Goal: Task Accomplishment & Management: Use online tool/utility

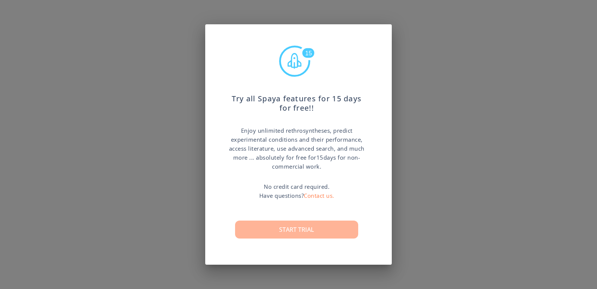
click at [298, 231] on button "Start trial" at bounding box center [296, 229] width 123 height 18
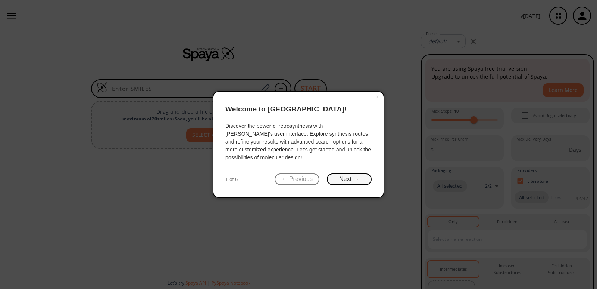
click at [337, 183] on button "Next →" at bounding box center [349, 179] width 45 height 12
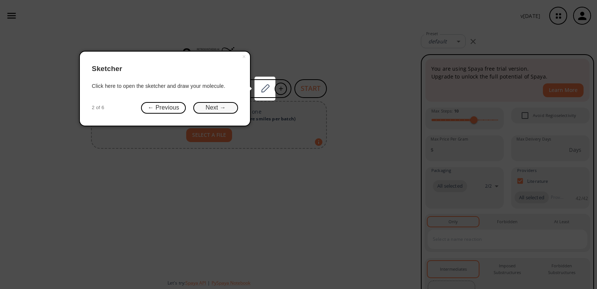
click at [216, 108] on button "Next →" at bounding box center [215, 108] width 45 height 12
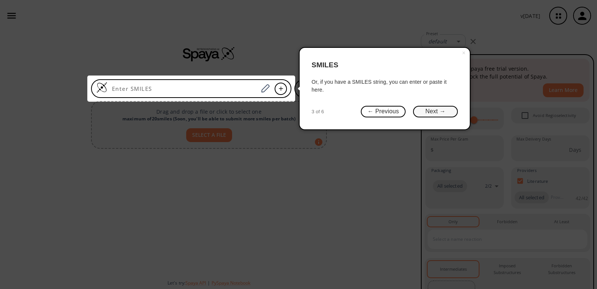
click at [428, 112] on button "Next →" at bounding box center [435, 112] width 45 height 12
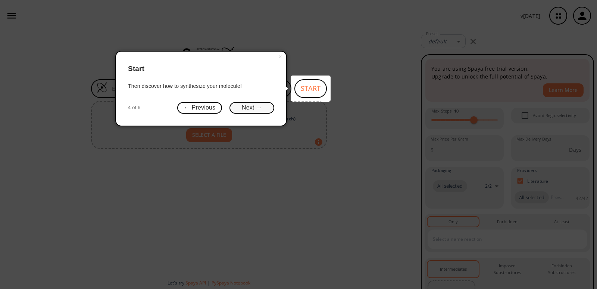
click at [263, 106] on button "Next →" at bounding box center [252, 108] width 45 height 12
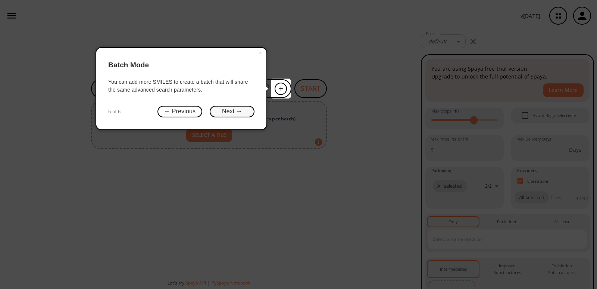
click at [236, 116] on button "Next →" at bounding box center [232, 112] width 45 height 12
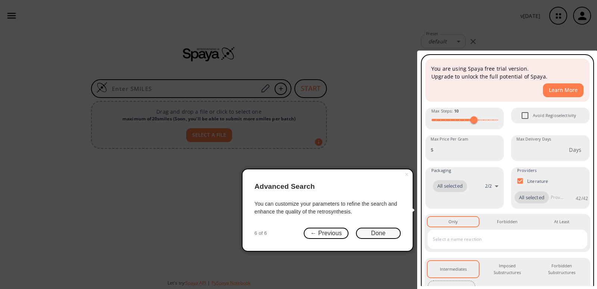
click at [375, 232] on button "Done" at bounding box center [378, 233] width 45 height 12
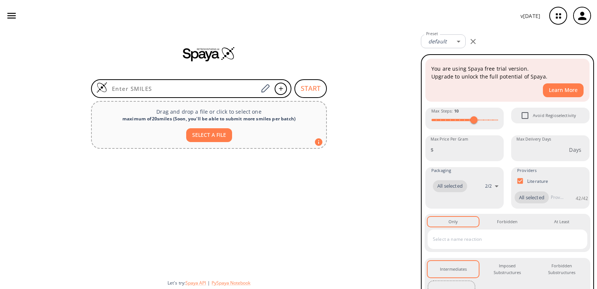
click at [348, 181] on div at bounding box center [209, 213] width 418 height 122
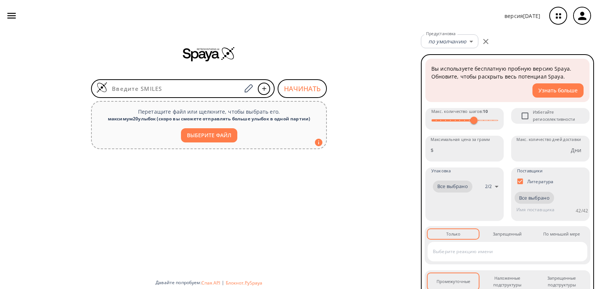
click at [375, 88] on div "НАЧИНАТЬ Перетащите файл или щелкните, чтобы выбрать его. максимум 20 улыбок ( …" at bounding box center [209, 159] width 418 height 257
click at [184, 79] on div at bounding box center [183, 88] width 184 height 19
click at [193, 88] on input at bounding box center [175, 88] width 134 height 7
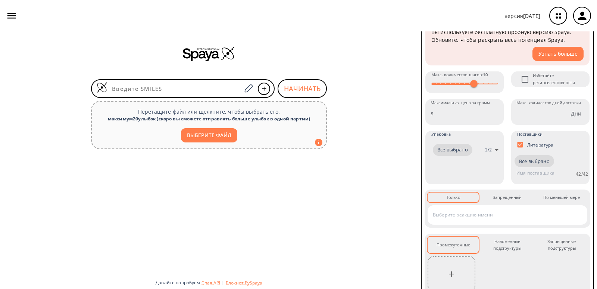
scroll to position [92, 0]
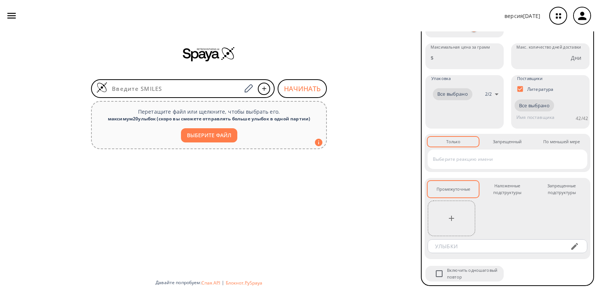
click at [488, 161] on input "text" at bounding box center [502, 159] width 142 height 12
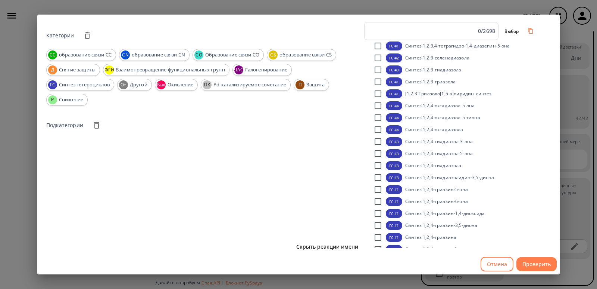
click at [492, 265] on font "Отмена" at bounding box center [497, 263] width 20 height 7
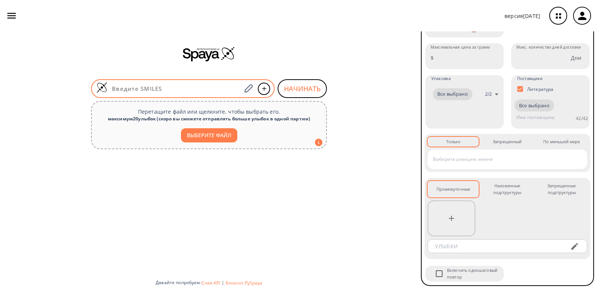
click at [191, 96] on div at bounding box center [183, 88] width 184 height 19
click at [185, 89] on input at bounding box center [175, 88] width 134 height 7
click at [252, 85] on icon at bounding box center [249, 88] width 8 height 8
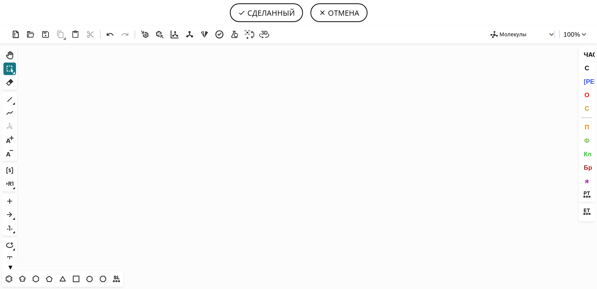
click at [159, 29] on icon at bounding box center [160, 34] width 11 height 11
click at [10, 279] on icon at bounding box center [9, 279] width 10 height 10
click at [120, 115] on icon "Created with [PERSON_NAME] 2.3.0" at bounding box center [298, 156] width 557 height 227
click at [9, 96] on icon at bounding box center [10, 99] width 10 height 10
click at [12, 116] on icon at bounding box center [10, 113] width 10 height 10
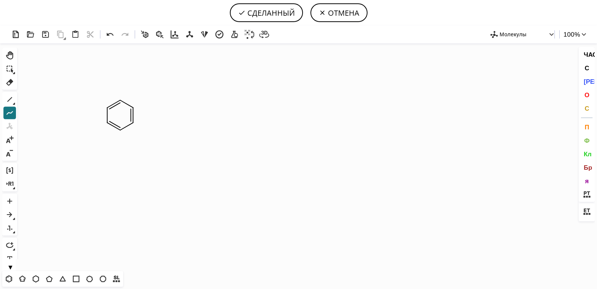
scroll to position [92, 0]
drag, startPoint x: 133, startPoint y: 106, endPoint x: 146, endPoint y: 100, distance: 13.9
click at [108, 34] on icon at bounding box center [110, 34] width 7 height 3
click at [11, 98] on icon at bounding box center [9, 99] width 5 height 5
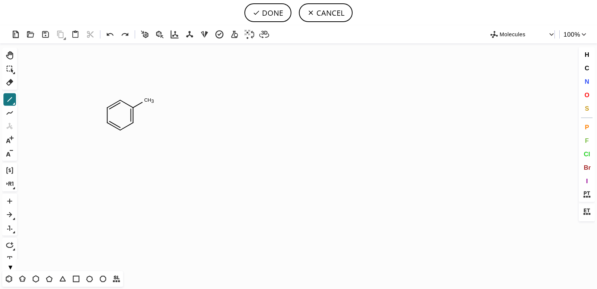
drag, startPoint x: 133, startPoint y: 106, endPoint x: 149, endPoint y: 99, distance: 16.6
click at [583, 94] on button "O" at bounding box center [587, 94] width 13 height 13
click at [147, 101] on tspan "O" at bounding box center [148, 101] width 4 height 6
click at [11, 94] on icon at bounding box center [10, 99] width 10 height 10
drag, startPoint x: 152, startPoint y: 99, endPoint x: 163, endPoint y: 107, distance: 14.3
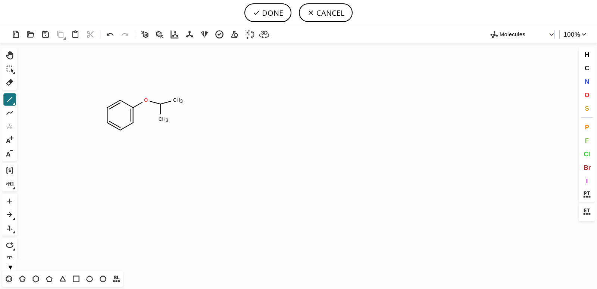
drag, startPoint x: 161, startPoint y: 104, endPoint x: 161, endPoint y: 118, distance: 13.5
click at [588, 92] on span "O" at bounding box center [587, 94] width 5 height 7
click at [162, 120] on tspan "O" at bounding box center [163, 120] width 4 height 6
click at [11, 93] on div "1" at bounding box center [9, 99] width 13 height 13
click at [11, 97] on icon at bounding box center [10, 99] width 10 height 10
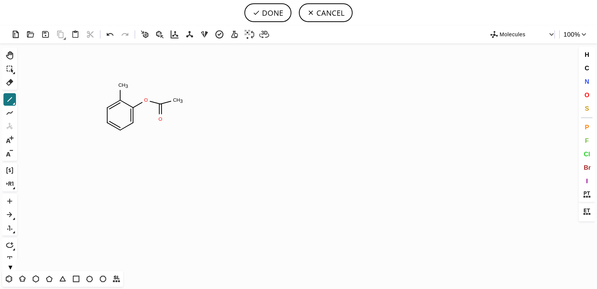
drag, startPoint x: 120, startPoint y: 101, endPoint x: 122, endPoint y: 76, distance: 25.1
drag, startPoint x: 121, startPoint y: 80, endPoint x: 112, endPoint y: 77, distance: 9.4
click at [583, 94] on button "O" at bounding box center [587, 94] width 13 height 13
click at [105, 77] on tspan "O" at bounding box center [105, 77] width 4 height 6
click at [9, 101] on icon at bounding box center [10, 99] width 10 height 10
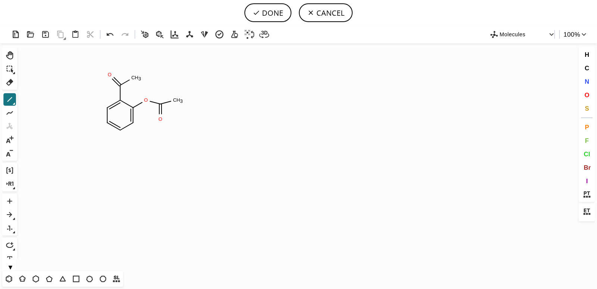
drag, startPoint x: 120, startPoint y: 84, endPoint x: 130, endPoint y: 80, distance: 11.2
click at [585, 96] on span "O" at bounding box center [587, 94] width 5 height 7
click at [136, 80] on tspan "O" at bounding box center [136, 80] width 4 height 6
click at [274, 9] on button "DONE" at bounding box center [268, 12] width 47 height 19
type input "C1C=CC=C(OC(=O)C)C=1C(O)=O"
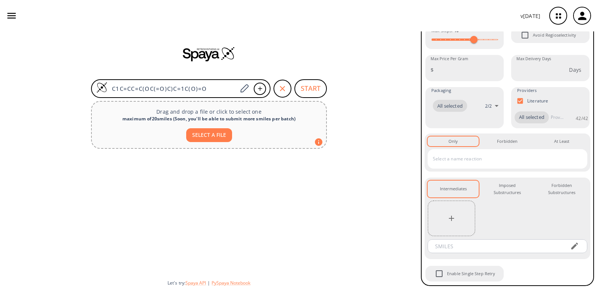
scroll to position [164, 0]
click at [314, 92] on button "START" at bounding box center [311, 88] width 32 height 19
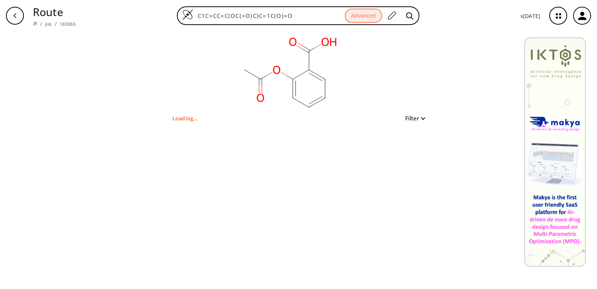
type input "CC(=O)OC1=CC=CC=C1C(=O)O"
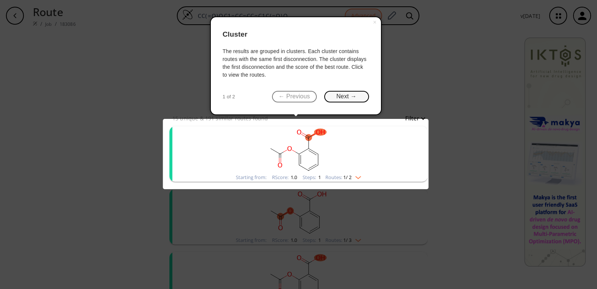
click at [340, 98] on button "Next →" at bounding box center [346, 97] width 45 height 12
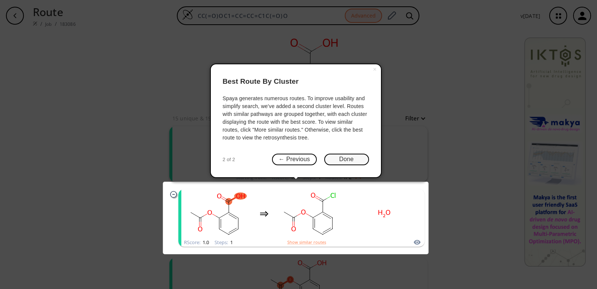
click at [346, 159] on button "Done" at bounding box center [346, 159] width 45 height 12
click at [346, 159] on rect "clusters" at bounding box center [299, 149] width 194 height 47
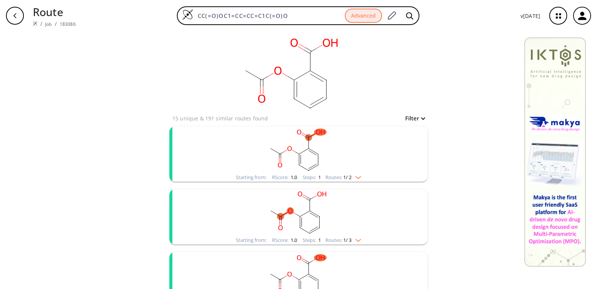
click at [359, 174] on img "clusters" at bounding box center [357, 176] width 10 height 6
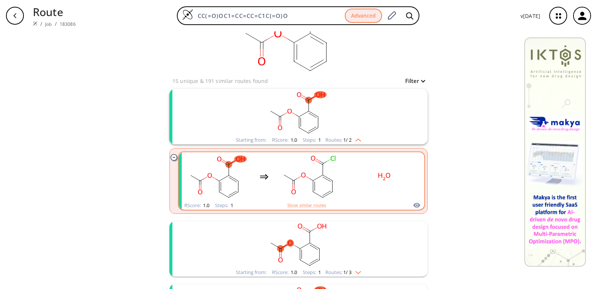
scroll to position [75, 0]
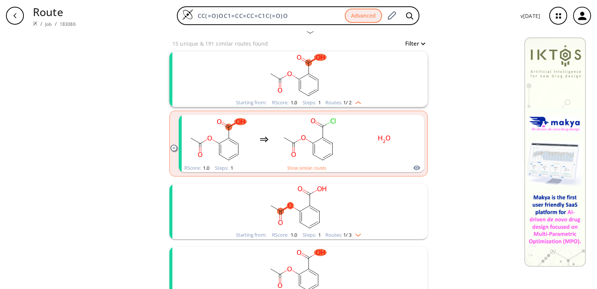
click at [379, 214] on rect "clusters" at bounding box center [299, 207] width 194 height 47
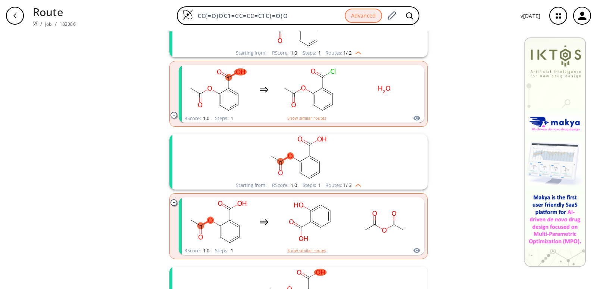
scroll to position [187, 0]
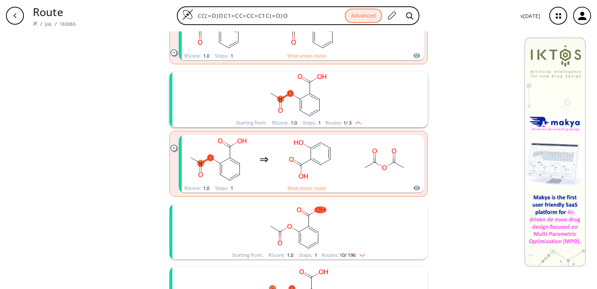
click at [349, 226] on rect "clusters" at bounding box center [299, 227] width 194 height 47
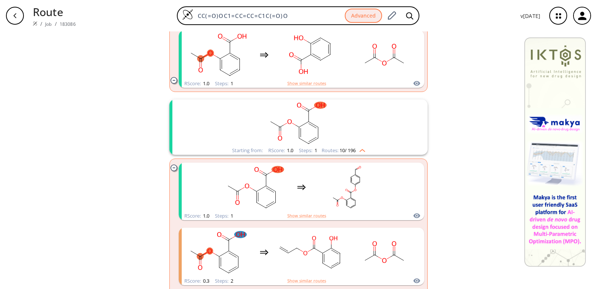
scroll to position [336, 0]
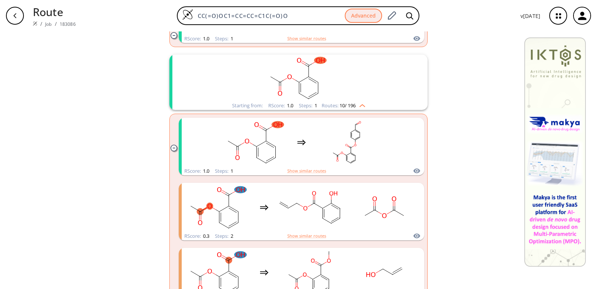
click at [347, 100] on rect "clusters" at bounding box center [299, 77] width 194 height 47
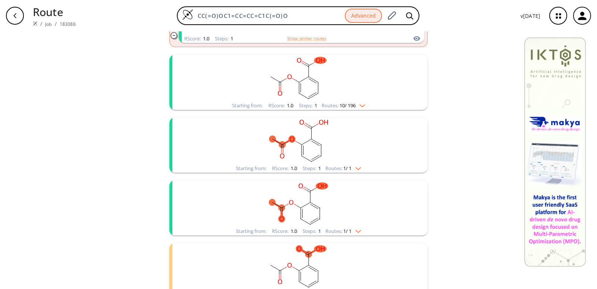
click at [359, 167] on img "clusters" at bounding box center [357, 167] width 10 height 6
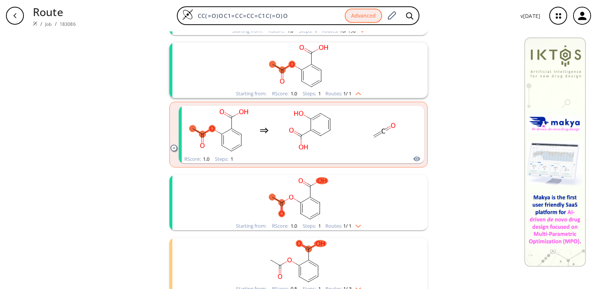
scroll to position [418, 0]
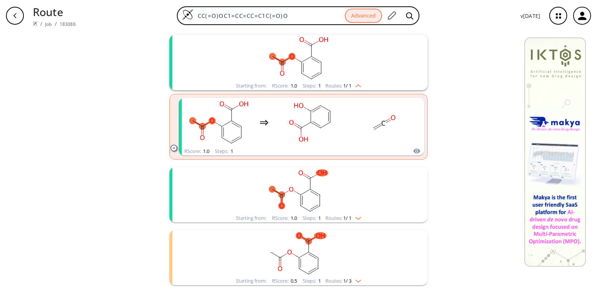
click at [352, 213] on rect "clusters" at bounding box center [299, 190] width 194 height 47
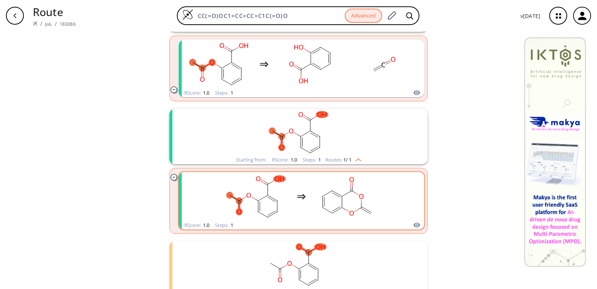
scroll to position [488, 0]
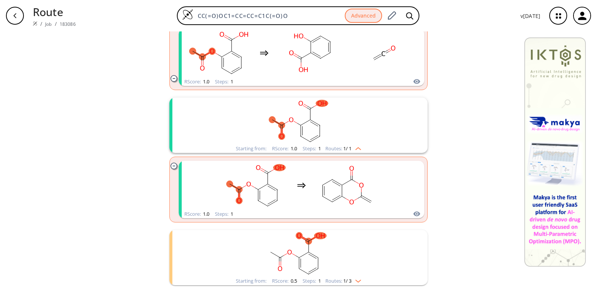
click at [354, 271] on rect "clusters" at bounding box center [299, 253] width 194 height 47
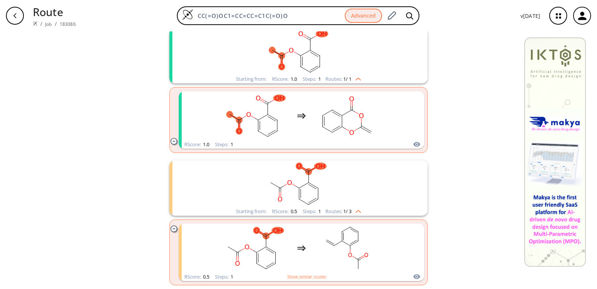
click at [355, 208] on img "clusters" at bounding box center [357, 210] width 10 height 6
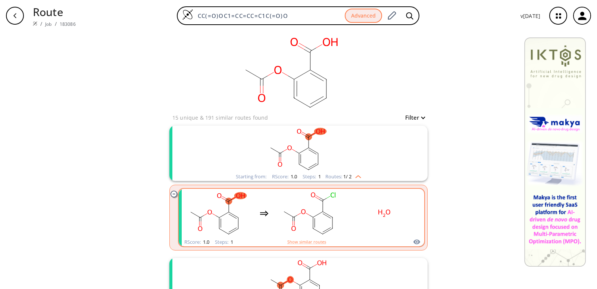
scroll to position [0, 0]
click at [360, 168] on rect "clusters" at bounding box center [299, 149] width 194 height 47
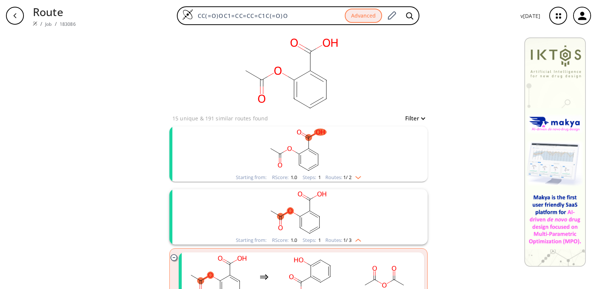
click at [380, 239] on div "Starting from: RScore : 1.0 Steps : 1 Routes: 1 / 3" at bounding box center [298, 216] width 258 height 55
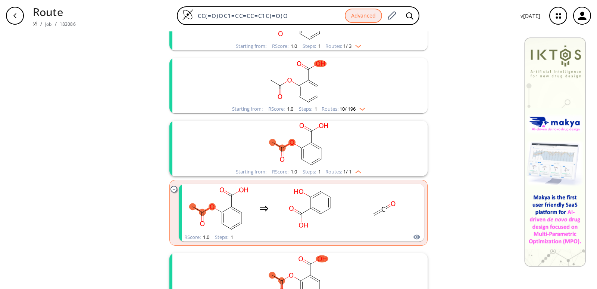
scroll to position [224, 0]
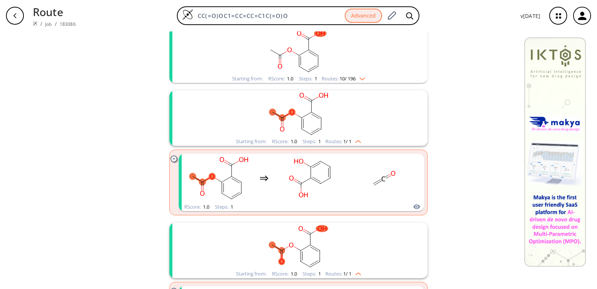
click at [348, 139] on span "1 / 1" at bounding box center [347, 141] width 8 height 5
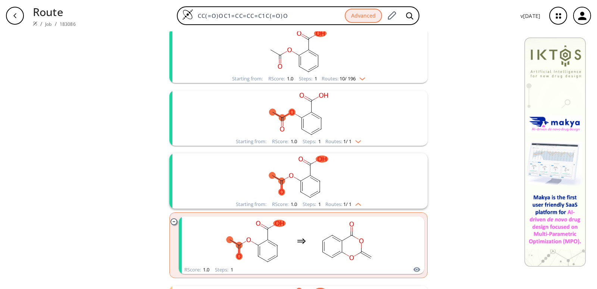
click at [353, 199] on rect "clusters" at bounding box center [299, 176] width 194 height 47
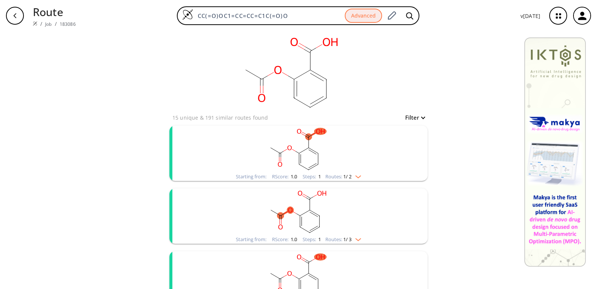
scroll to position [0, 0]
click at [416, 118] on button "Filter" at bounding box center [413, 118] width 24 height 6
click at [417, 118] on div at bounding box center [298, 144] width 597 height 289
click at [361, 174] on div "Starting from: RScore : 1.0 Steps : 1 Routes: 1 / 2" at bounding box center [298, 177] width 137 height 9
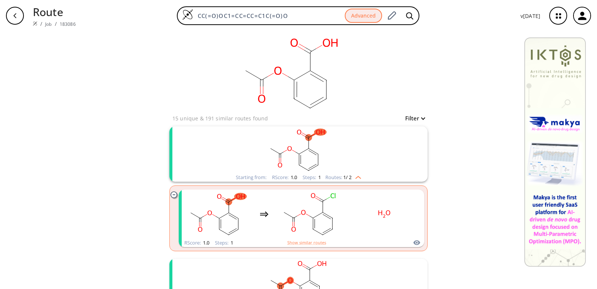
click at [352, 174] on img "clusters" at bounding box center [357, 176] width 10 height 6
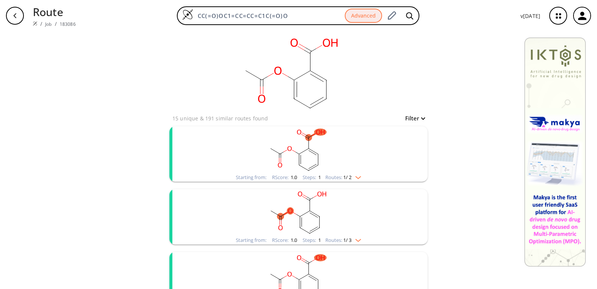
click at [358, 237] on img "clusters" at bounding box center [357, 239] width 10 height 6
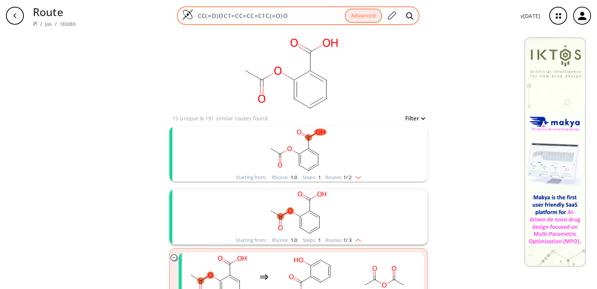
drag, startPoint x: 303, startPoint y: 15, endPoint x: 200, endPoint y: 8, distance: 103.3
click at [200, 8] on div "CC(=O)OC1=CC=CC=C1C(=O)O Advanced" at bounding box center [298, 15] width 243 height 19
paste input "Ibuprofenum"
type input "Ibuprofenum"
click at [411, 18] on icon at bounding box center [409, 16] width 7 height 8
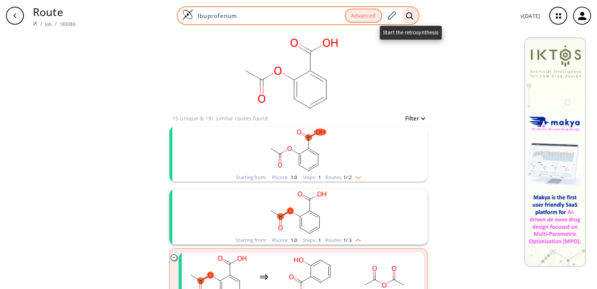
click at [412, 14] on icon at bounding box center [409, 16] width 7 height 8
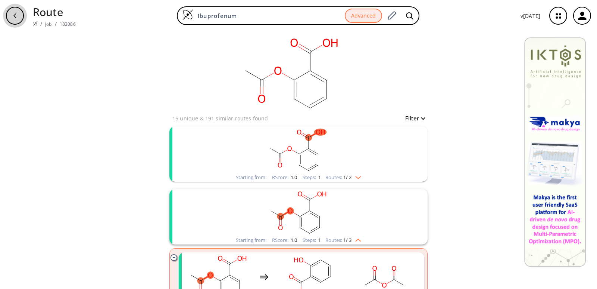
click at [23, 18] on div "button" at bounding box center [15, 16] width 18 height 18
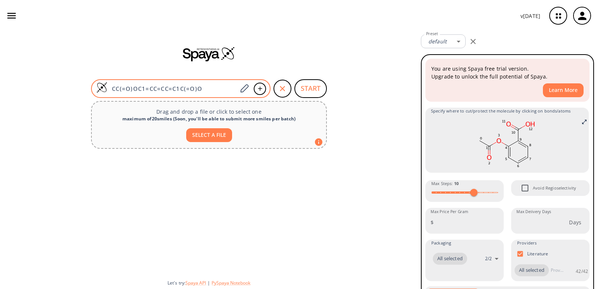
click at [208, 88] on input "CC(=O)OC1=CC=CC=C1C(=O)O" at bounding box center [173, 88] width 130 height 7
drag, startPoint x: 211, startPoint y: 88, endPoint x: 137, endPoint y: 83, distance: 74.5
click at [137, 83] on div "CC(=O)OC1=CC=CC=C1C(=O)O" at bounding box center [181, 88] width 180 height 19
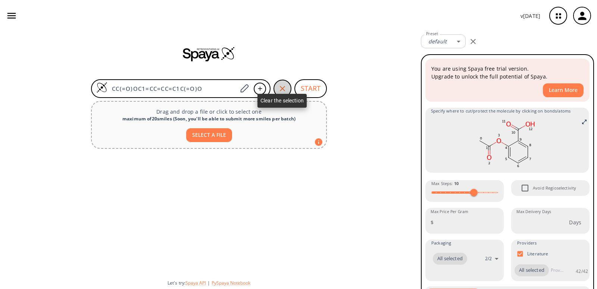
click at [276, 90] on div "button" at bounding box center [283, 89] width 18 height 18
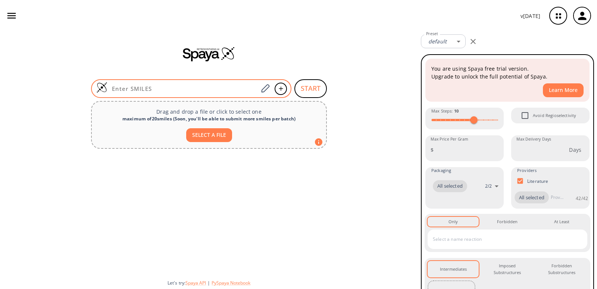
paste input "Ibuprofenum"
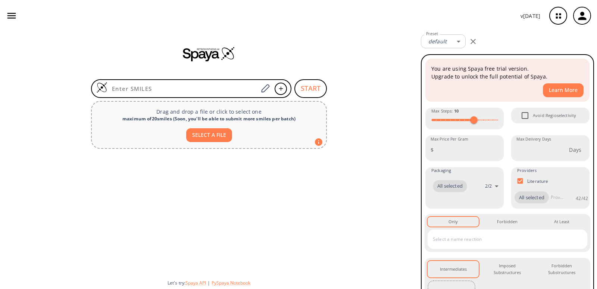
type input "Ibuprofenum"
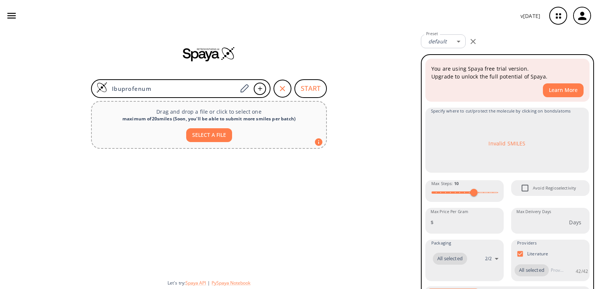
drag, startPoint x: 192, startPoint y: 90, endPoint x: 86, endPoint y: 86, distance: 105.7
click at [86, 86] on div "Ibuprofenum START" at bounding box center [209, 88] width 254 height 19
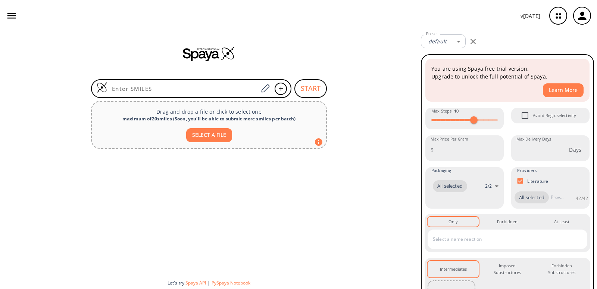
click at [203, 134] on button "SELECT A FILE" at bounding box center [209, 135] width 46 height 14
type input "C:\fakepath\Ibuprofen2.svg.png"
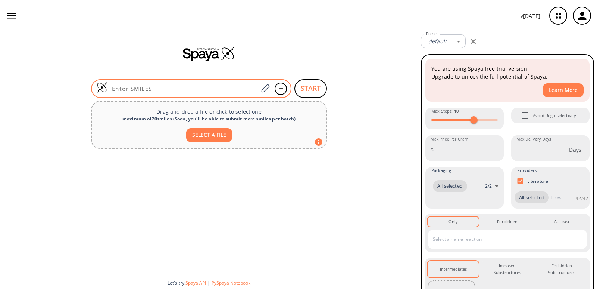
click at [228, 84] on div at bounding box center [191, 88] width 200 height 19
click at [228, 89] on input at bounding box center [183, 88] width 151 height 7
click at [265, 87] on icon at bounding box center [265, 88] width 8 height 8
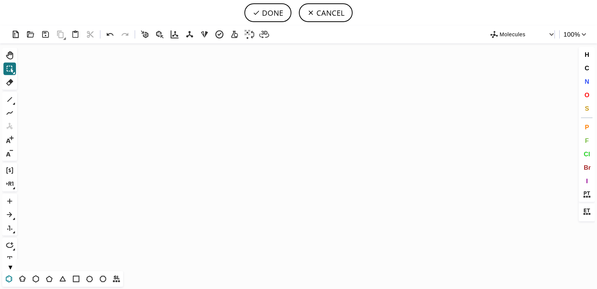
click at [10, 279] on icon at bounding box center [9, 279] width 10 height 10
click at [274, 156] on icon "Created with Raphaël 2.3.0" at bounding box center [298, 156] width 557 height 227
click at [9, 103] on icon at bounding box center [10, 99] width 10 height 10
click at [12, 114] on icon at bounding box center [10, 113] width 10 height 10
drag, startPoint x: 259, startPoint y: 164, endPoint x: 222, endPoint y: 179, distance: 39.5
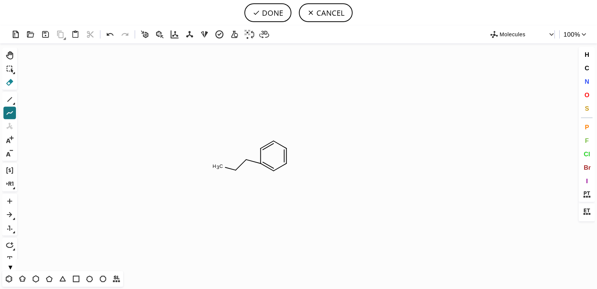
click at [16, 81] on button "Del" at bounding box center [9, 82] width 13 height 13
click at [229, 168] on icon at bounding box center [230, 168] width 10 height 3
click at [223, 167] on icon "Created with Raphaël 2.3.0 C H 3 C H 4" at bounding box center [298, 156] width 557 height 227
click at [239, 174] on rect at bounding box center [232, 170] width 14 height 10
drag, startPoint x: 244, startPoint y: 160, endPoint x: 248, endPoint y: 160, distance: 3.8
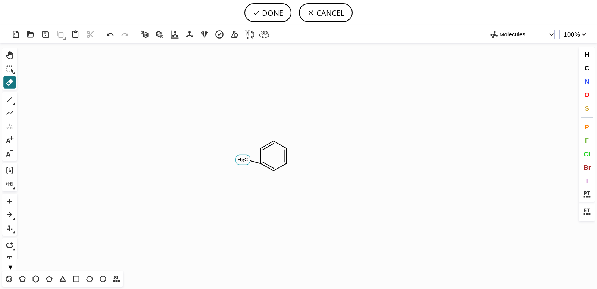
click at [245, 160] on icon "Created with Raphaël 2.3.0 C H 3" at bounding box center [298, 156] width 557 height 227
click at [7, 102] on icon at bounding box center [10, 99] width 10 height 10
drag, startPoint x: 261, startPoint y: 161, endPoint x: 230, endPoint y: 180, distance: 35.7
drag, startPoint x: 244, startPoint y: 172, endPoint x: 223, endPoint y: 158, distance: 25.6
drag, startPoint x: 236, startPoint y: 164, endPoint x: 236, endPoint y: 148, distance: 16.1
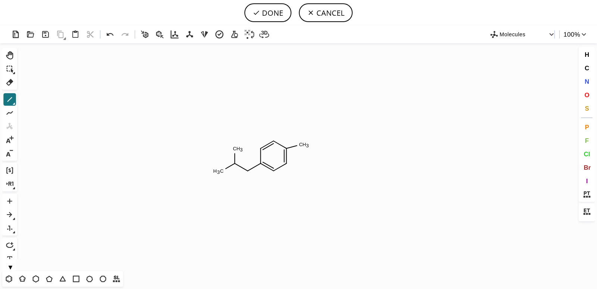
drag, startPoint x: 288, startPoint y: 147, endPoint x: 302, endPoint y: 143, distance: 14.9
drag, startPoint x: 303, startPoint y: 143, endPoint x: 300, endPoint y: 125, distance: 17.9
drag, startPoint x: 302, startPoint y: 142, endPoint x: 314, endPoint y: 151, distance: 14.3
drag, startPoint x: 326, startPoint y: 148, endPoint x: 335, endPoint y: 146, distance: 9.6
drag, startPoint x: 313, startPoint y: 152, endPoint x: 313, endPoint y: 172, distance: 20.2
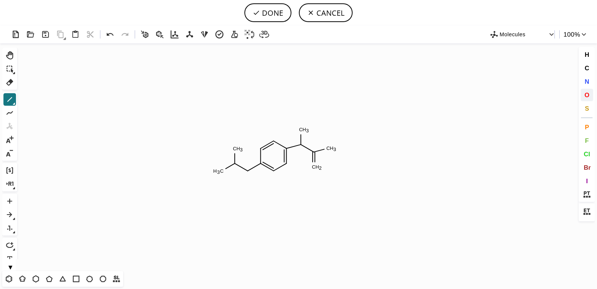
click at [593, 94] on button "O" at bounding box center [587, 94] width 13 height 13
click at [317, 165] on tspan "O" at bounding box center [317, 166] width 4 height 6
click at [334, 147] on tspan "O" at bounding box center [334, 147] width 4 height 6
click at [271, 15] on button "DONE" at bounding box center [268, 12] width 47 height 19
type input "C1C(CC(C)C)=CC=C(C(C(=O)O)C)C=1"
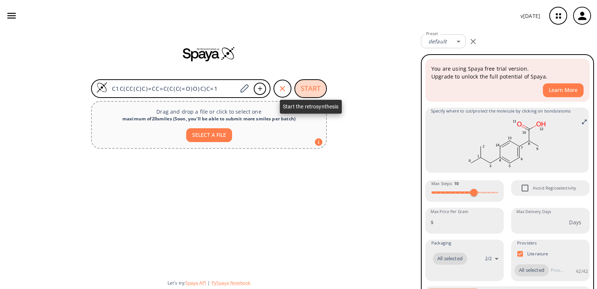
click at [318, 84] on button "START" at bounding box center [311, 88] width 32 height 19
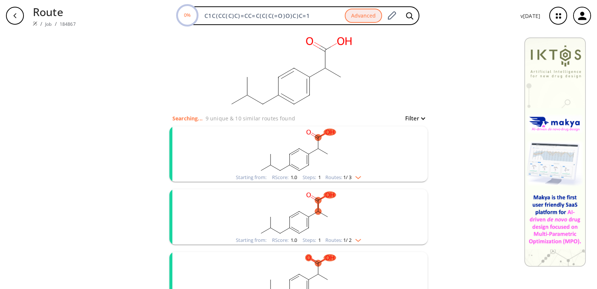
click at [358, 168] on rect "clusters" at bounding box center [299, 149] width 194 height 47
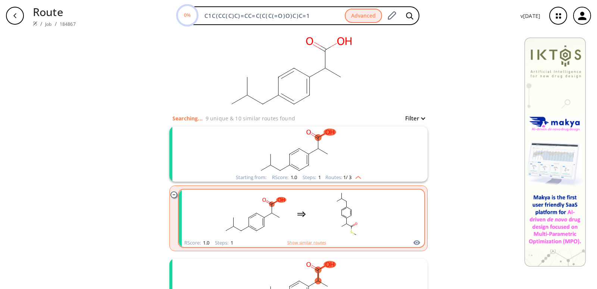
click at [376, 226] on rect "clusters" at bounding box center [347, 213] width 67 height 47
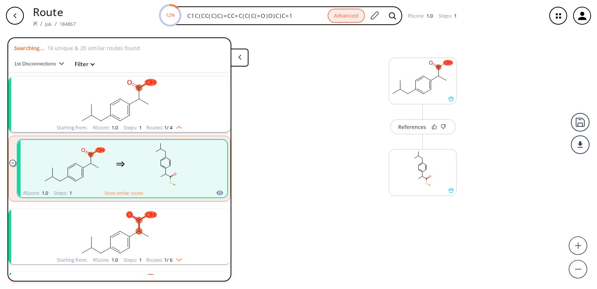
click at [10, 19] on div "button" at bounding box center [15, 16] width 18 height 18
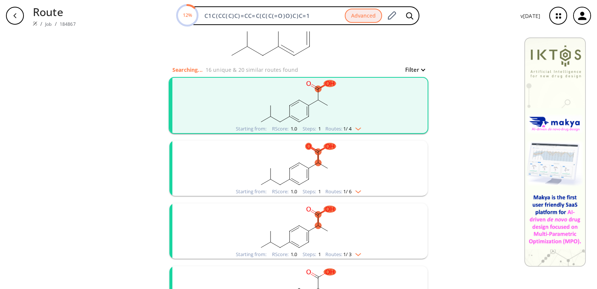
scroll to position [37, 0]
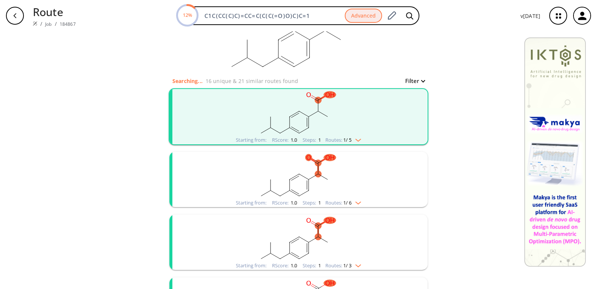
click at [348, 202] on span "1 / 6" at bounding box center [347, 202] width 8 height 5
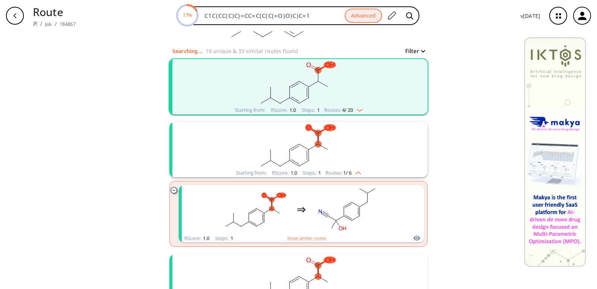
scroll to position [0, 0]
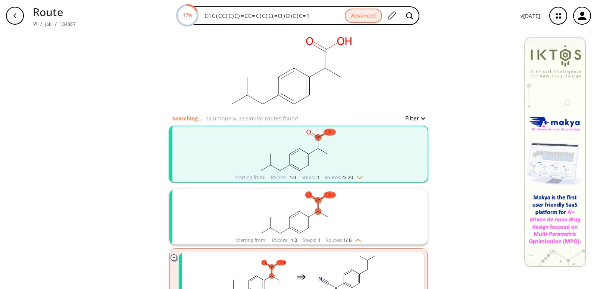
click at [360, 240] on img "clusters" at bounding box center [357, 239] width 10 height 6
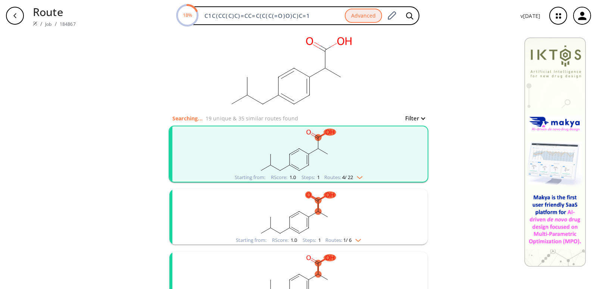
click at [342, 208] on rect "clusters" at bounding box center [299, 212] width 194 height 47
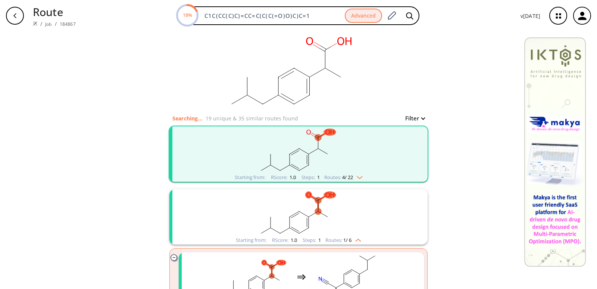
click at [346, 161] on rect "clusters" at bounding box center [299, 149] width 194 height 47
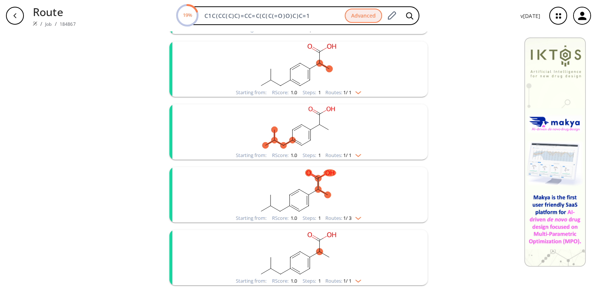
scroll to position [784, 0]
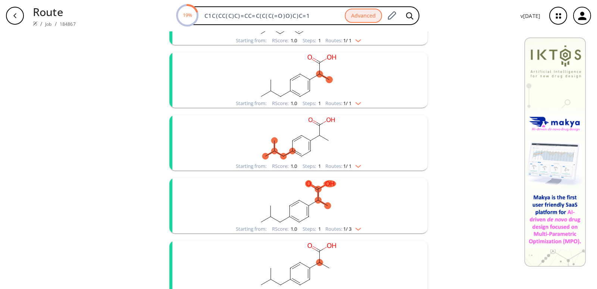
click at [352, 156] on rect "clusters" at bounding box center [299, 138] width 194 height 47
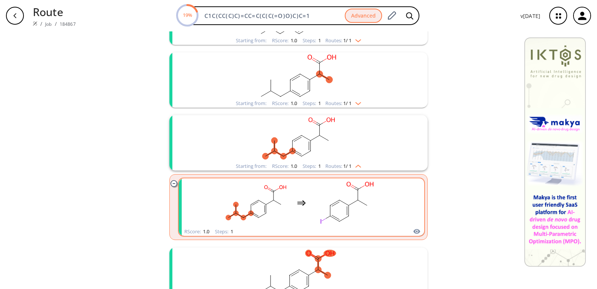
click at [379, 212] on div "clusters" at bounding box center [301, 202] width 164 height 49
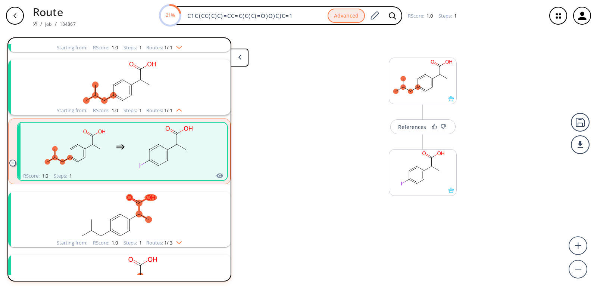
scroll to position [531, 0]
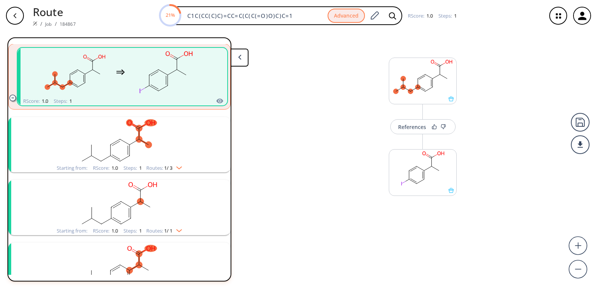
click at [143, 147] on rect "clusters" at bounding box center [119, 140] width 194 height 47
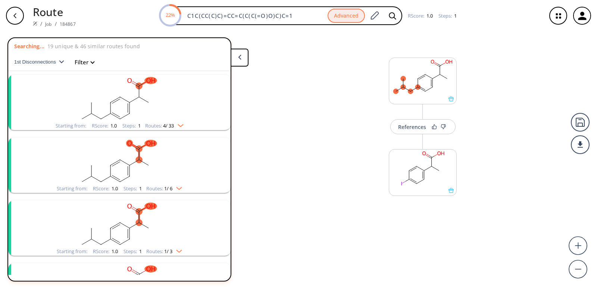
scroll to position [0, 0]
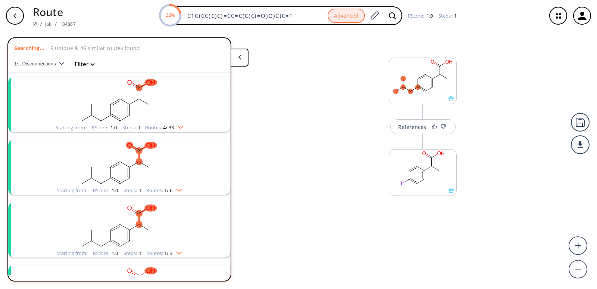
click at [166, 124] on div "Starting from: RScore : 1.0 Steps : 1 Routes: 4 / 33" at bounding box center [119, 127] width 139 height 9
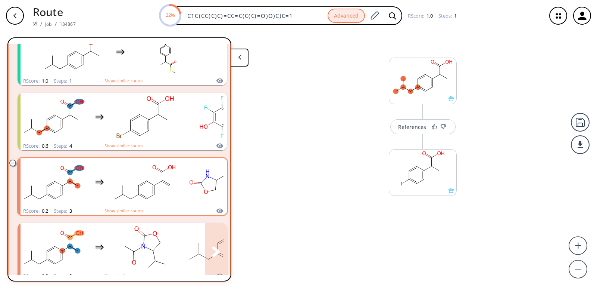
scroll to position [261, 0]
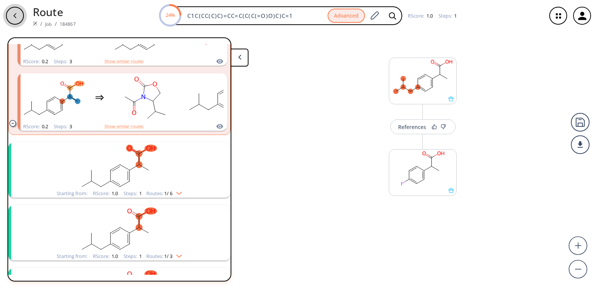
click at [10, 17] on div "button" at bounding box center [15, 16] width 18 height 18
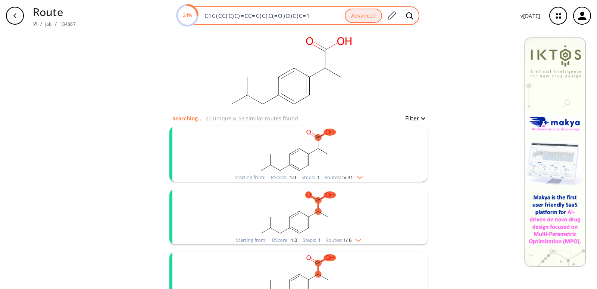
click at [186, 19] on circle at bounding box center [187, 15] width 21 height 21
click at [192, 12] on text "24%" at bounding box center [187, 15] width 9 height 7
click at [367, 17] on button "Advanced" at bounding box center [363, 16] width 37 height 15
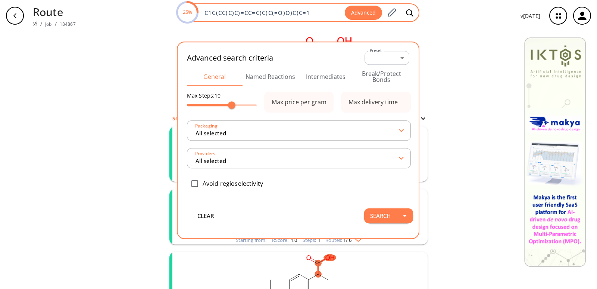
type input "All selected"
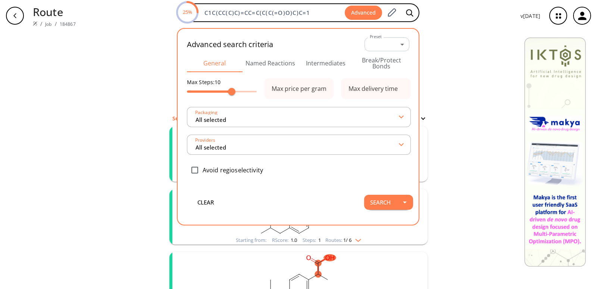
click at [286, 67] on button "Named Reactions" at bounding box center [271, 63] width 56 height 18
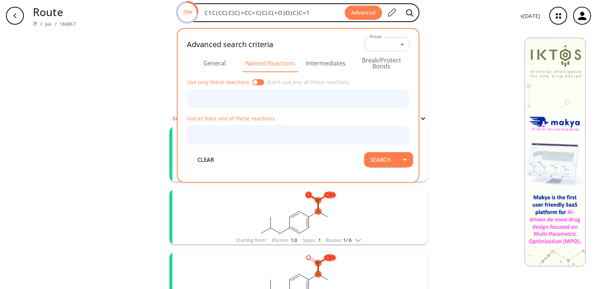
click at [310, 65] on button "Intermediates" at bounding box center [326, 63] width 56 height 18
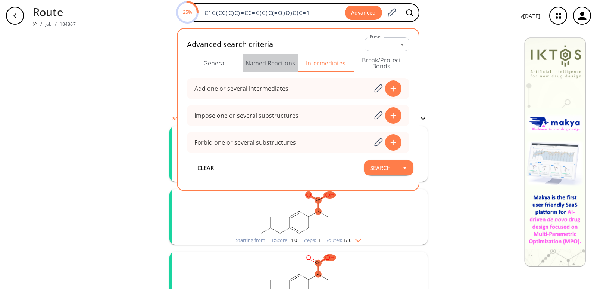
click at [278, 66] on button "Named Reactions" at bounding box center [271, 63] width 56 height 18
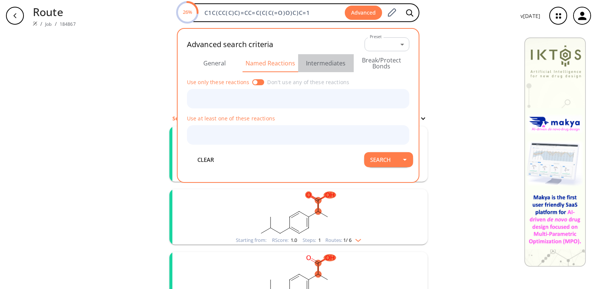
click at [320, 62] on button "Intermediates" at bounding box center [326, 63] width 56 height 18
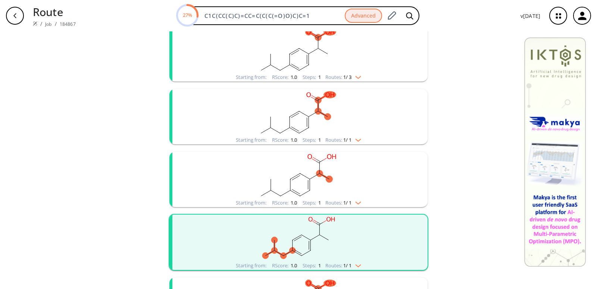
scroll to position [411, 0]
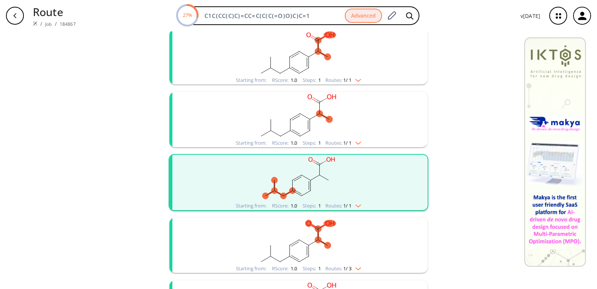
click at [364, 137] on rect "clusters" at bounding box center [299, 115] width 194 height 47
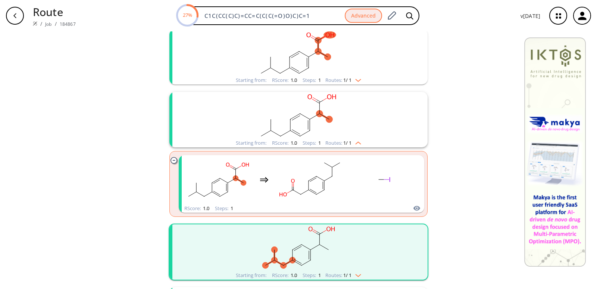
click at [363, 137] on rect "clusters" at bounding box center [299, 115] width 194 height 47
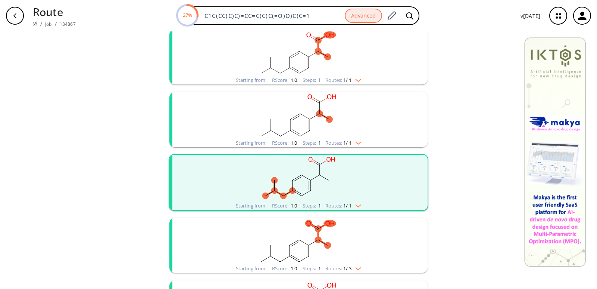
click at [365, 197] on rect "clusters" at bounding box center [299, 178] width 194 height 47
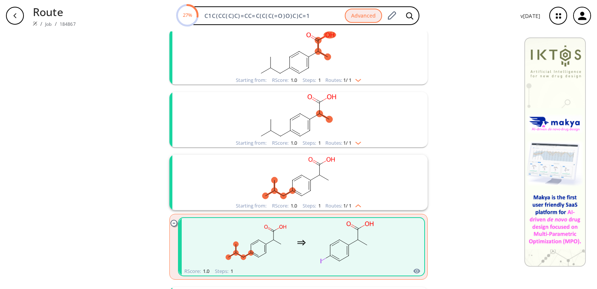
click at [365, 198] on rect "clusters" at bounding box center [299, 178] width 194 height 47
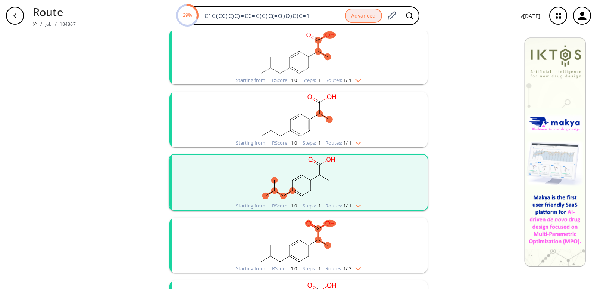
click at [365, 198] on rect "clusters" at bounding box center [299, 178] width 194 height 47
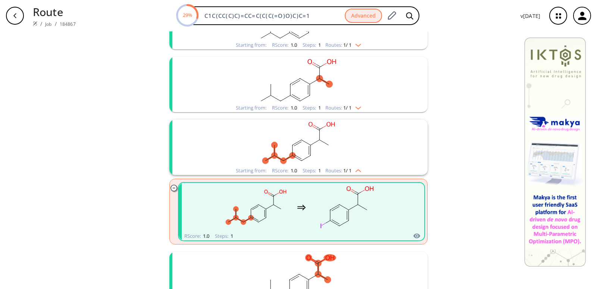
scroll to position [485, 0]
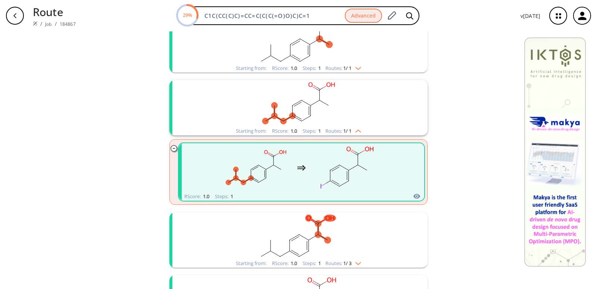
click at [338, 181] on rect "clusters" at bounding box center [347, 167] width 67 height 47
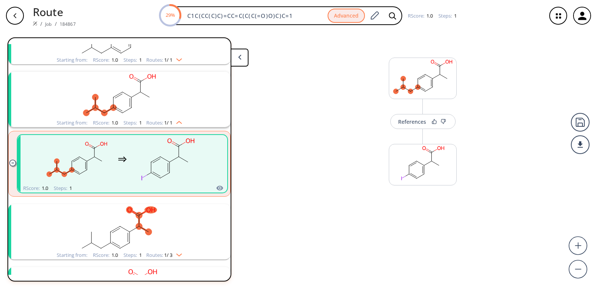
scroll to position [456, 0]
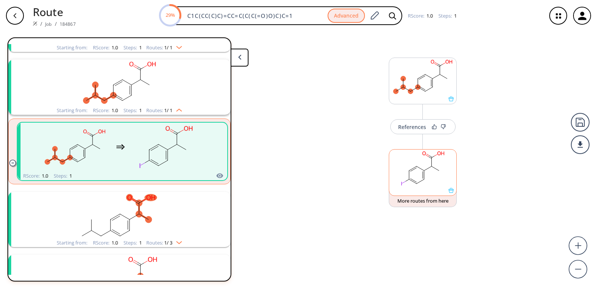
drag, startPoint x: 190, startPoint y: 163, endPoint x: 427, endPoint y: 167, distance: 237.1
click at [427, 167] on rect at bounding box center [422, 168] width 67 height 38
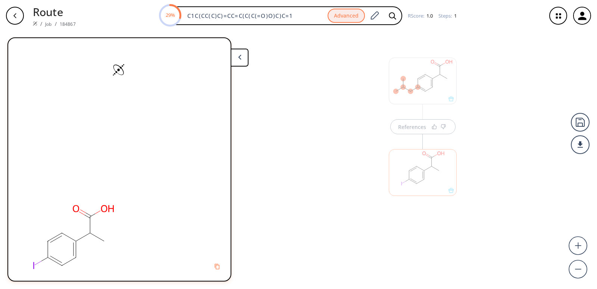
scroll to position [0, 0]
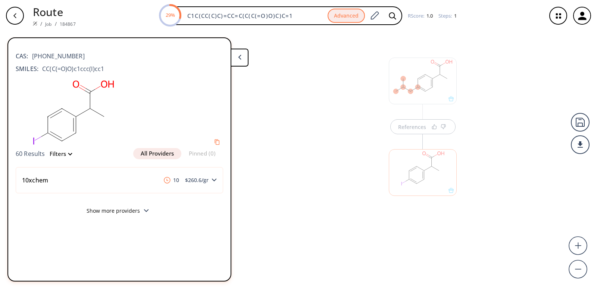
click at [421, 164] on div at bounding box center [423, 172] width 68 height 47
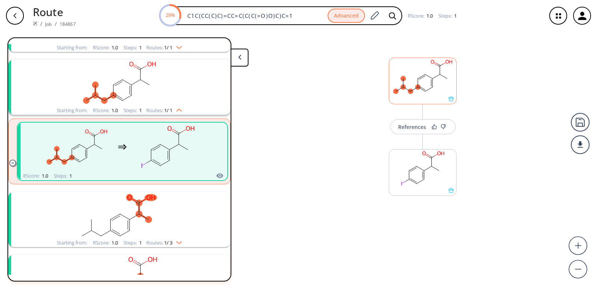
click at [429, 95] on rect at bounding box center [422, 77] width 67 height 38
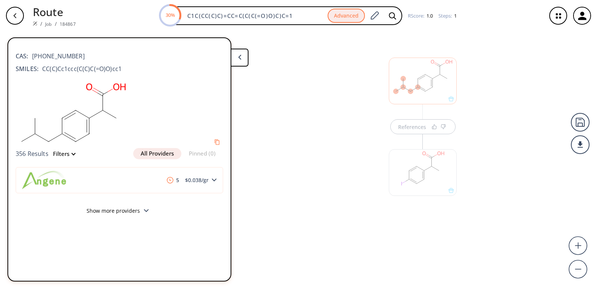
click at [420, 178] on div at bounding box center [423, 172] width 68 height 47
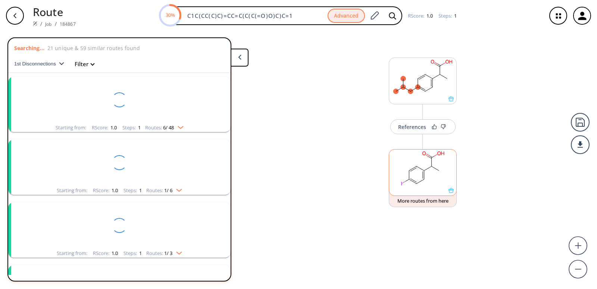
scroll to position [456, 0]
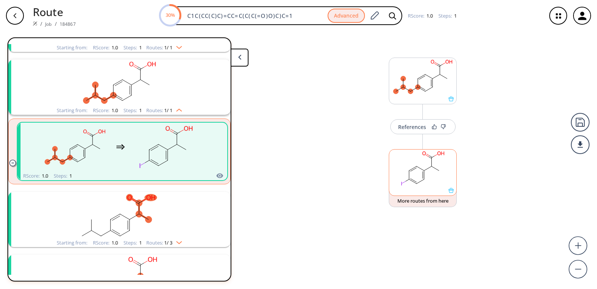
click at [420, 174] on rect at bounding box center [422, 168] width 67 height 38
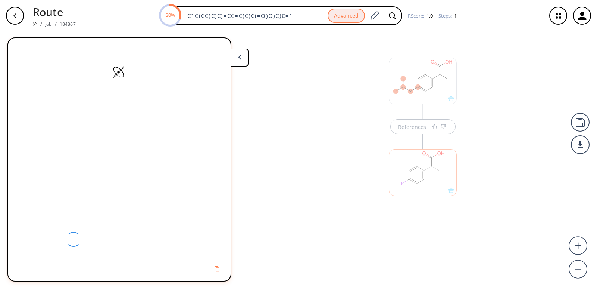
scroll to position [0, 0]
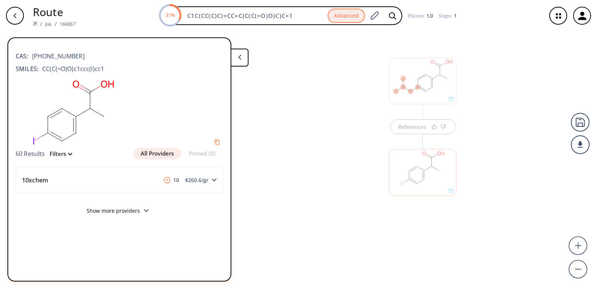
click at [239, 64] on button at bounding box center [240, 58] width 18 height 18
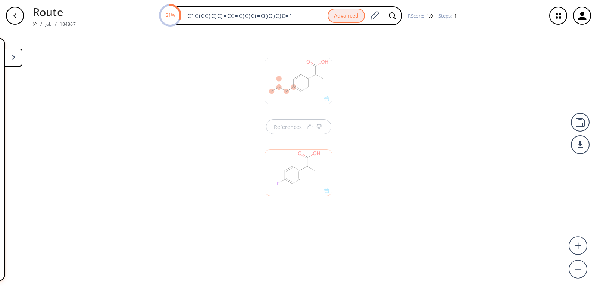
click at [19, 62] on button at bounding box center [13, 58] width 18 height 18
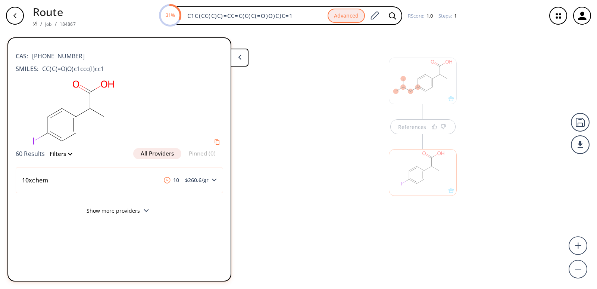
click at [18, 18] on div "button" at bounding box center [15, 16] width 18 height 18
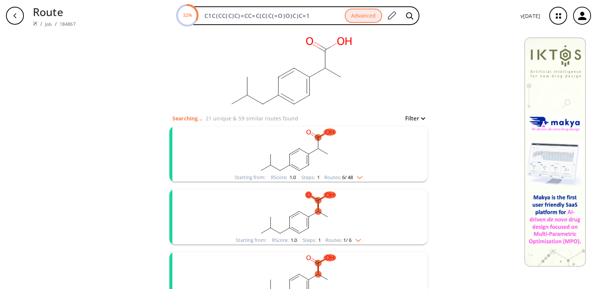
click at [368, 166] on rect "clusters" at bounding box center [299, 149] width 194 height 47
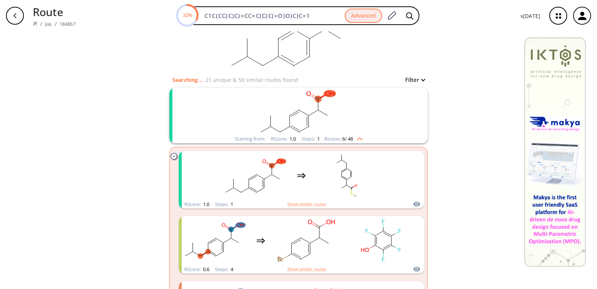
scroll to position [75, 0]
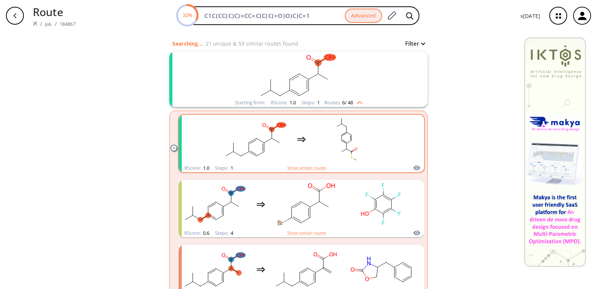
click at [331, 155] on rect "clusters" at bounding box center [347, 139] width 67 height 47
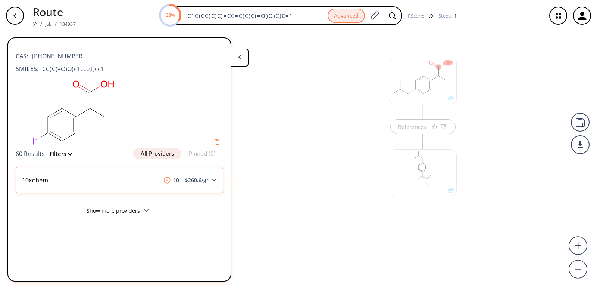
click at [137, 182] on div "10xchem 10 $ 260.6 /gr" at bounding box center [120, 180] width 208 height 26
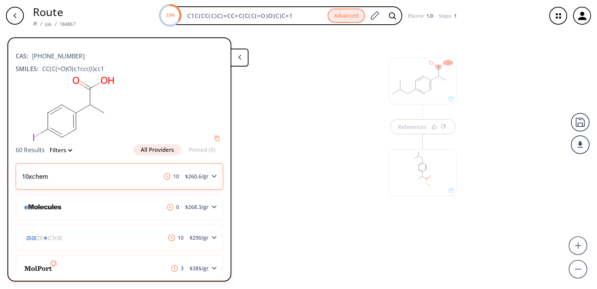
click at [135, 180] on div "10xchem 10 $ 260.6 /gr" at bounding box center [120, 176] width 208 height 26
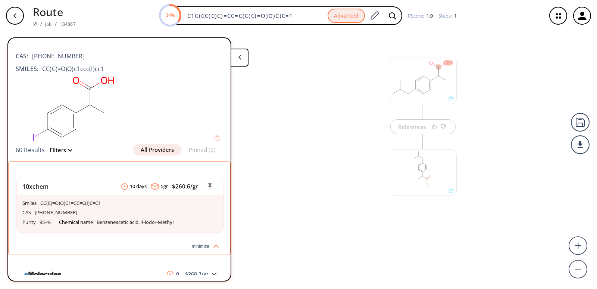
click at [133, 150] on button "All Providers" at bounding box center [157, 149] width 48 height 11
click at [15, 16] on icon "button" at bounding box center [14, 15] width 3 height 5
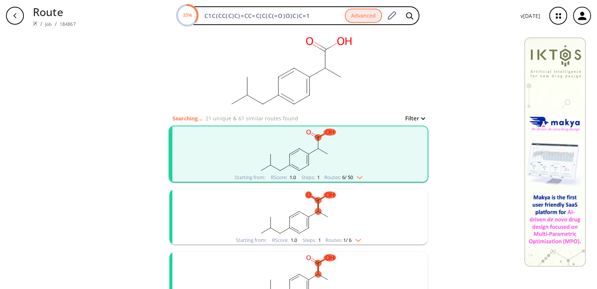
click at [365, 243] on div "Starting from: RScore : 1.0 Steps : 1 Routes: 1 / 6" at bounding box center [298, 240] width 137 height 9
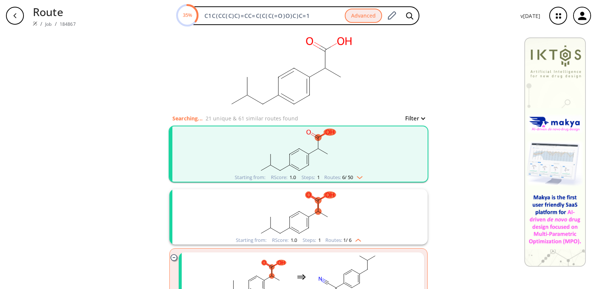
click at [193, 116] on p "Searching..." at bounding box center [187, 118] width 30 height 8
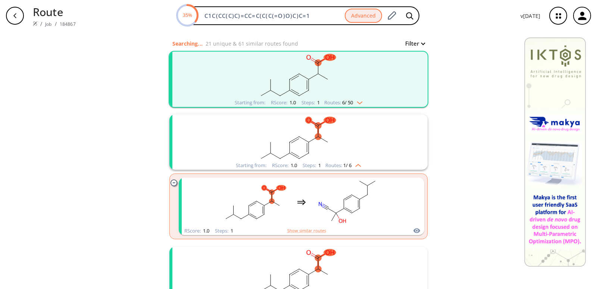
click at [169, 108] on li "Starting from: RScore : 1.0 Steps : 1 Routes: 6 / 50" at bounding box center [298, 79] width 258 height 63
click at [182, 90] on div "Starting from: RScore : 1.0 Steps : 1 Routes: 6 / 50" at bounding box center [299, 79] width 260 height 57
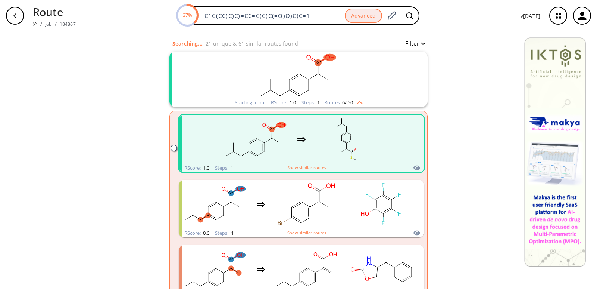
click at [171, 148] on icon "clusters" at bounding box center [174, 147] width 6 height 6
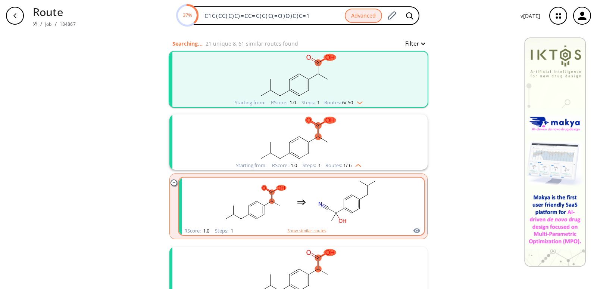
click at [320, 209] on rect "clusters" at bounding box center [347, 201] width 67 height 47
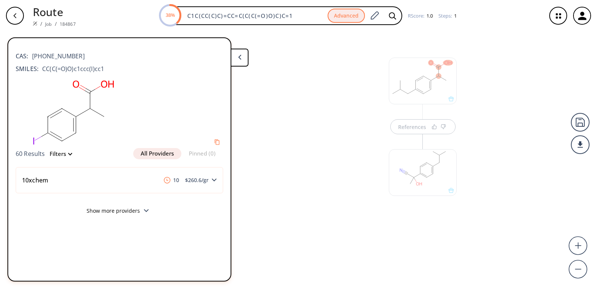
click at [148, 208] on button "Show more providers" at bounding box center [120, 212] width 208 height 18
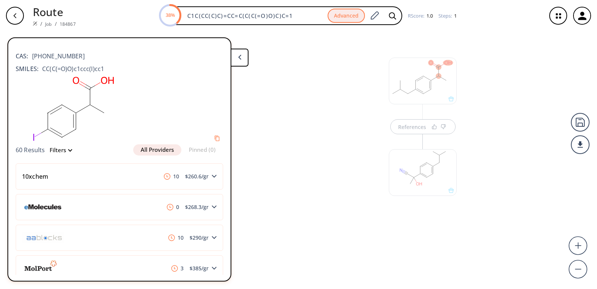
click at [417, 190] on div at bounding box center [423, 172] width 68 height 47
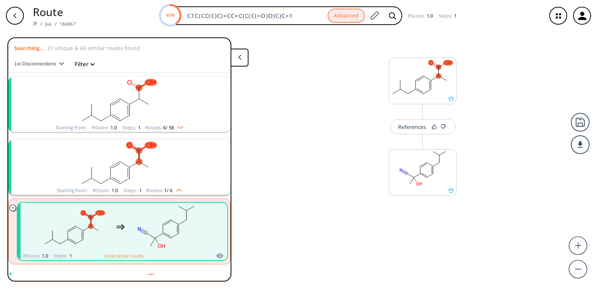
click at [41, 61] on span "1st Disconnections" at bounding box center [36, 64] width 45 height 6
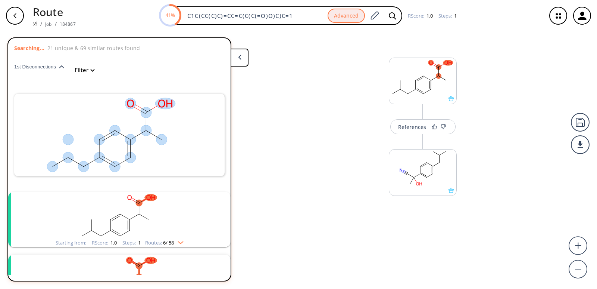
click at [51, 64] on span "1st Disconnections" at bounding box center [36, 67] width 45 height 6
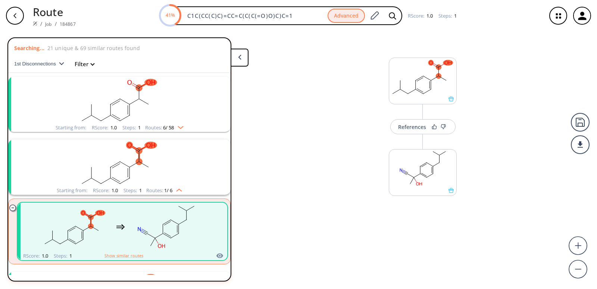
click at [55, 64] on span "1st Disconnections" at bounding box center [36, 64] width 45 height 6
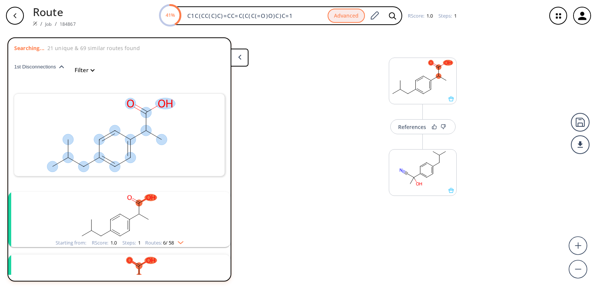
click at [85, 71] on button "Filter" at bounding box center [82, 70] width 24 height 6
click at [85, 71] on div at bounding box center [127, 159] width 241 height 244
click at [46, 66] on span "1st Disconnections" at bounding box center [36, 67] width 45 height 6
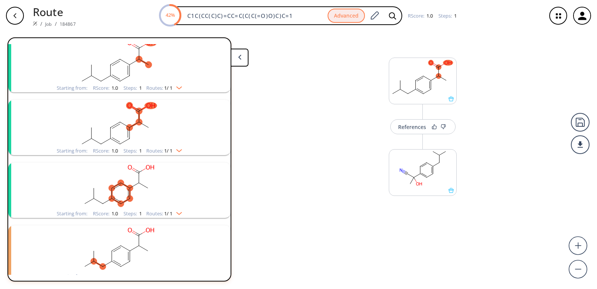
scroll to position [909, 0]
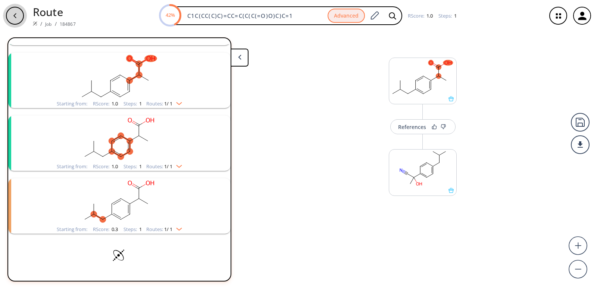
click at [22, 18] on div "button" at bounding box center [15, 16] width 18 height 18
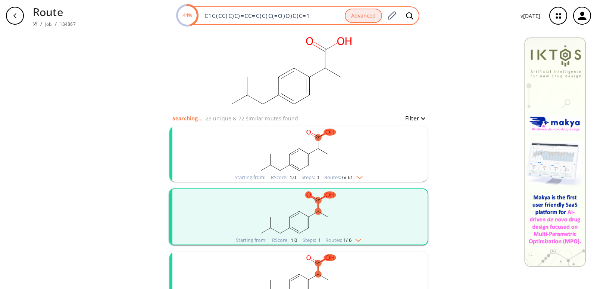
click at [187, 21] on circle at bounding box center [187, 15] width 21 height 21
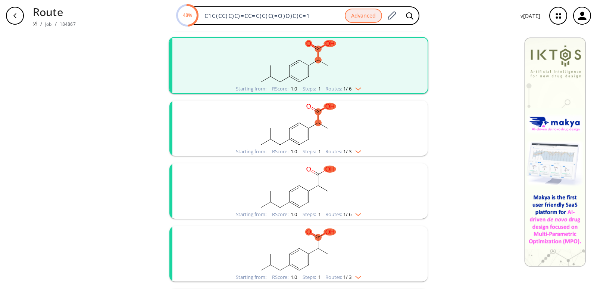
scroll to position [79, 0]
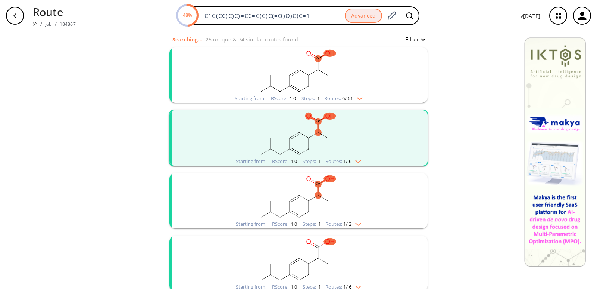
click at [347, 96] on span "6 / 61" at bounding box center [347, 98] width 11 height 5
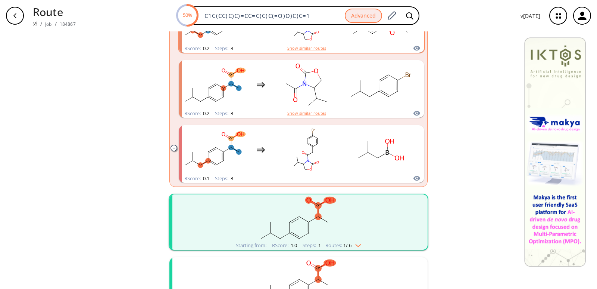
scroll to position [452, 0]
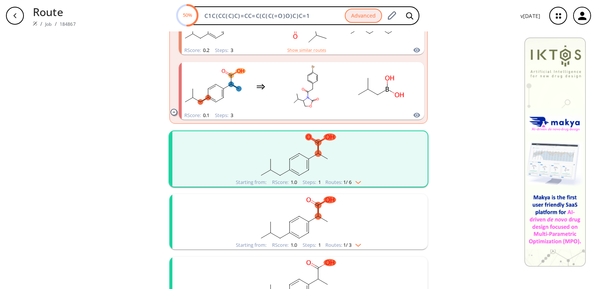
click at [16, 18] on icon "button" at bounding box center [14, 15] width 3 height 5
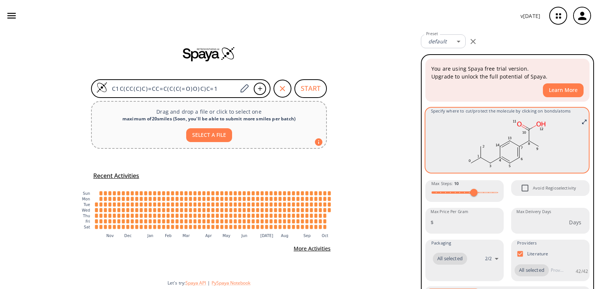
click at [481, 150] on icon at bounding box center [481, 151] width 0 height 11
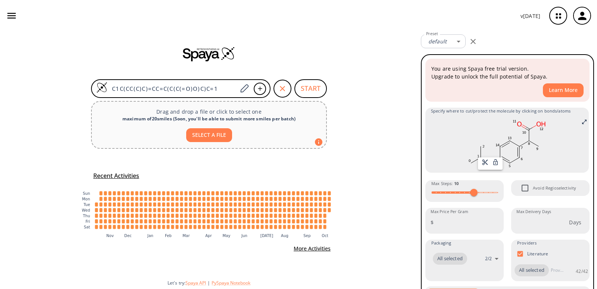
click at [475, 118] on div at bounding box center [298, 144] width 597 height 289
click at [7, 10] on button "button" at bounding box center [11, 15] width 17 height 17
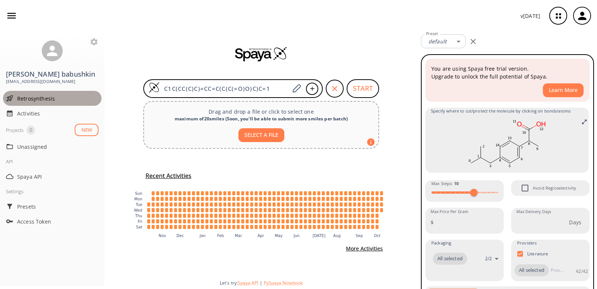
click at [27, 95] on span "Retrosynthesis" at bounding box center [57, 98] width 81 height 8
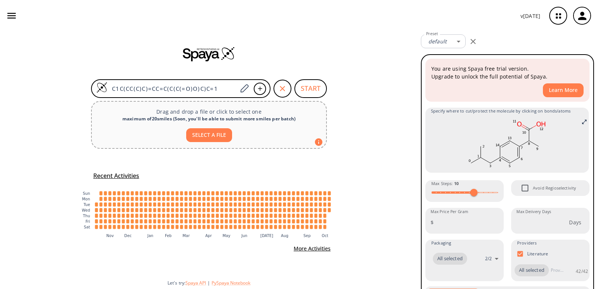
click at [592, 20] on button "button" at bounding box center [582, 16] width 24 height 24
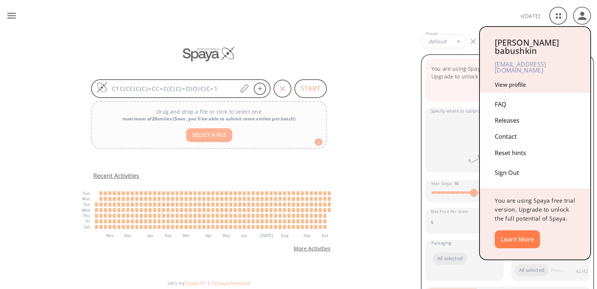
click at [563, 15] on div at bounding box center [298, 144] width 597 height 289
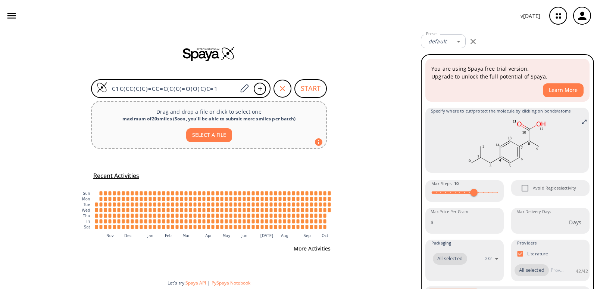
click at [559, 12] on icon "button" at bounding box center [559, 16] width 20 height 20
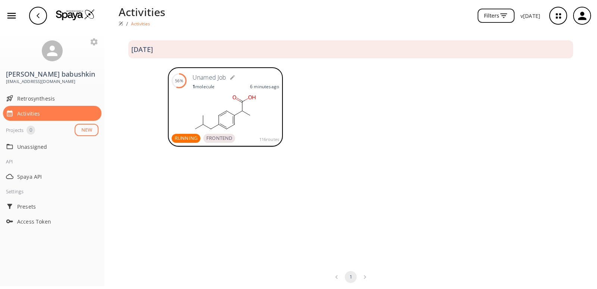
click at [213, 102] on rect at bounding box center [226, 111] width 108 height 37
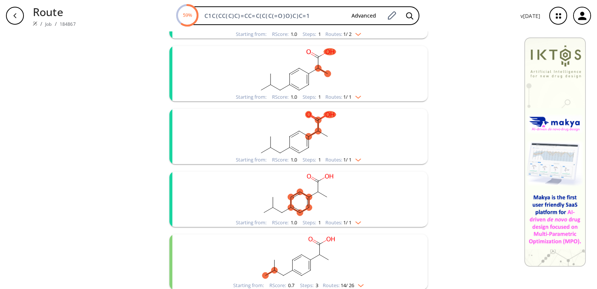
scroll to position [933, 0]
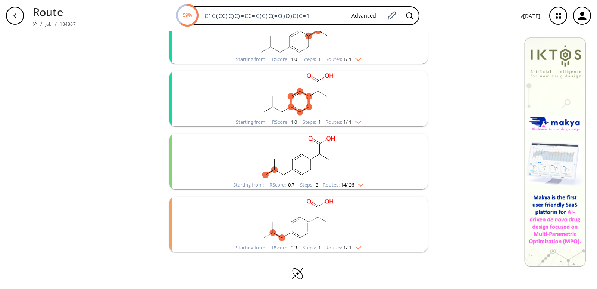
click at [395, 184] on div "Starting from: RScore : 0.7 Steps : 3 Routes: 14 / 26" at bounding box center [298, 161] width 258 height 55
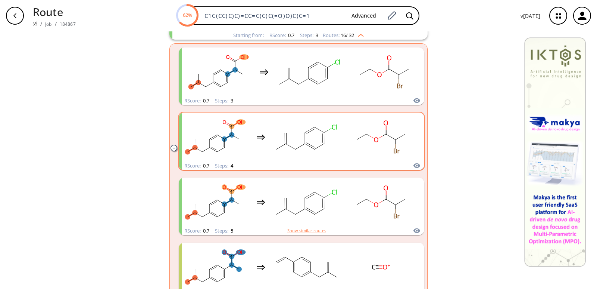
scroll to position [859, 0]
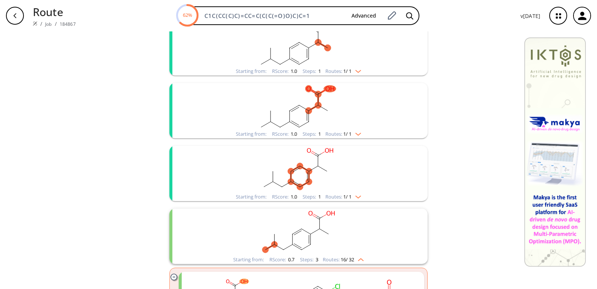
click at [256, 124] on rect "clusters" at bounding box center [299, 106] width 194 height 47
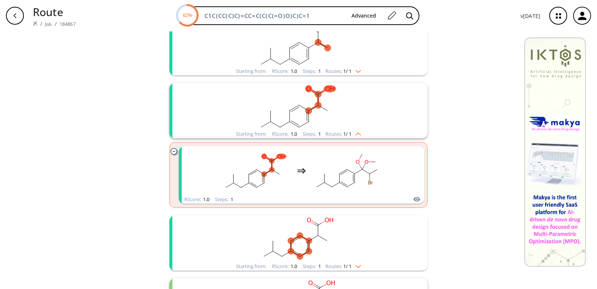
click at [256, 124] on rect "clusters" at bounding box center [299, 106] width 194 height 47
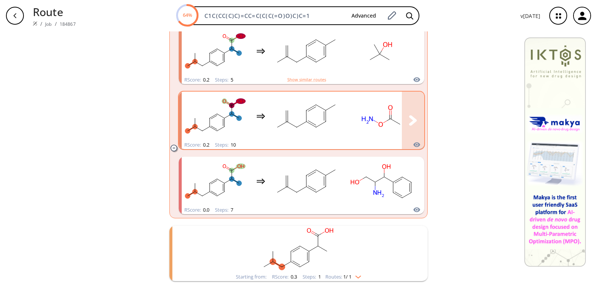
scroll to position [1981, 0]
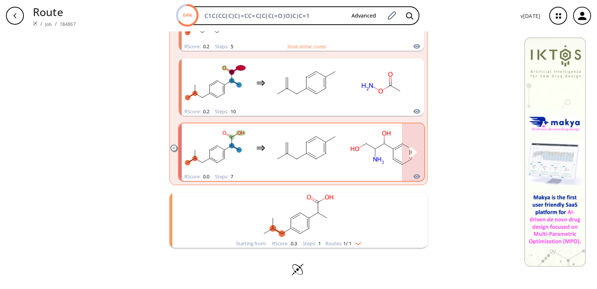
click at [239, 165] on rect "clusters" at bounding box center [215, 147] width 67 height 47
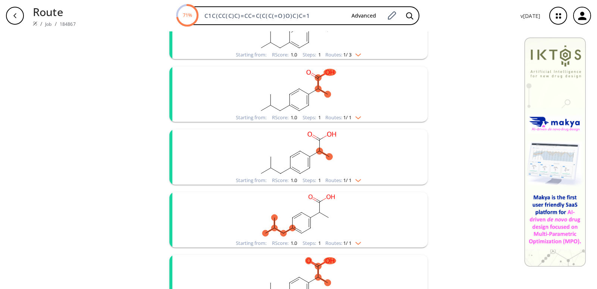
scroll to position [485, 0]
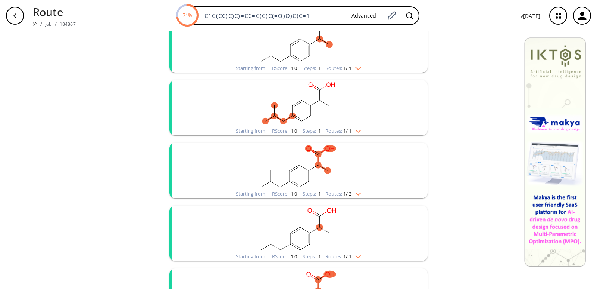
click at [264, 131] on div "Starting from: RScore : 1.0 Steps : 1" at bounding box center [278, 130] width 85 height 5
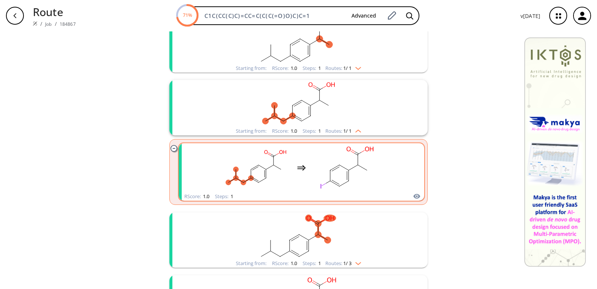
click at [250, 180] on rect "clusters" at bounding box center [255, 167] width 67 height 47
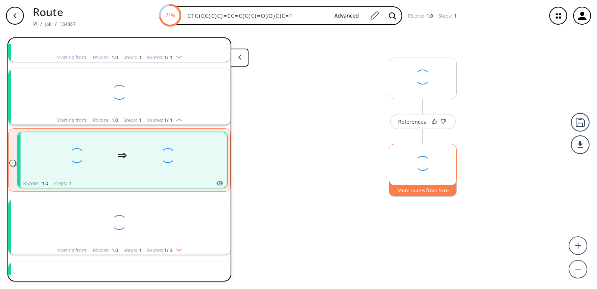
scroll to position [456, 0]
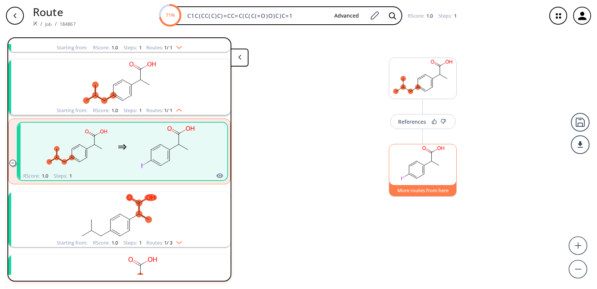
click at [418, 191] on button "More routes from here" at bounding box center [423, 188] width 68 height 16
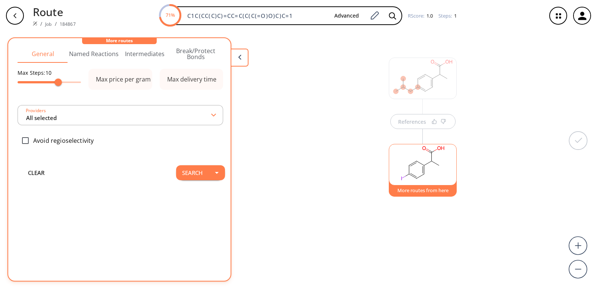
scroll to position [0, 0]
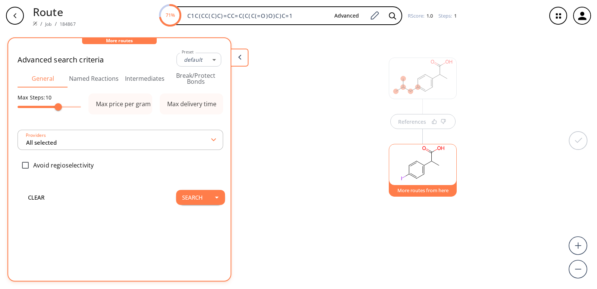
type input "-1"
type input "All selected"
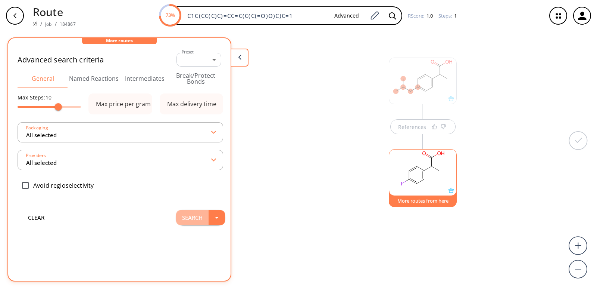
click at [191, 215] on button "Search" at bounding box center [192, 217] width 32 height 15
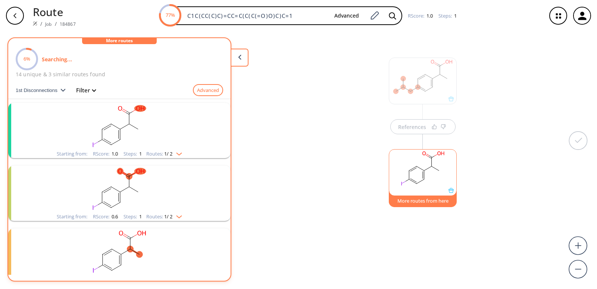
click at [197, 152] on div "Starting from: RScore : 1.0 Steps : 1 Routes: 1 / 2" at bounding box center [119, 130] width 222 height 55
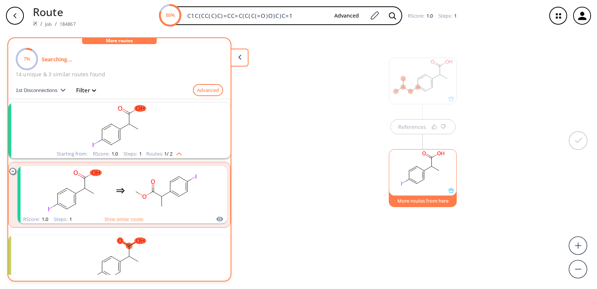
click at [185, 152] on div "Starting from: RScore : 1.0 Steps : 1 Routes: 1 / 2" at bounding box center [119, 153] width 137 height 9
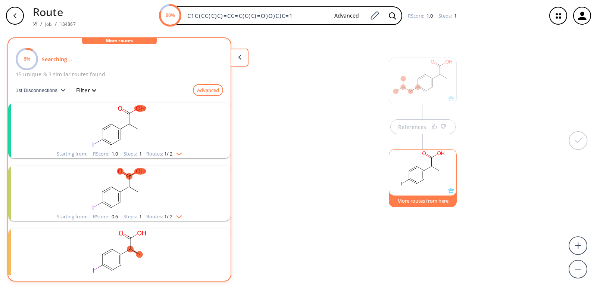
click at [157, 217] on div "Routes: 1 / 2" at bounding box center [164, 216] width 36 height 5
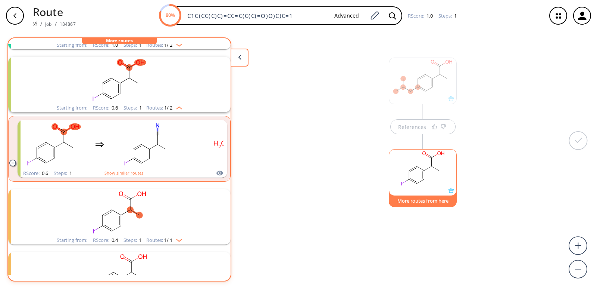
scroll to position [112, 0]
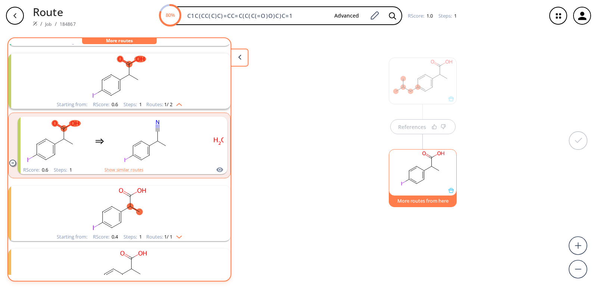
click at [155, 227] on rect "clusters" at bounding box center [119, 209] width 194 height 47
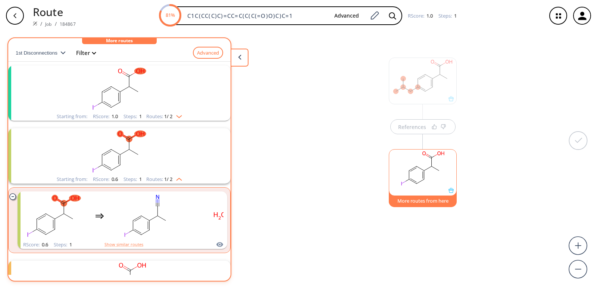
scroll to position [0, 0]
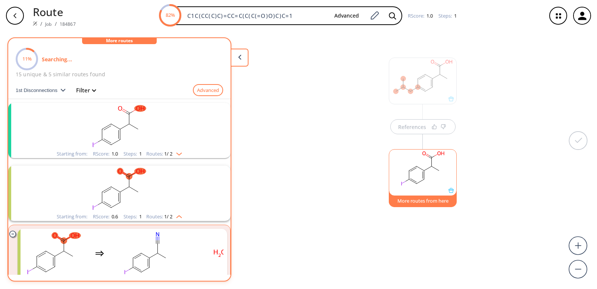
click at [169, 134] on rect "clusters" at bounding box center [119, 126] width 194 height 47
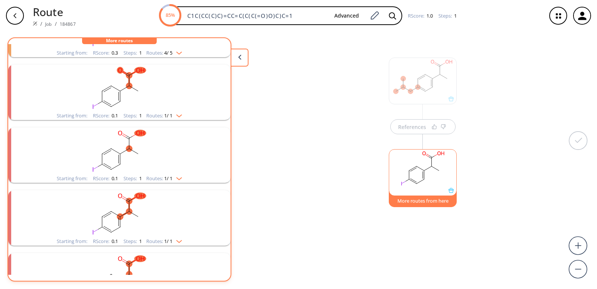
scroll to position [485, 0]
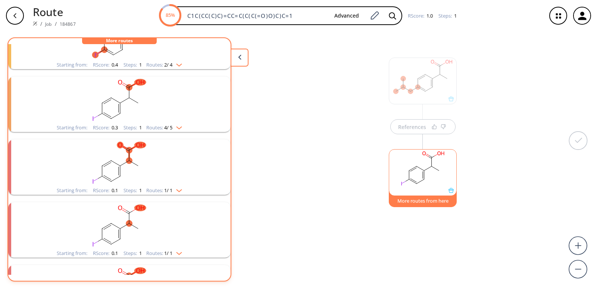
click at [175, 120] on rect "clusters" at bounding box center [119, 100] width 194 height 47
click at [178, 129] on img "clusters" at bounding box center [177, 126] width 10 height 6
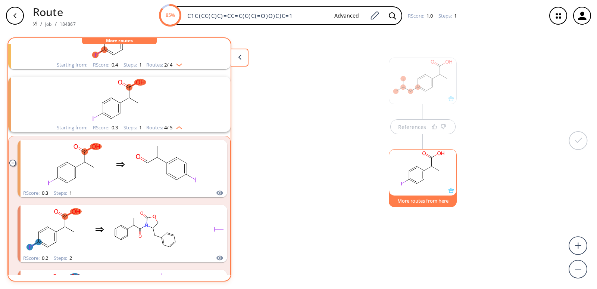
scroll to position [523, 0]
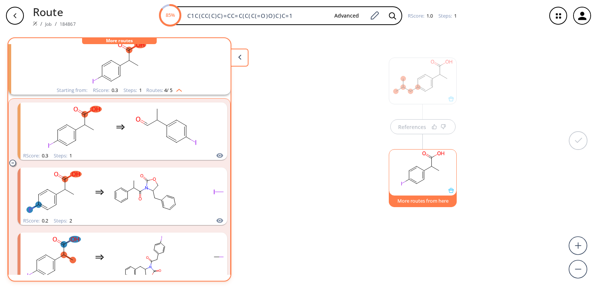
click at [446, 201] on button "More routes from here" at bounding box center [423, 199] width 68 height 16
drag, startPoint x: 446, startPoint y: 201, endPoint x: 377, endPoint y: 203, distance: 68.7
click at [403, 211] on div "References More routes from here" at bounding box center [298, 156] width 597 height 251
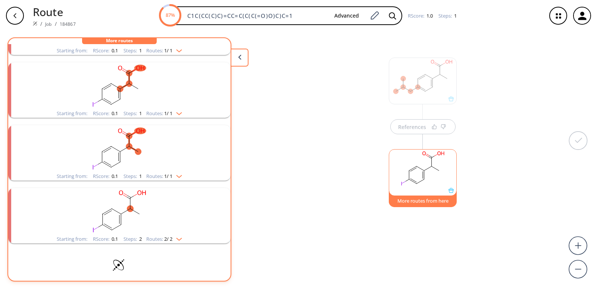
scroll to position [962, 0]
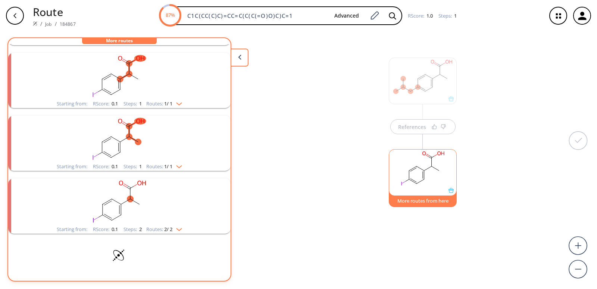
click at [173, 211] on rect "clusters" at bounding box center [119, 201] width 194 height 47
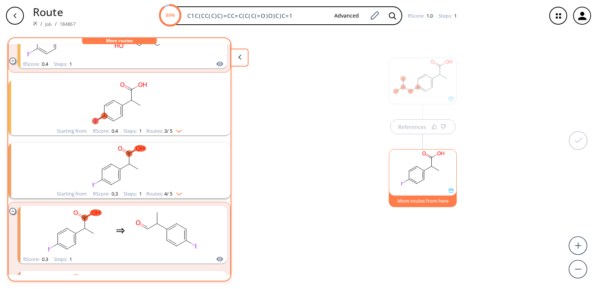
scroll to position [0, 0]
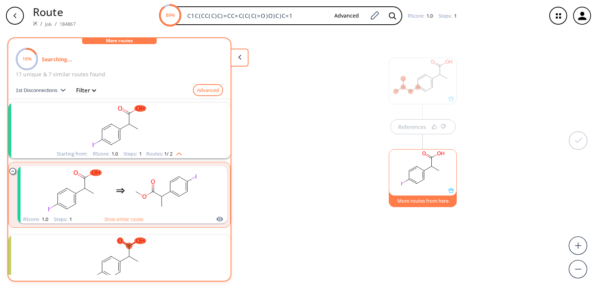
click at [20, 22] on div "button" at bounding box center [15, 16] width 18 height 18
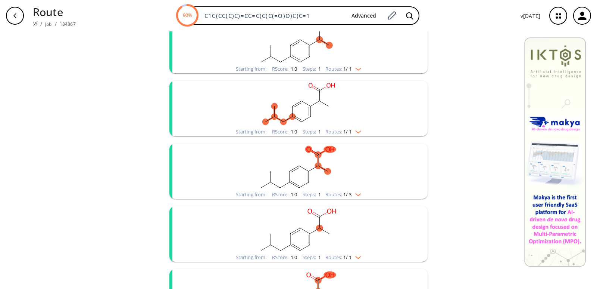
scroll to position [485, 0]
click at [370, 123] on rect "clusters" at bounding box center [299, 103] width 194 height 47
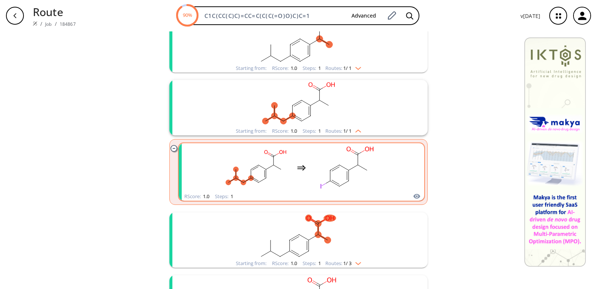
click at [368, 170] on rect "clusters" at bounding box center [347, 167] width 67 height 47
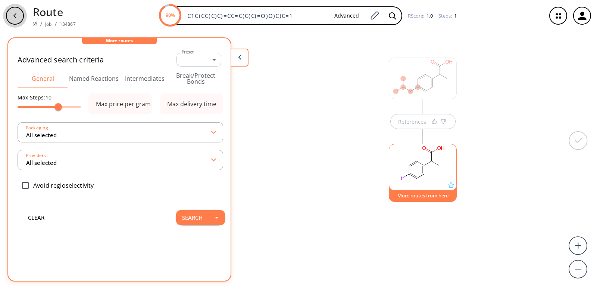
click at [6, 15] on button "button" at bounding box center [15, 16] width 24 height 24
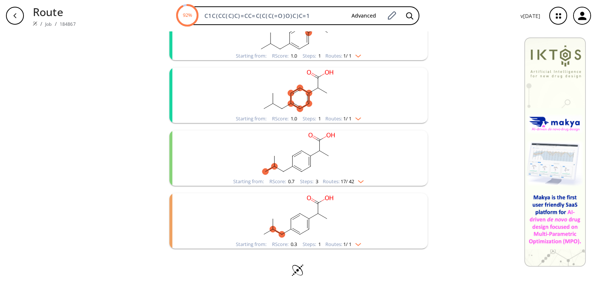
scroll to position [937, 0]
click at [359, 180] on img "clusters" at bounding box center [359, 179] width 10 height 6
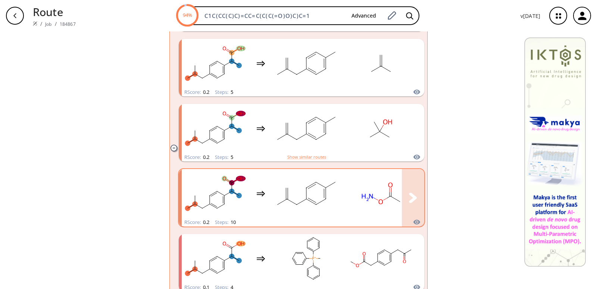
scroll to position [1908, 0]
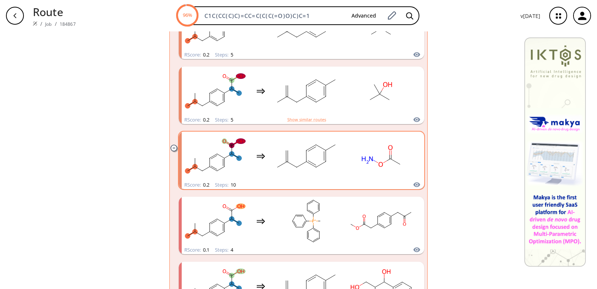
click at [320, 181] on div "RScore : 0.2 Steps : 10" at bounding box center [302, 184] width 246 height 9
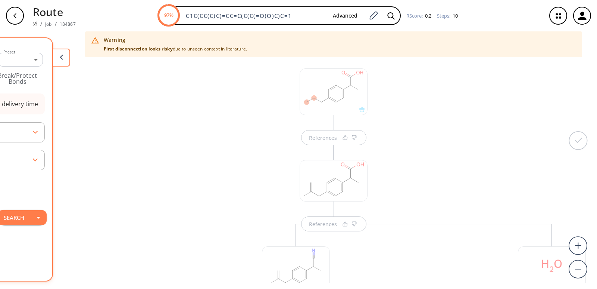
click at [303, 186] on div at bounding box center [334, 180] width 68 height 41
click at [313, 179] on div at bounding box center [334, 180] width 68 height 41
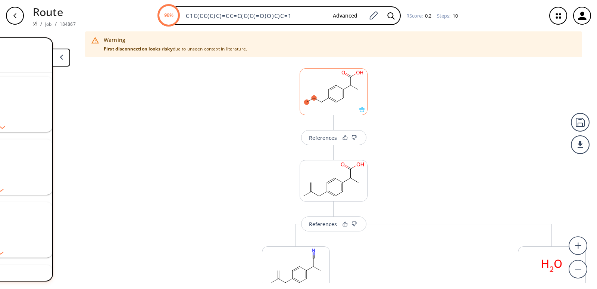
click at [306, 103] on rect at bounding box center [333, 88] width 67 height 38
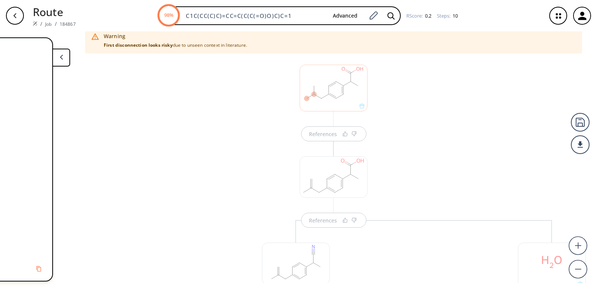
scroll to position [108, 0]
click at [309, 180] on div at bounding box center [334, 176] width 68 height 41
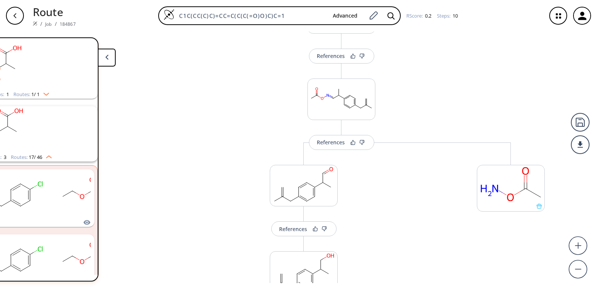
scroll to position [411, 0]
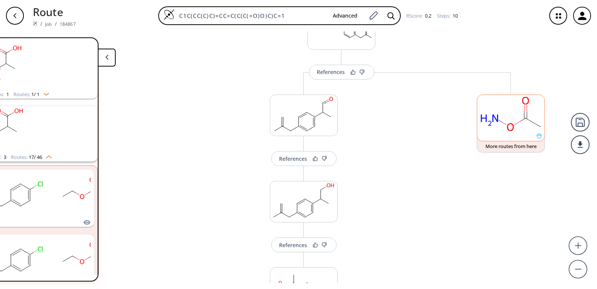
click at [495, 119] on rect at bounding box center [510, 114] width 67 height 38
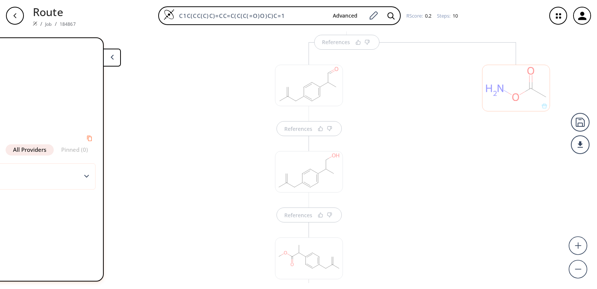
scroll to position [0, 0]
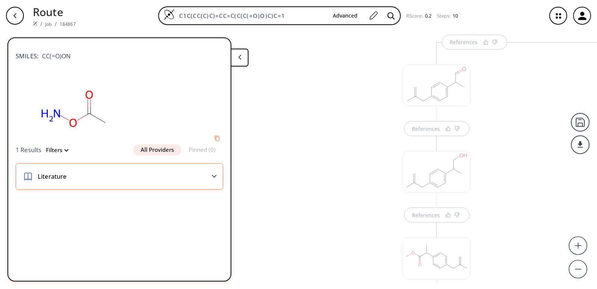
click at [175, 175] on div "Literature" at bounding box center [120, 176] width 208 height 26
click at [208, 175] on div "Literature" at bounding box center [120, 176] width 208 height 26
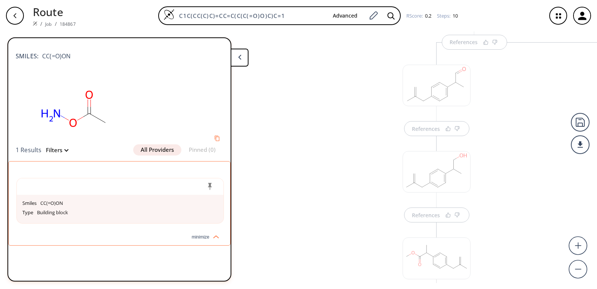
click at [170, 152] on button "All Providers" at bounding box center [157, 149] width 48 height 11
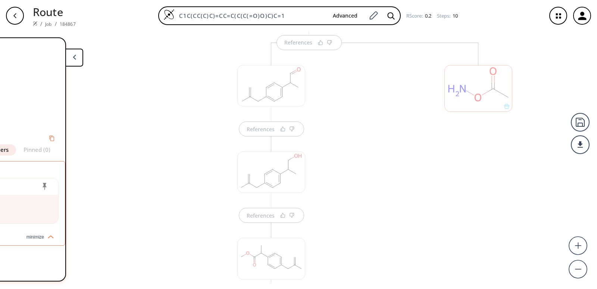
click at [277, 158] on div "Warning First disconnection looks risky due to unseen context in literature. Re…" at bounding box center [223, 156] width 776 height 251
click at [277, 162] on div at bounding box center [271, 171] width 68 height 41
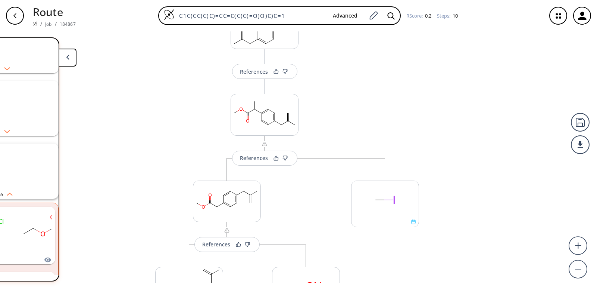
scroll to position [627, 0]
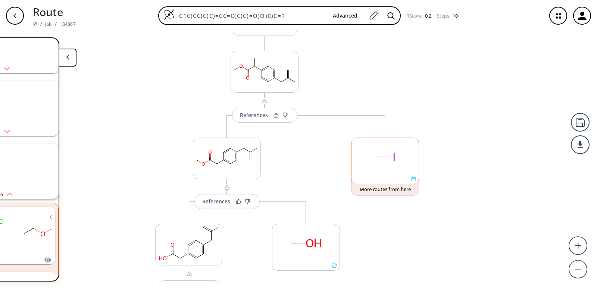
click at [383, 169] on rect at bounding box center [385, 157] width 67 height 38
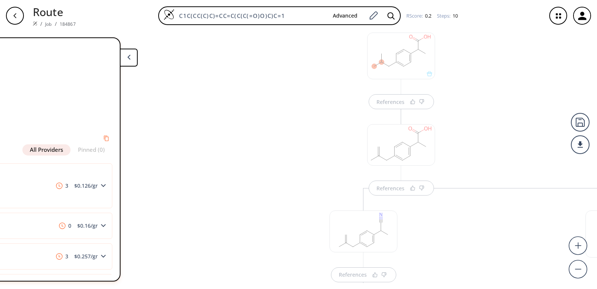
scroll to position [0, 0]
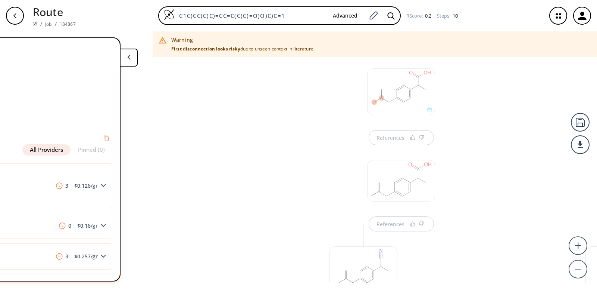
click at [16, 20] on div "button" at bounding box center [15, 16] width 18 height 18
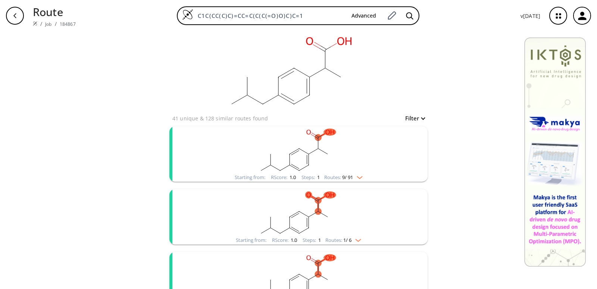
click at [352, 237] on img "clusters" at bounding box center [357, 239] width 10 height 6
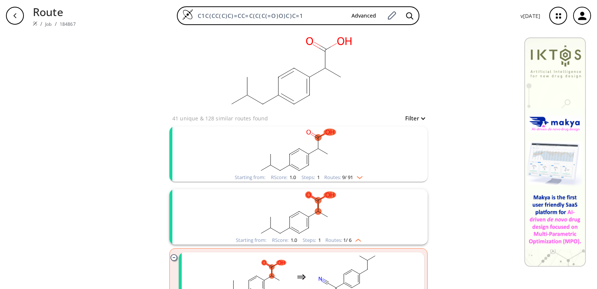
scroll to position [112, 0]
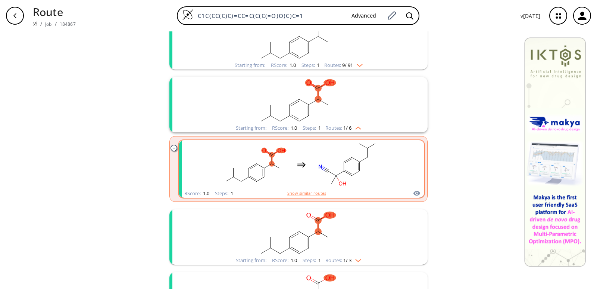
click at [335, 182] on rect "clusters" at bounding box center [347, 164] width 67 height 47
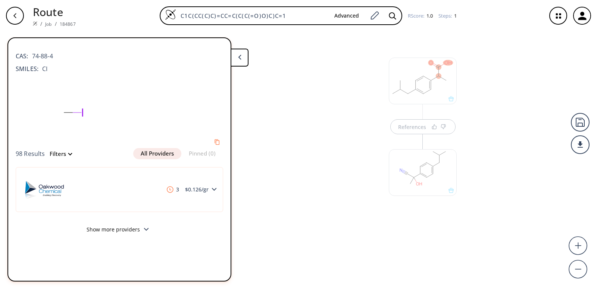
click at [422, 181] on div at bounding box center [423, 172] width 68 height 47
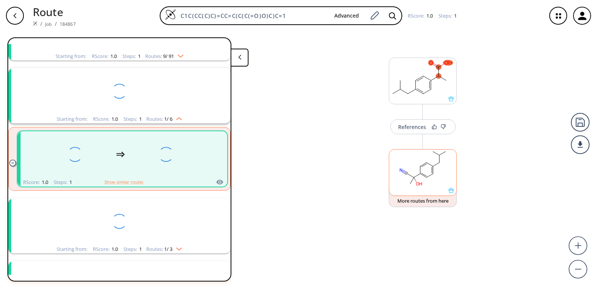
scroll to position [80, 0]
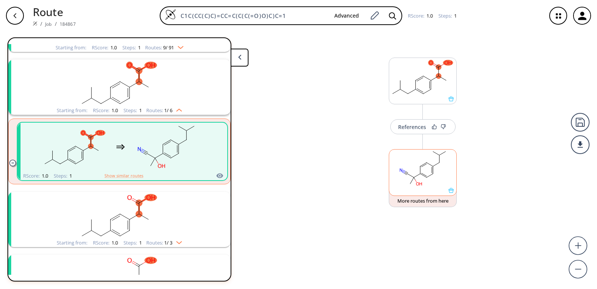
click at [431, 172] on rect at bounding box center [422, 168] width 67 height 38
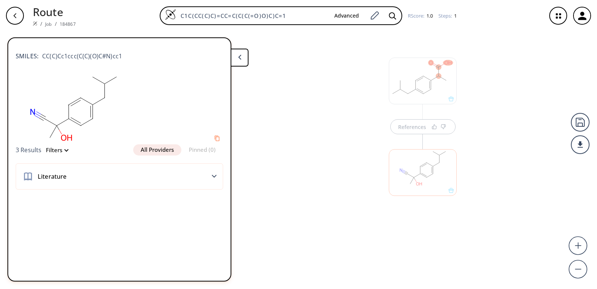
click at [423, 87] on div at bounding box center [423, 80] width 68 height 47
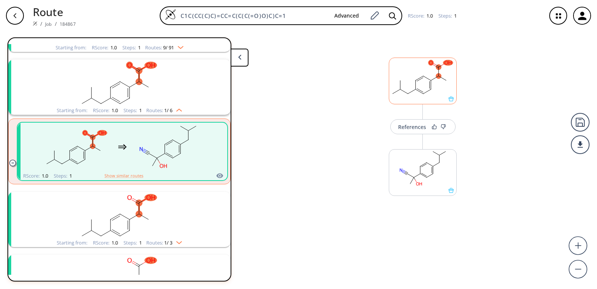
click at [415, 74] on rect at bounding box center [422, 77] width 67 height 38
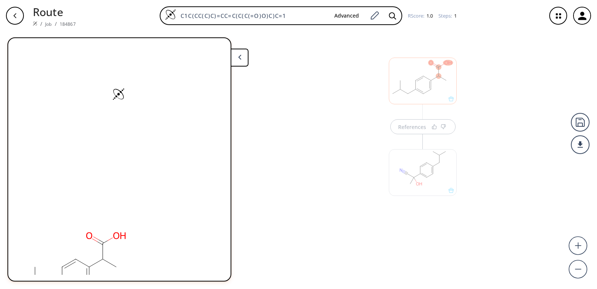
scroll to position [0, 0]
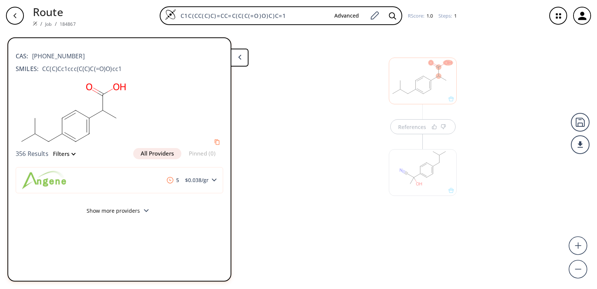
click at [14, 21] on div "button" at bounding box center [15, 16] width 18 height 18
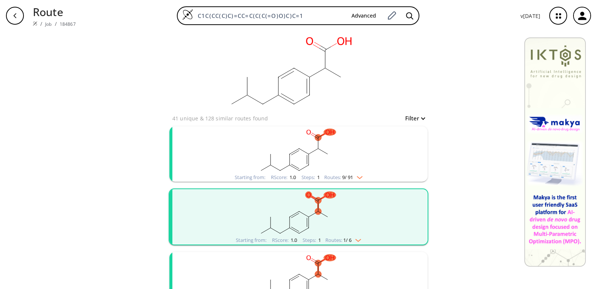
click at [217, 152] on rect "clusters" at bounding box center [299, 149] width 194 height 47
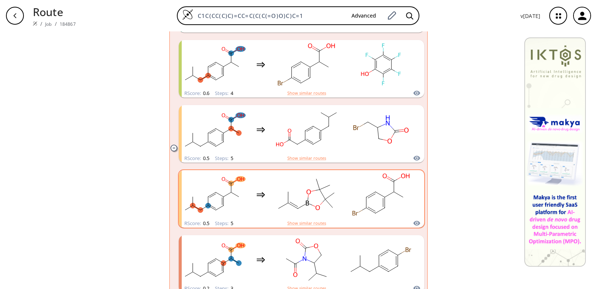
scroll to position [224, 0]
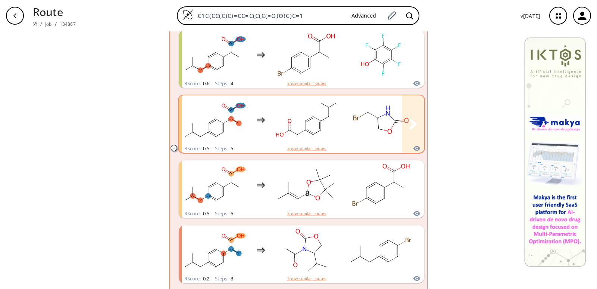
click at [250, 136] on div "clusters" at bounding box center [410, 119] width 457 height 49
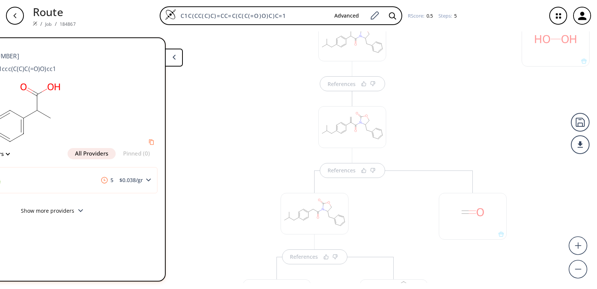
scroll to position [75, 0]
click at [342, 94] on div at bounding box center [352, 94] width 68 height 41
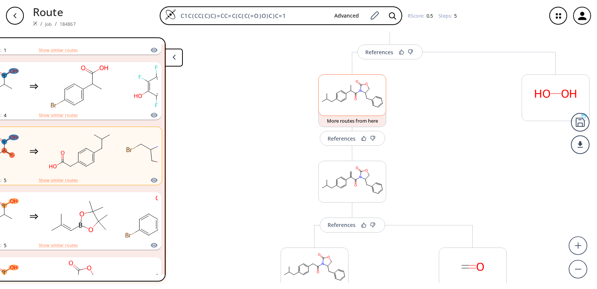
scroll to position [74, 0]
click at [332, 85] on rect at bounding box center [352, 95] width 67 height 38
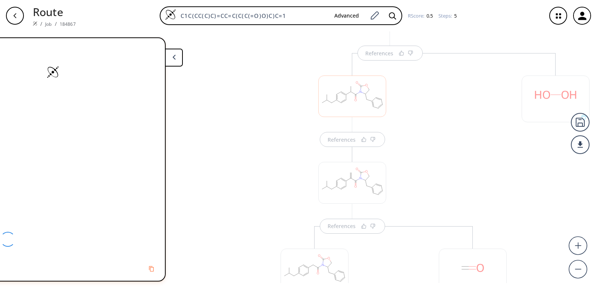
scroll to position [0, 0]
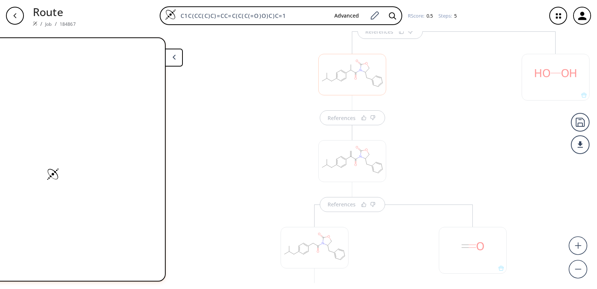
click at [332, 86] on div at bounding box center [352, 74] width 68 height 41
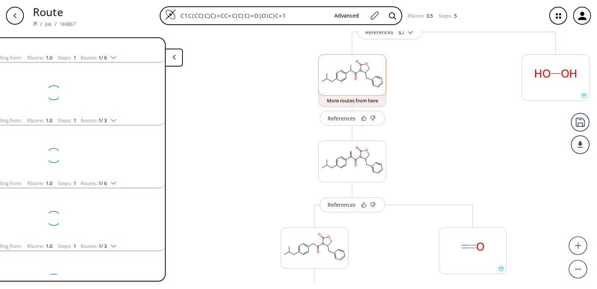
scroll to position [711, 0]
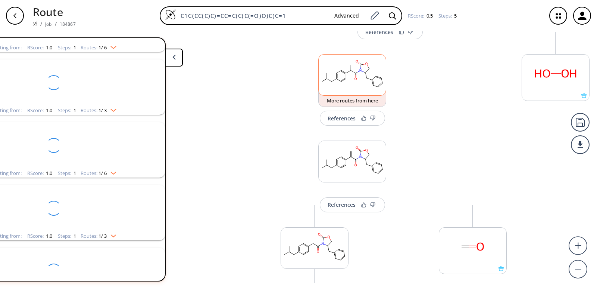
click at [332, 78] on rect at bounding box center [352, 73] width 67 height 38
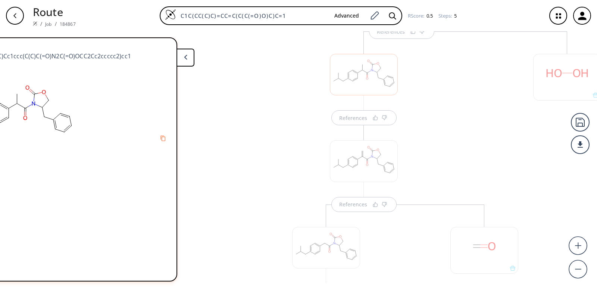
scroll to position [0, 71]
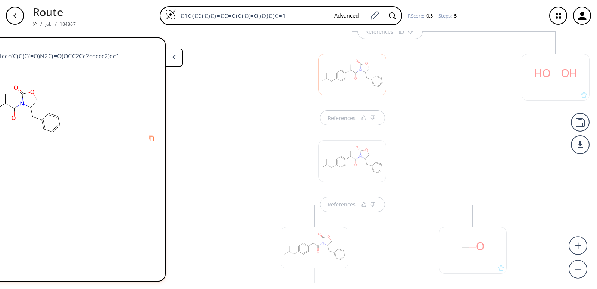
click at [331, 150] on div at bounding box center [352, 160] width 68 height 41
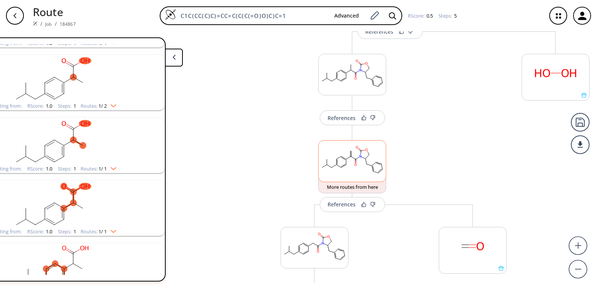
scroll to position [94, 0]
click at [332, 153] on rect at bounding box center [352, 160] width 67 height 38
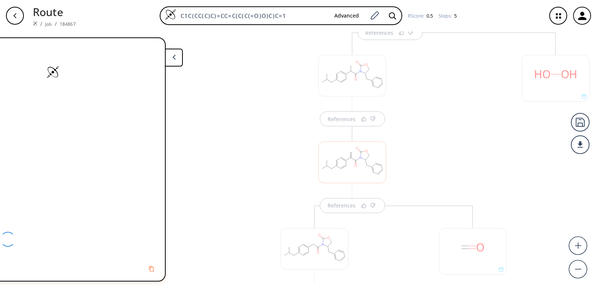
scroll to position [0, 0]
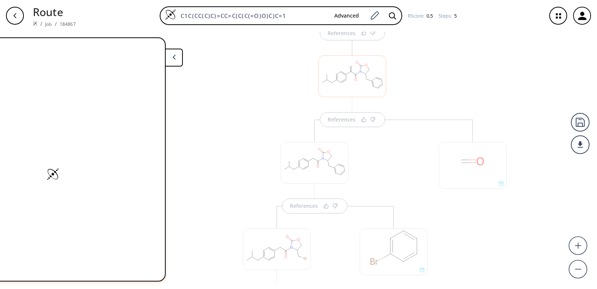
click at [332, 153] on div at bounding box center [315, 162] width 68 height 41
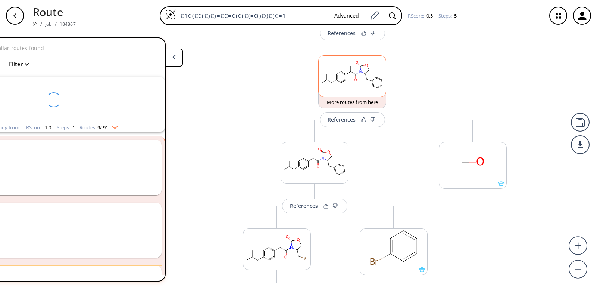
scroll to position [181, 0]
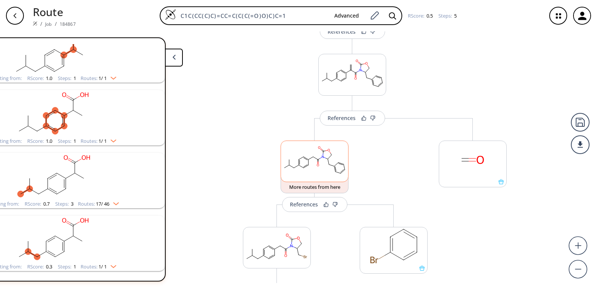
click at [332, 158] on div "References More routes from here References More routes from here References Mo…" at bounding box center [265, 156] width 663 height 251
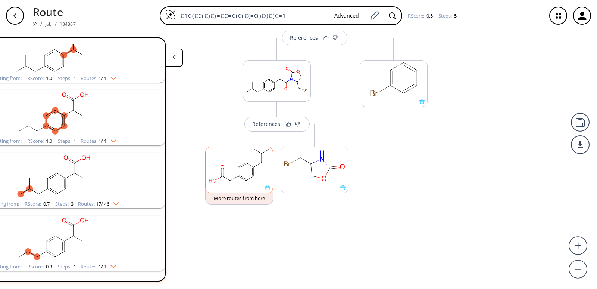
click at [262, 176] on rect at bounding box center [239, 166] width 67 height 38
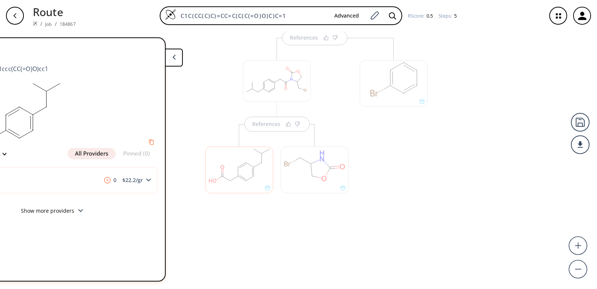
click at [298, 176] on div at bounding box center [315, 169] width 68 height 47
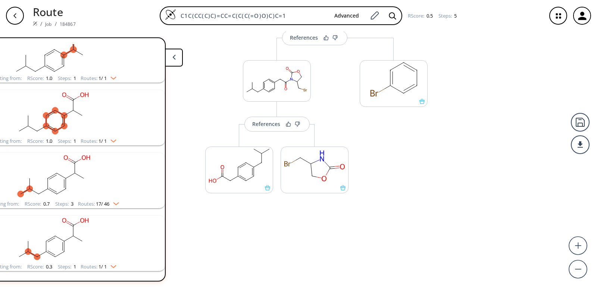
click at [16, 19] on div "button" at bounding box center [15, 16] width 18 height 18
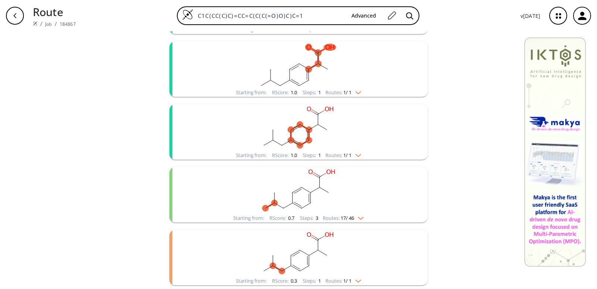
click at [230, 273] on rect "clusters" at bounding box center [299, 253] width 194 height 47
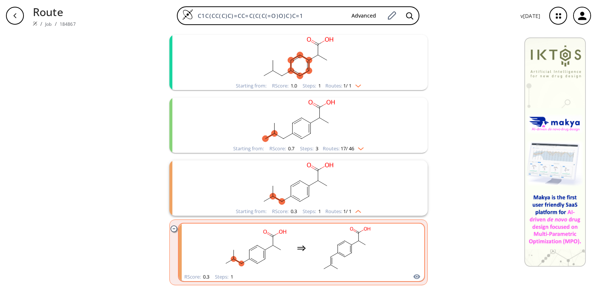
click at [239, 253] on rect "clusters" at bounding box center [255, 247] width 67 height 47
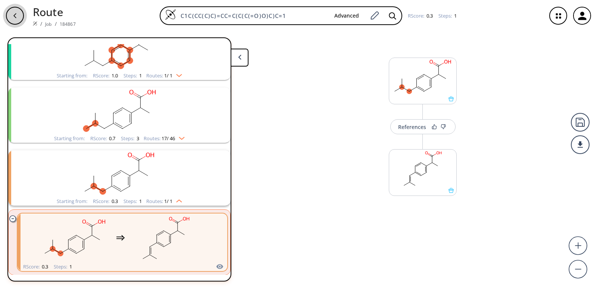
click at [24, 18] on div "button" at bounding box center [15, 16] width 18 height 18
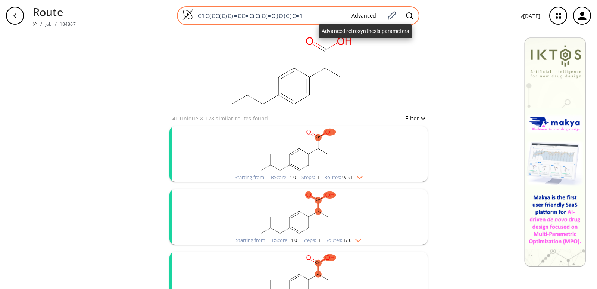
click at [365, 19] on button "Advanced" at bounding box center [364, 16] width 37 height 14
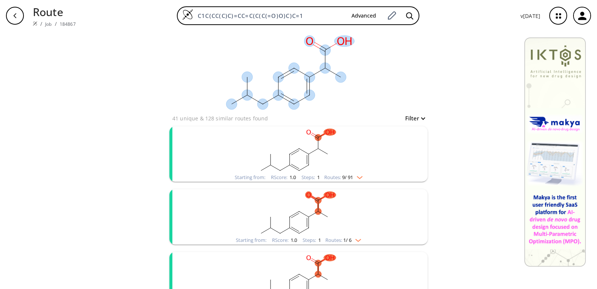
click at [290, 68] on ellipse at bounding box center [294, 68] width 11 height 11
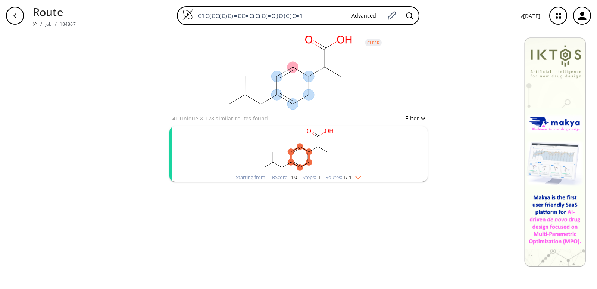
click at [315, 44] on icon at bounding box center [315, 45] width 6 height 4
click at [325, 52] on icon at bounding box center [325, 58] width 0 height 18
click at [371, 43] on button "clear" at bounding box center [373, 42] width 17 height 7
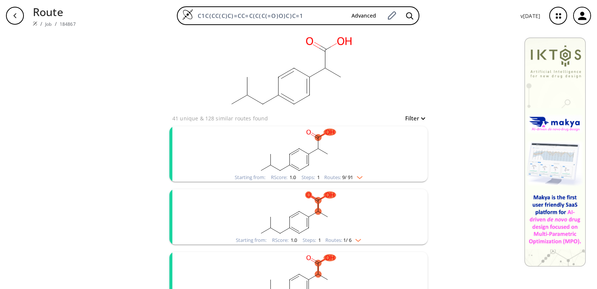
click at [211, 114] on p "41 unique & 128 similar routes found" at bounding box center [220, 118] width 96 height 8
drag, startPoint x: 205, startPoint y: 119, endPoint x: 272, endPoint y: 122, distance: 66.9
click at [272, 122] on div "41 unique & 128 similar routes found Filter" at bounding box center [298, 117] width 252 height 9
click at [270, 118] on div "41 unique & 128 similar routes found Filter" at bounding box center [298, 117] width 252 height 9
drag, startPoint x: 270, startPoint y: 118, endPoint x: 149, endPoint y: 110, distance: 120.4
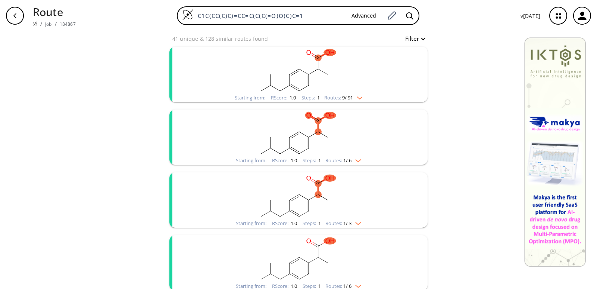
scroll to position [149, 0]
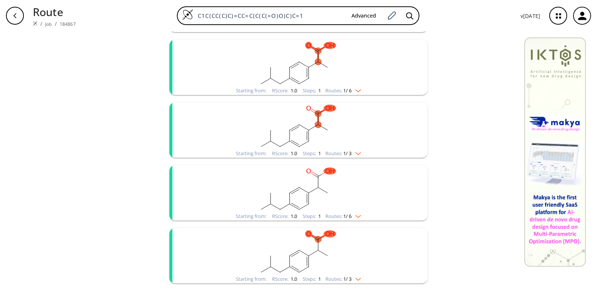
click at [202, 134] on rect "clusters" at bounding box center [299, 125] width 194 height 47
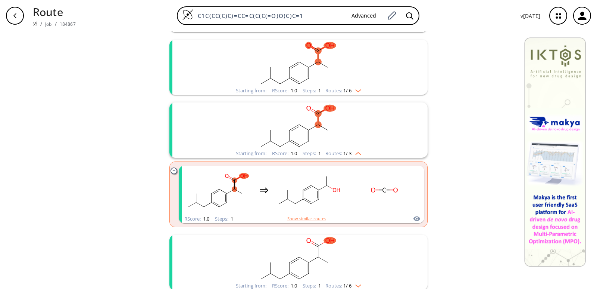
click at [202, 134] on rect "clusters" at bounding box center [299, 125] width 194 height 47
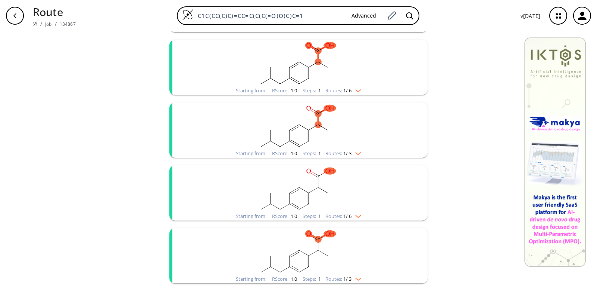
click at [237, 92] on div "Starting from:" at bounding box center [251, 90] width 31 height 5
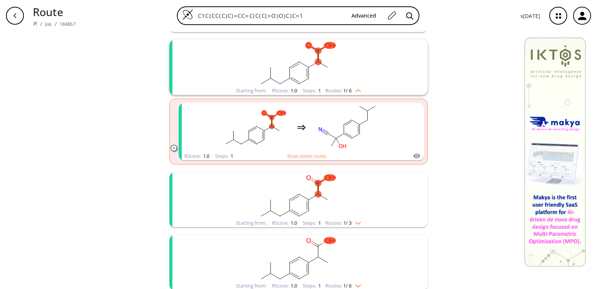
click at [239, 89] on div "Starting from:" at bounding box center [251, 90] width 31 height 5
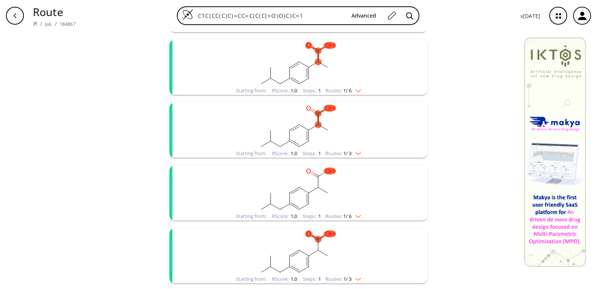
click at [243, 205] on rect "clusters" at bounding box center [299, 188] width 194 height 47
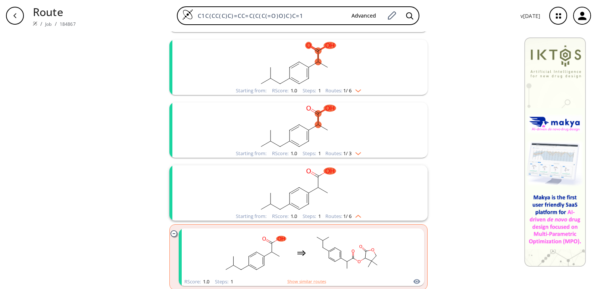
click at [243, 206] on rect "clusters" at bounding box center [299, 188] width 194 height 47
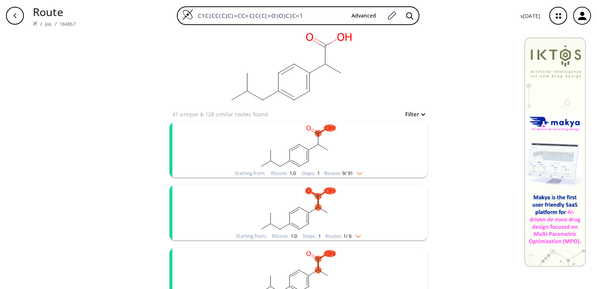
scroll to position [0, 0]
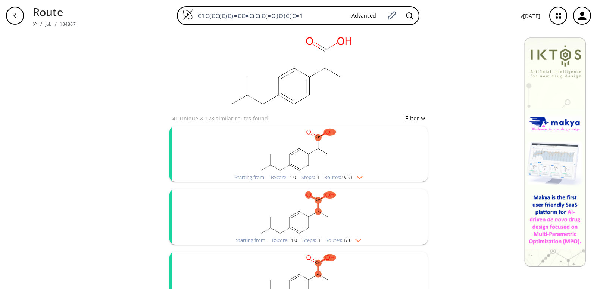
click at [14, 16] on icon "button" at bounding box center [14, 15] width 3 height 5
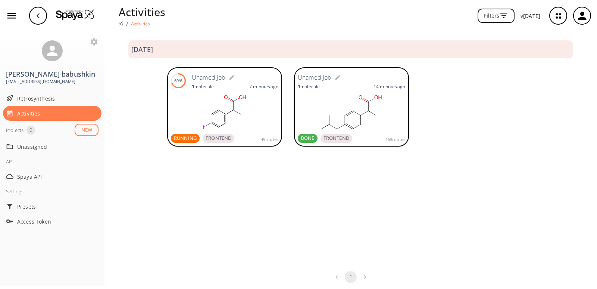
drag, startPoint x: 220, startPoint y: 88, endPoint x: 202, endPoint y: 114, distance: 31.3
click at [202, 114] on rect at bounding box center [225, 111] width 108 height 37
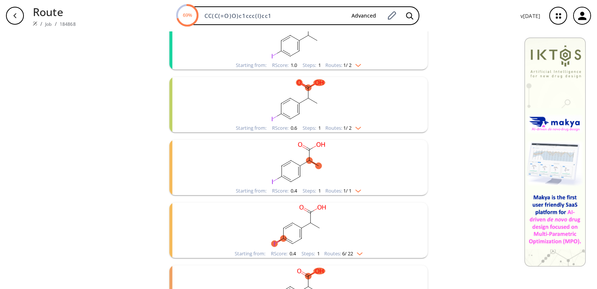
scroll to position [75, 0]
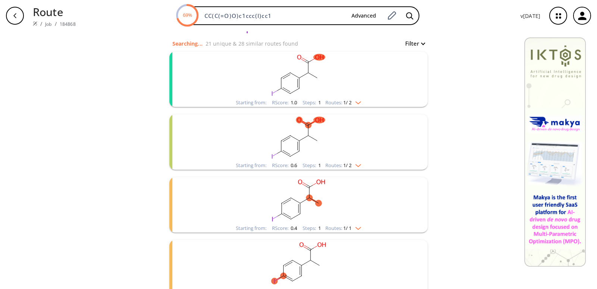
click at [279, 91] on rect "clusters" at bounding box center [299, 75] width 194 height 47
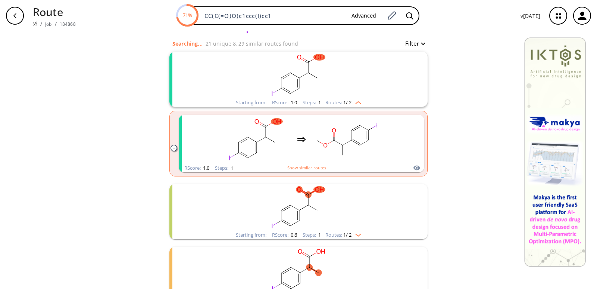
click at [252, 227] on rect "clusters" at bounding box center [299, 207] width 194 height 47
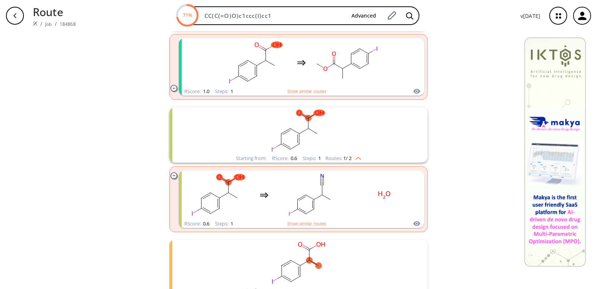
scroll to position [224, 0]
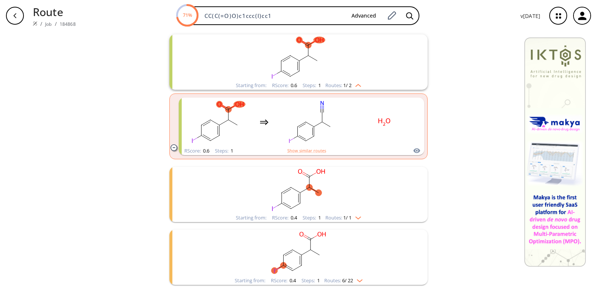
click at [265, 207] on rect "clusters" at bounding box center [299, 189] width 194 height 47
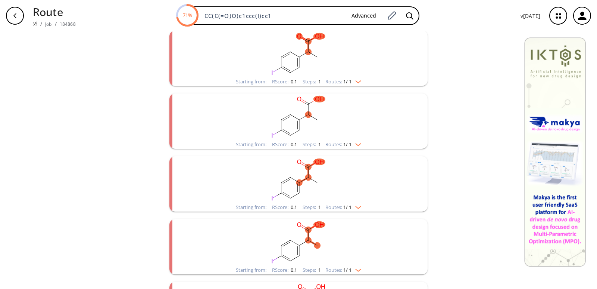
scroll to position [672, 0]
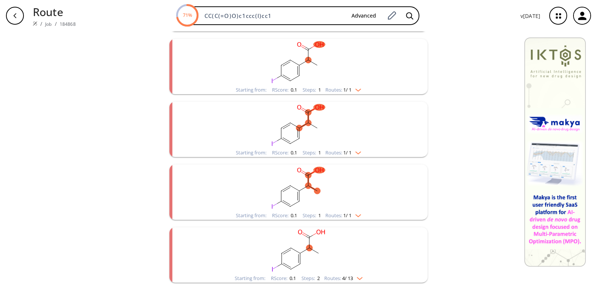
click at [276, 157] on li "Starting from: RScore : 0.1 Steps : 1 Routes: 1 / 1" at bounding box center [298, 129] width 258 height 63
click at [275, 146] on rect "clusters" at bounding box center [299, 125] width 194 height 47
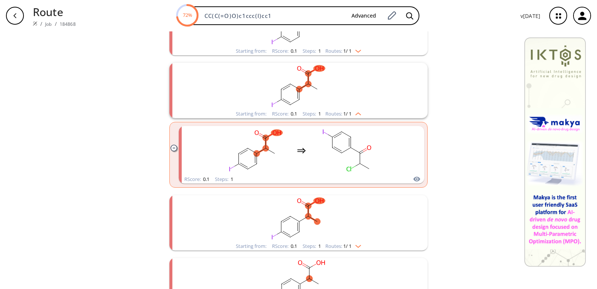
scroll to position [776, 0]
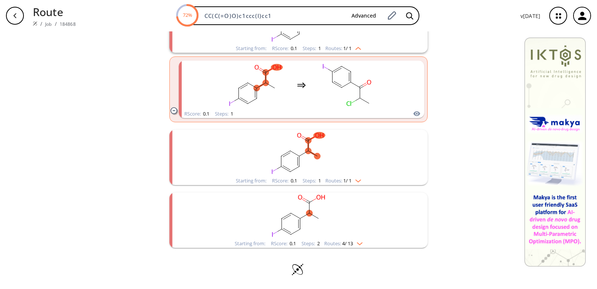
click at [280, 177] on div "Starting from: RScore : 0.1 Steps : 1 Routes: 1 / 1" at bounding box center [298, 180] width 137 height 9
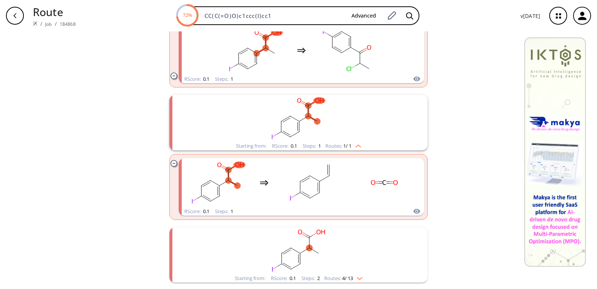
scroll to position [845, 0]
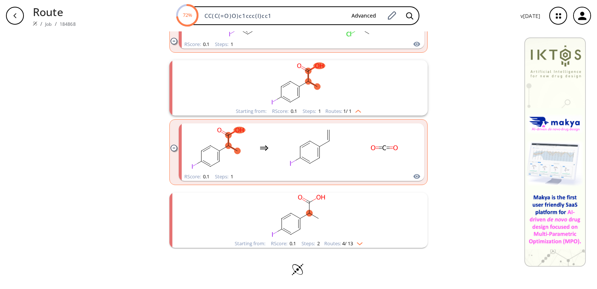
click at [257, 231] on rect "clusters" at bounding box center [299, 215] width 194 height 47
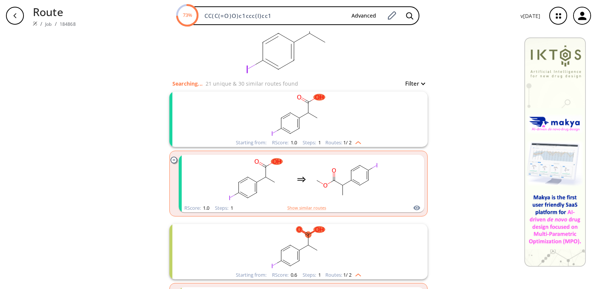
scroll to position [0, 0]
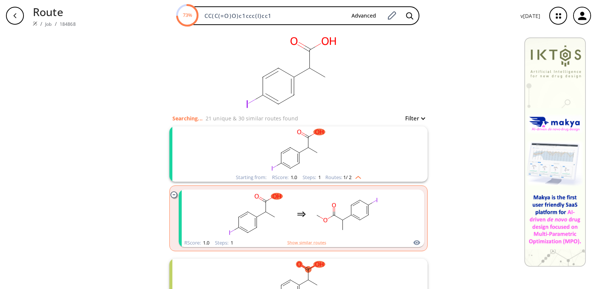
click at [0, 10] on div "Route / Job / 184868 73% CC(C(=O)O)c1ccc(I)cc1 Advanced v 1.9.45" at bounding box center [298, 15] width 597 height 31
click at [1, 16] on div "Route / Job / 184868 73% CC(C(=O)O)c1ccc(I)cc1 Advanced v 1.9.45" at bounding box center [298, 15] width 597 height 31
click at [4, 18] on button "button" at bounding box center [15, 16] width 24 height 24
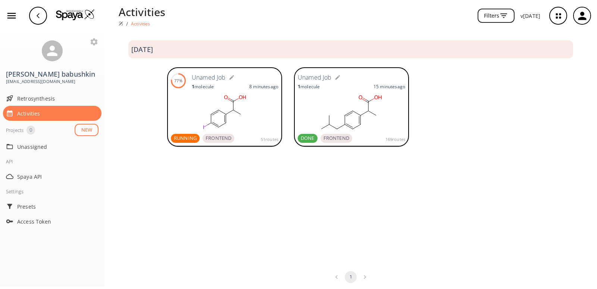
click at [81, 14] on img at bounding box center [75, 14] width 39 height 11
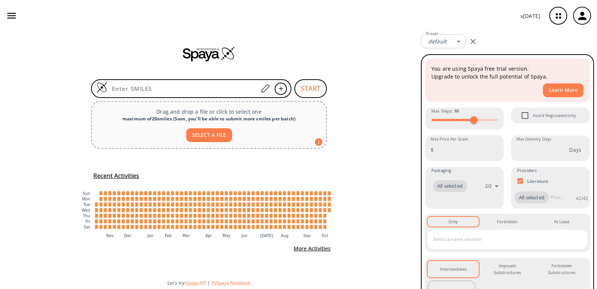
click at [232, 206] on rect "[DATE]: 0 jobs" at bounding box center [231, 204] width 3 height 4
click at [229, 205] on icon ":where(.plot-d6a7b5) { --plot-background: white; display: block; height: auto; …" at bounding box center [208, 212] width 261 height 60
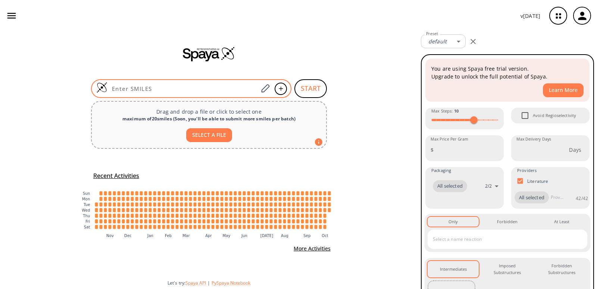
click at [125, 87] on input at bounding box center [183, 88] width 151 height 7
click at [105, 88] on img at bounding box center [101, 87] width 11 height 11
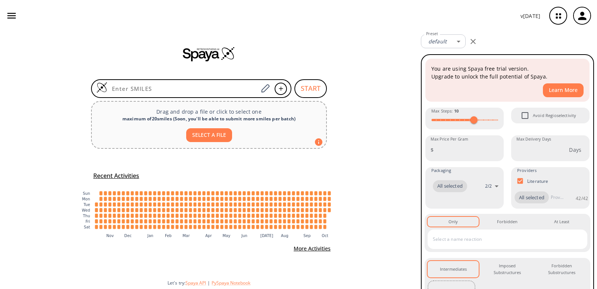
click at [575, 24] on button "button" at bounding box center [582, 16] width 24 height 24
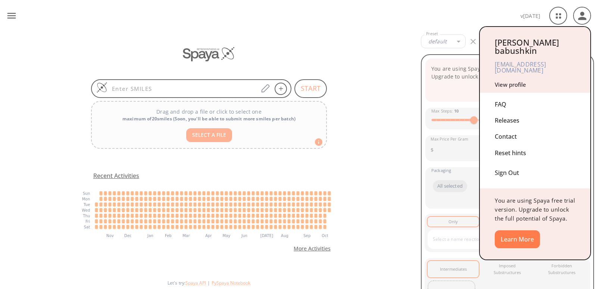
drag, startPoint x: 577, startPoint y: 21, endPoint x: 571, endPoint y: 28, distance: 8.5
drag, startPoint x: 571, startPoint y: 28, endPoint x: 385, endPoint y: 39, distance: 186.6
click at [385, 39] on div at bounding box center [298, 144] width 597 height 289
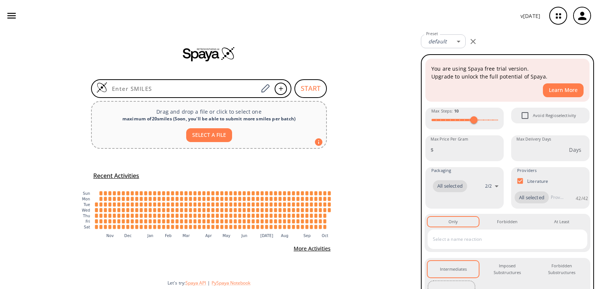
click at [593, 16] on button "button" at bounding box center [582, 16] width 24 height 24
click at [351, 156] on div "START Drag and drop a file or click to select one maximum of 20 smiles ( Soon, …" at bounding box center [209, 159] width 418 height 257
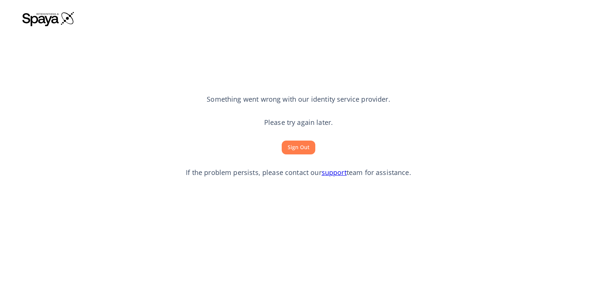
drag, startPoint x: 594, startPoint y: 0, endPoint x: 223, endPoint y: 44, distance: 374.0
click at [223, 44] on section "Something went wrong with our identity service provider. Please try again later…" at bounding box center [298, 136] width 552 height 214
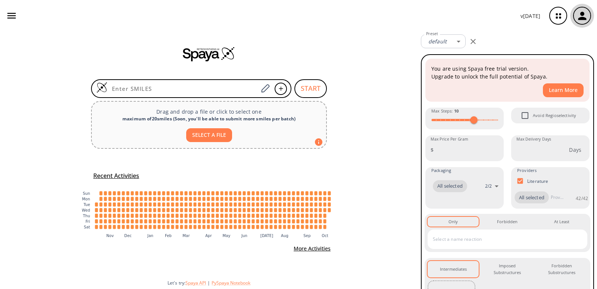
click at [582, 17] on icon "button" at bounding box center [582, 16] width 8 height 8
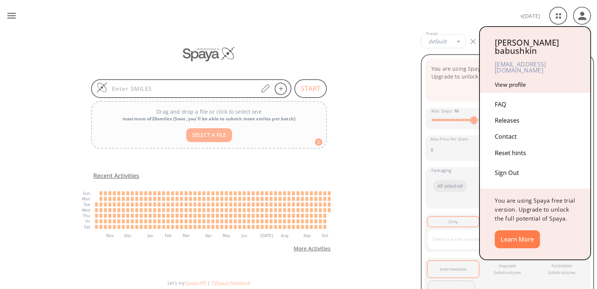
click at [471, 10] on div at bounding box center [298, 144] width 597 height 289
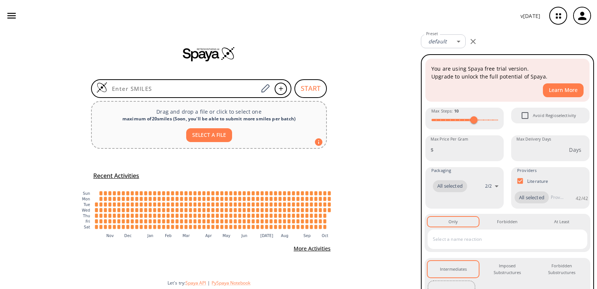
click at [585, 19] on icon "button" at bounding box center [582, 16] width 8 height 8
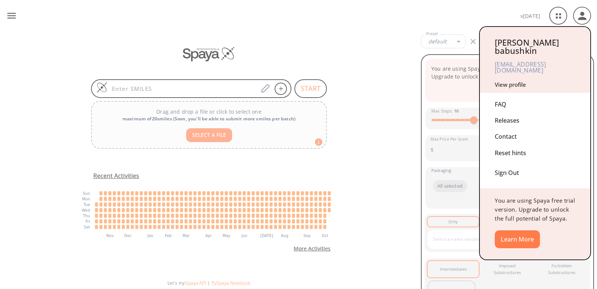
click at [506, 15] on div at bounding box center [298, 144] width 597 height 289
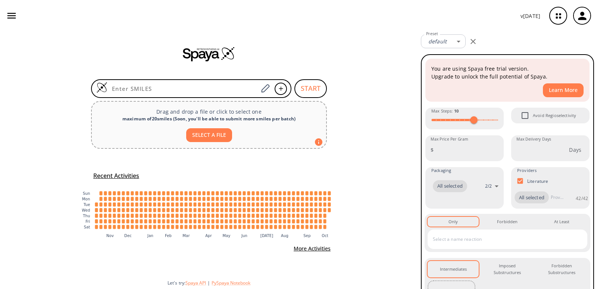
click at [4, 10] on div "v [DATE]" at bounding box center [298, 15] width 597 height 31
click at [10, 14] on icon "button" at bounding box center [11, 16] width 9 height 6
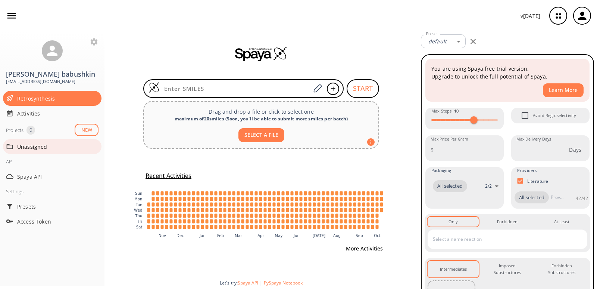
click at [60, 152] on div "Unassigned" at bounding box center [52, 146] width 99 height 15
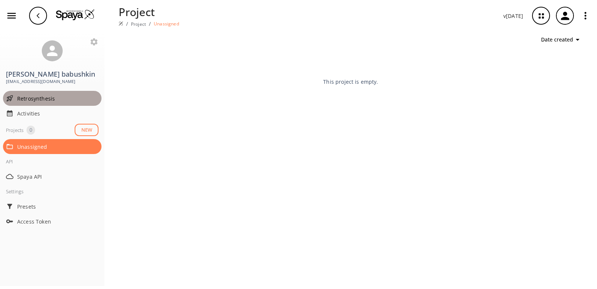
click at [63, 101] on span "Retrosynthesis" at bounding box center [57, 98] width 81 height 8
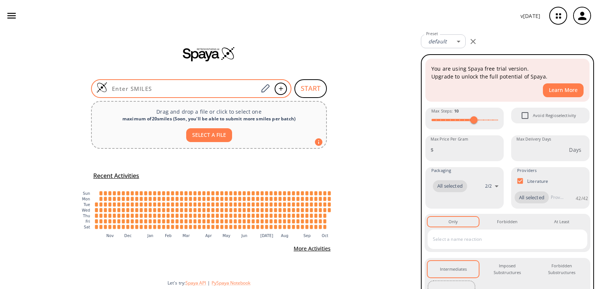
click at [168, 86] on input at bounding box center [183, 88] width 151 height 7
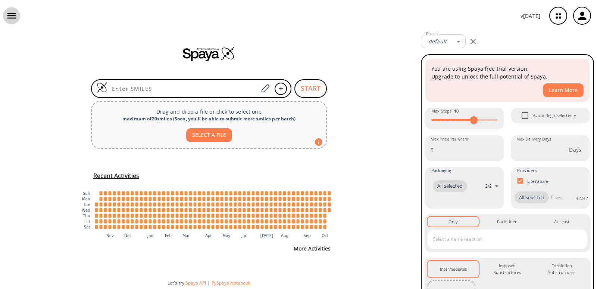
click at [13, 18] on icon "button" at bounding box center [11, 16] width 9 height 6
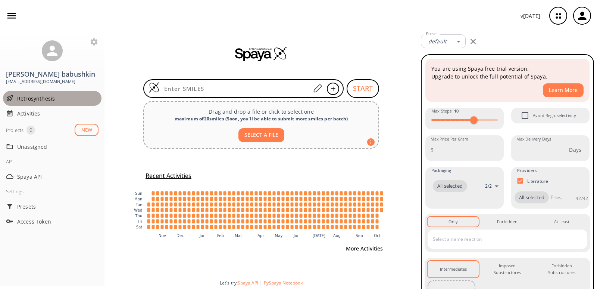
click at [82, 96] on span "Retrosynthesis" at bounding box center [57, 98] width 81 height 8
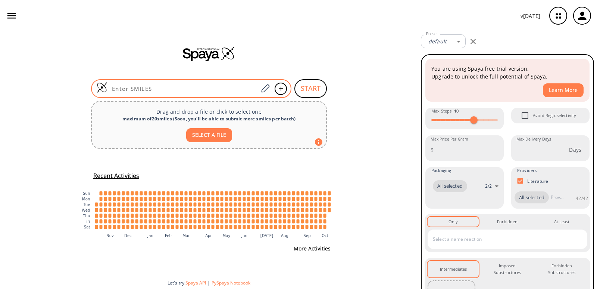
click at [208, 90] on input at bounding box center [183, 88] width 151 height 7
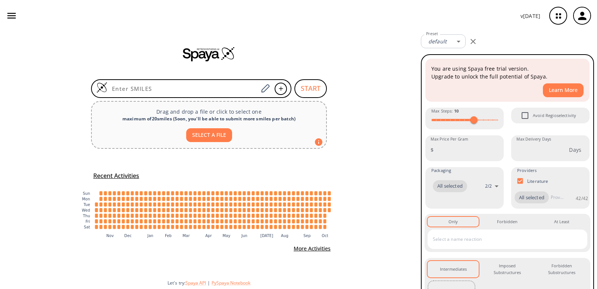
click at [289, 53] on div at bounding box center [209, 53] width 418 height 15
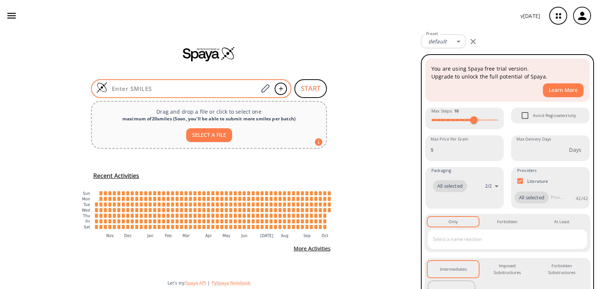
click at [240, 88] on input at bounding box center [183, 88] width 151 height 7
click at [269, 87] on icon at bounding box center [265, 89] width 10 height 10
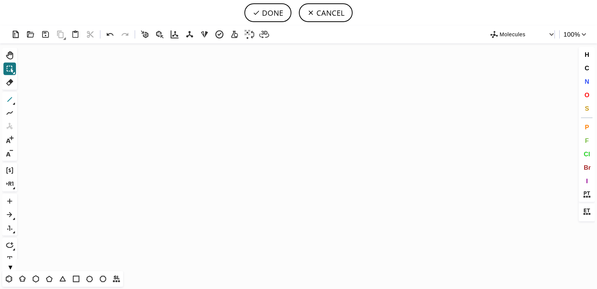
click at [10, 99] on icon at bounding box center [9, 99] width 5 height 5
drag, startPoint x: 220, startPoint y: 115, endPoint x: 187, endPoint y: 137, distance: 39.7
click at [187, 137] on icon "Created with [PERSON_NAME] 2.3.0 C H 3 C H 3" at bounding box center [298, 156] width 557 height 227
drag, startPoint x: 203, startPoint y: 125, endPoint x: 206, endPoint y: 147, distance: 22.5
drag, startPoint x: 209, startPoint y: 138, endPoint x: 232, endPoint y: 145, distance: 24.5
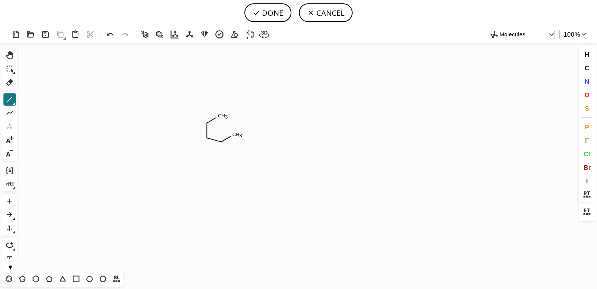
drag, startPoint x: 224, startPoint y: 140, endPoint x: 240, endPoint y: 134, distance: 16.4
drag, startPoint x: 218, startPoint y: 113, endPoint x: 232, endPoint y: 122, distance: 16.5
drag, startPoint x: 236, startPoint y: 137, endPoint x: 254, endPoint y: 144, distance: 19.3
drag, startPoint x: 246, startPoint y: 143, endPoint x: 262, endPoint y: 134, distance: 18.1
drag, startPoint x: 259, startPoint y: 134, endPoint x: 259, endPoint y: 119, distance: 15.3
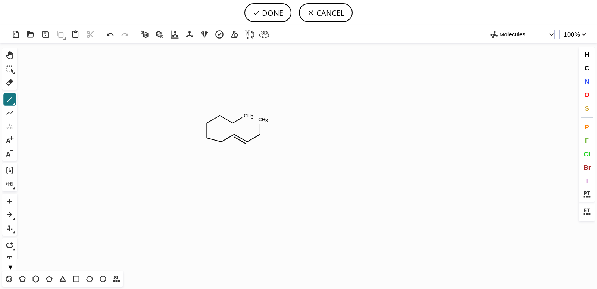
drag, startPoint x: 232, startPoint y: 122, endPoint x: 244, endPoint y: 116, distance: 13.5
drag, startPoint x: 261, startPoint y: 121, endPoint x: 249, endPoint y: 114, distance: 13.2
drag, startPoint x: 277, startPoint y: 141, endPoint x: 289, endPoint y: 137, distance: 12.0
drag, startPoint x: 275, startPoint y: 146, endPoint x: 274, endPoint y: 151, distance: 5.3
drag, startPoint x: 247, startPoint y: 118, endPoint x: 247, endPoint y: 101, distance: 17.5
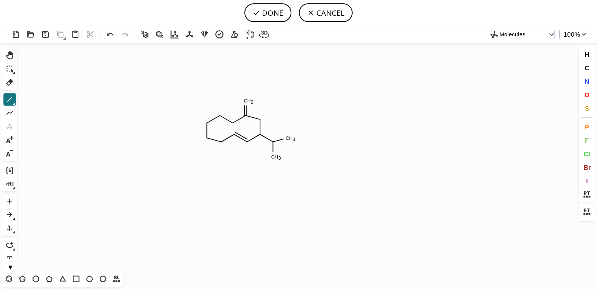
click at [588, 93] on span "O" at bounding box center [587, 94] width 5 height 7
click at [248, 103] on tspan "O" at bounding box center [248, 103] width 4 height 6
click at [9, 98] on icon at bounding box center [10, 99] width 10 height 10
drag, startPoint x: 222, startPoint y: 141, endPoint x: 222, endPoint y: 162, distance: 20.9
drag, startPoint x: 216, startPoint y: 115, endPoint x: 206, endPoint y: 107, distance: 13.1
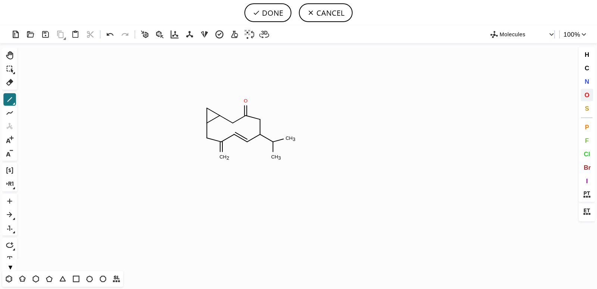
click at [593, 95] on button "O" at bounding box center [587, 94] width 13 height 13
click at [209, 109] on tspan "O" at bounding box center [208, 109] width 4 height 6
click at [9, 53] on icon at bounding box center [9, 55] width 7 height 8
click at [233, 134] on circle at bounding box center [235, 136] width 10 height 10
click at [5, 96] on icon at bounding box center [10, 99] width 10 height 10
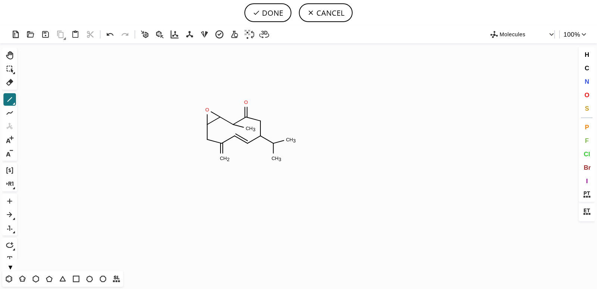
drag, startPoint x: 235, startPoint y: 122, endPoint x: 249, endPoint y: 127, distance: 15.3
drag, startPoint x: 230, startPoint y: 125, endPoint x: 225, endPoint y: 128, distance: 5.5
click at [106, 33] on icon at bounding box center [110, 34] width 11 height 11
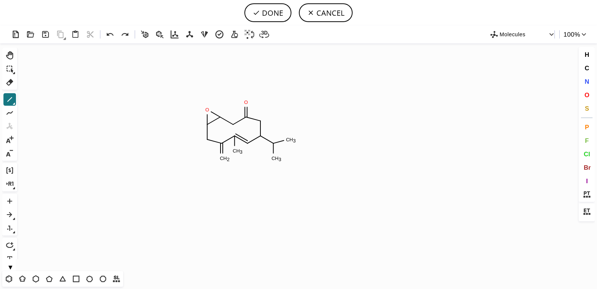
drag, startPoint x: 234, startPoint y: 137, endPoint x: 234, endPoint y: 146, distance: 8.6
click at [111, 36] on icon at bounding box center [110, 34] width 11 height 11
click at [9, 53] on icon at bounding box center [9, 55] width 7 height 8
click at [232, 135] on icon "Created with Raphaël 2.3.0 C H 3 C H 3 O C H 2 O O" at bounding box center [298, 156] width 557 height 227
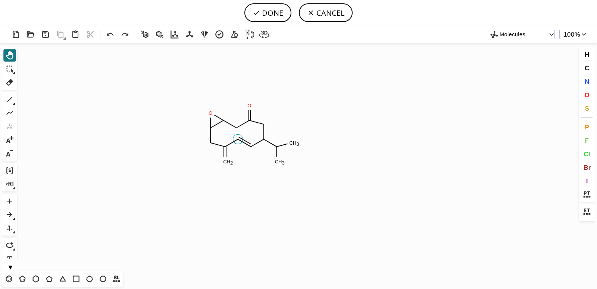
drag, startPoint x: 233, startPoint y: 134, endPoint x: 234, endPoint y: 137, distance: 3.9
click at [234, 137] on circle at bounding box center [238, 139] width 10 height 10
click at [236, 141] on circle at bounding box center [238, 142] width 10 height 10
click at [7, 99] on icon at bounding box center [10, 99] width 10 height 10
drag, startPoint x: 235, startPoint y: 131, endPoint x: 233, endPoint y: 137, distance: 6.0
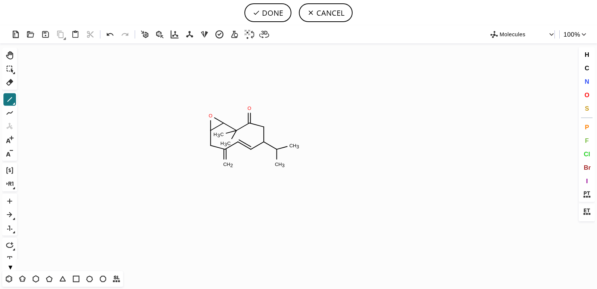
drag, startPoint x: 234, startPoint y: 129, endPoint x: 224, endPoint y: 133, distance: 11.0
drag, startPoint x: 229, startPoint y: 140, endPoint x: 221, endPoint y: 134, distance: 9.8
click at [592, 96] on button "O" at bounding box center [587, 94] width 13 height 13
click at [222, 134] on tspan "O" at bounding box center [223, 134] width 4 height 6
click at [12, 53] on icon at bounding box center [9, 55] width 7 height 8
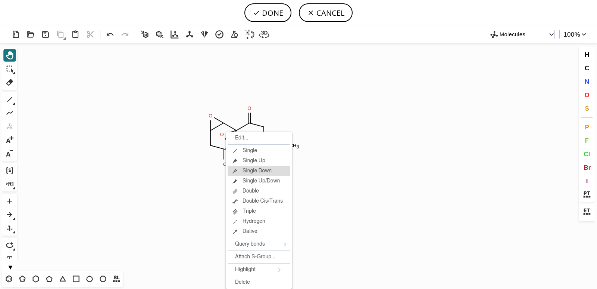
click at [243, 170] on span "Single Down" at bounding box center [257, 171] width 29 height 8
click at [244, 161] on div "Single Up" at bounding box center [263, 161] width 63 height 10
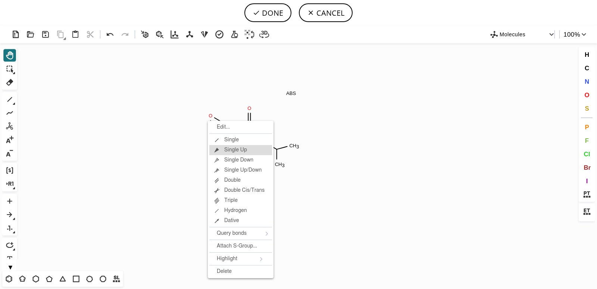
click at [216, 152] on icon at bounding box center [216, 149] width 7 height 7
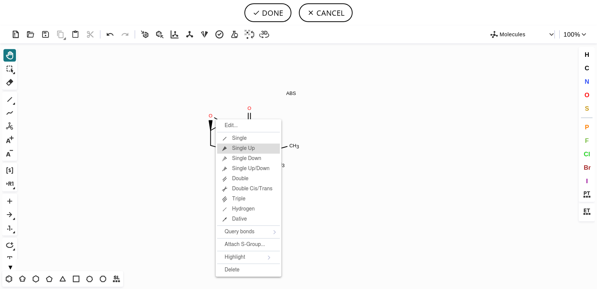
click at [231, 150] on div "Single Up" at bounding box center [248, 148] width 63 height 10
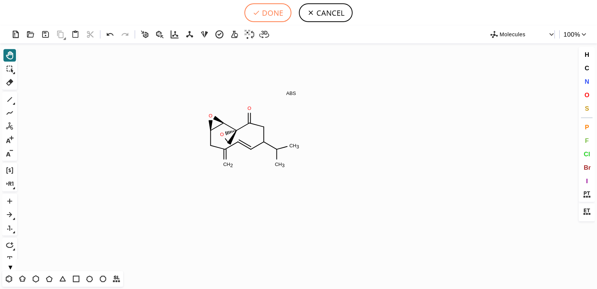
click at [264, 13] on button "DONE" at bounding box center [268, 12] width 47 height 19
type input "[C@H]12[C@@]3(OC3)C(=O)CC(C(C)C)C=CC(=C)C[C@H]1O2"
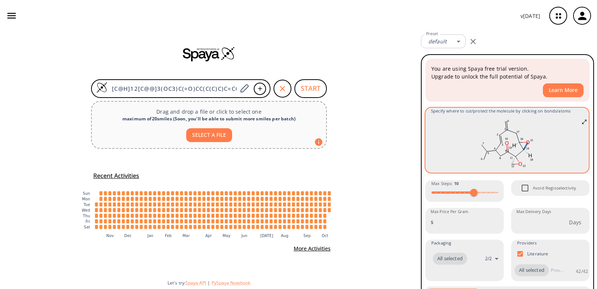
drag, startPoint x: 524, startPoint y: 142, endPoint x: 518, endPoint y: 145, distance: 7.4
click at [518, 161] on ellipse at bounding box center [520, 163] width 5 height 5
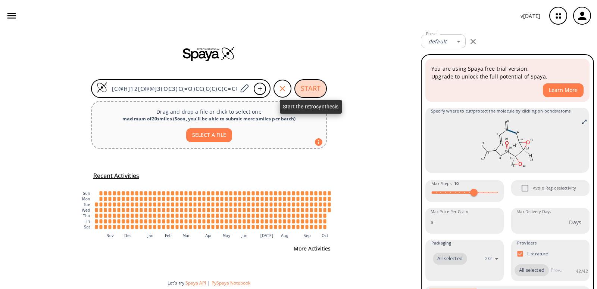
click at [311, 88] on button "START" at bounding box center [311, 88] width 32 height 19
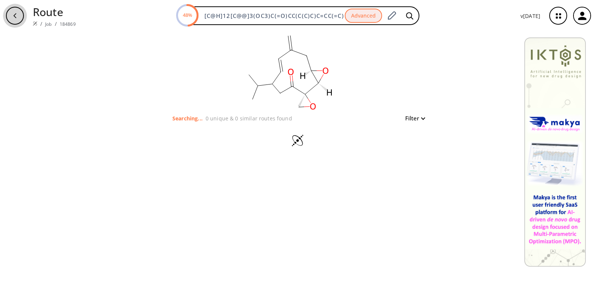
click at [7, 10] on div "button" at bounding box center [15, 16] width 18 height 18
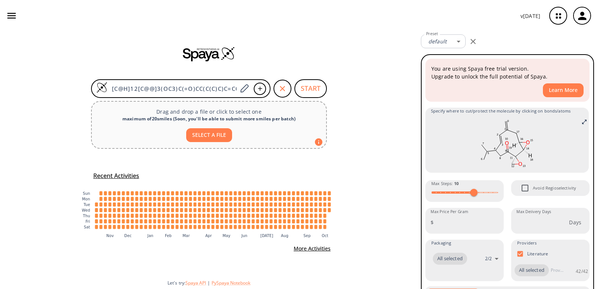
click at [6, 12] on icon "button" at bounding box center [11, 15] width 11 height 11
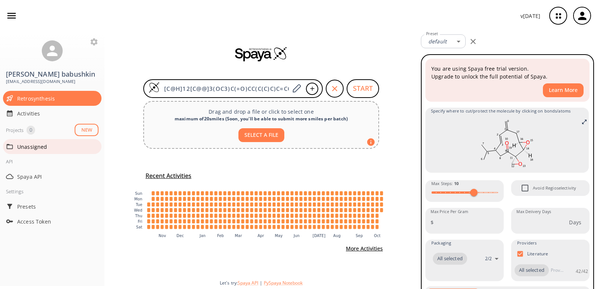
click at [24, 149] on span "Unassigned" at bounding box center [57, 147] width 81 height 8
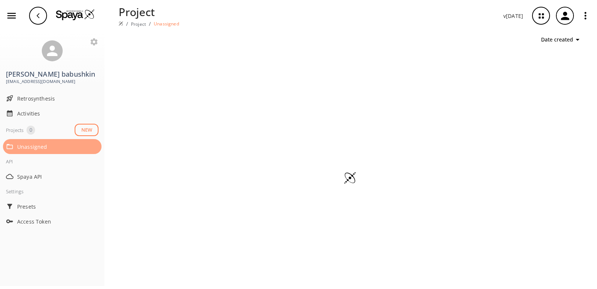
click at [24, 149] on span "Unassigned" at bounding box center [57, 147] width 81 height 8
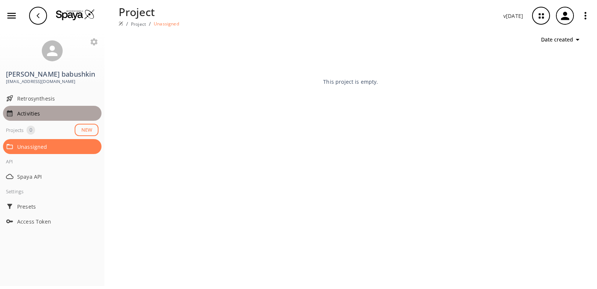
click at [37, 115] on span "Activities" at bounding box center [57, 113] width 81 height 8
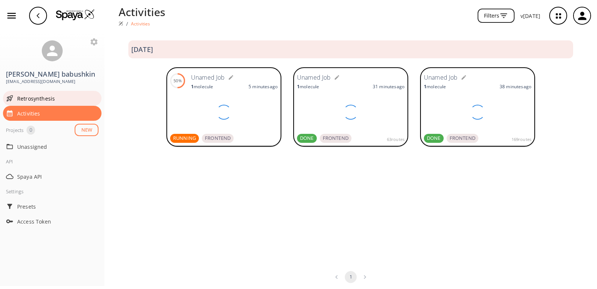
click at [37, 103] on div "Retrosynthesis" at bounding box center [52, 98] width 99 height 15
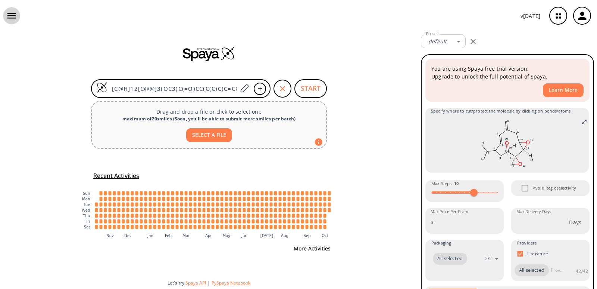
click at [13, 24] on button "button" at bounding box center [11, 15] width 17 height 17
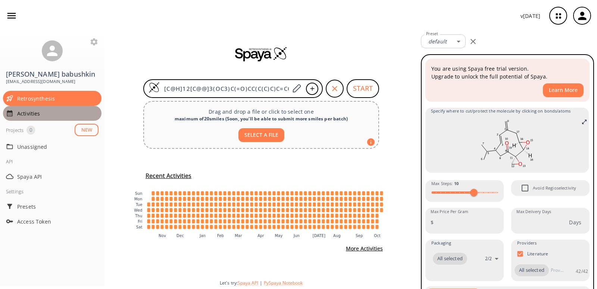
click at [24, 115] on span "Activities" at bounding box center [57, 113] width 81 height 8
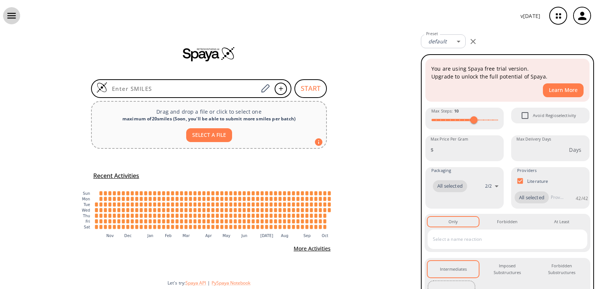
click at [11, 14] on icon "button" at bounding box center [11, 16] width 9 height 6
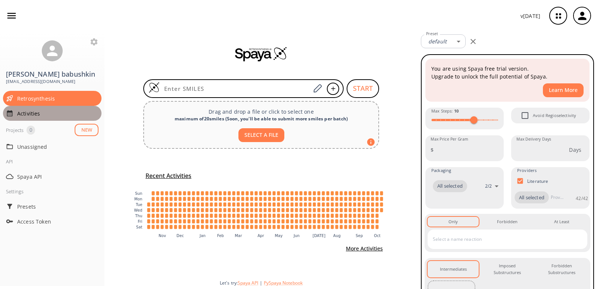
click at [20, 114] on span "Activities" at bounding box center [57, 113] width 81 height 8
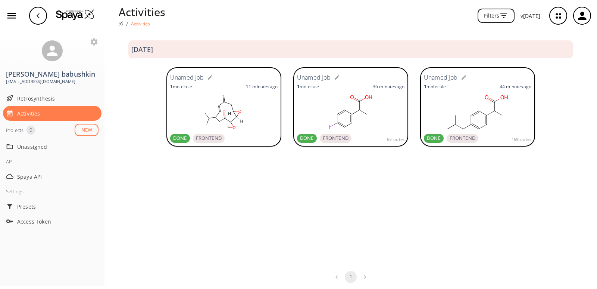
click at [198, 96] on rect at bounding box center [224, 111] width 108 height 37
click at [59, 97] on span "Retrosynthesis" at bounding box center [57, 98] width 81 height 8
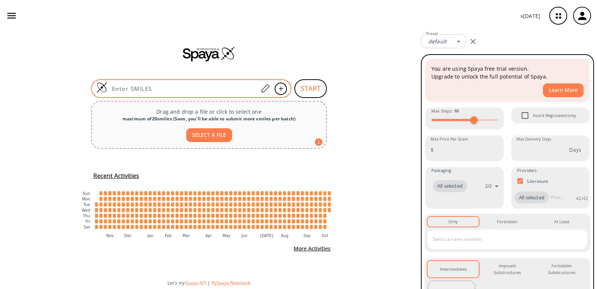
click at [191, 94] on div at bounding box center [191, 88] width 200 height 19
click at [183, 90] on input at bounding box center [183, 88] width 151 height 7
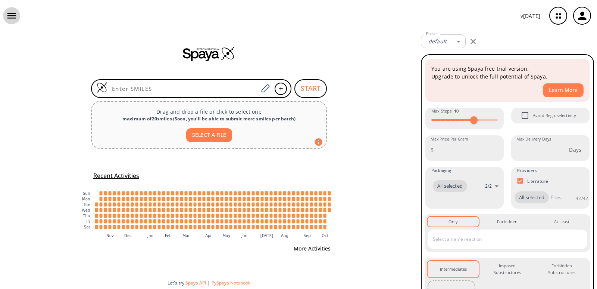
drag, startPoint x: 183, startPoint y: 90, endPoint x: 4, endPoint y: 17, distance: 192.5
click at [4, 17] on button "button" at bounding box center [11, 15] width 17 height 17
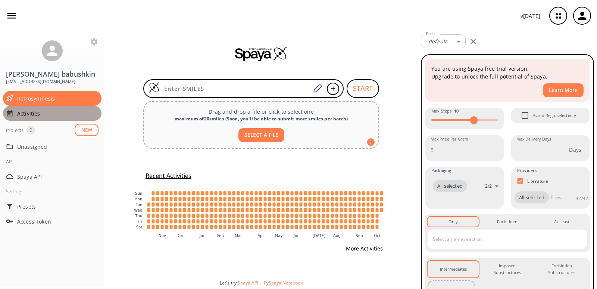
click at [36, 117] on span "Activities" at bounding box center [57, 113] width 81 height 8
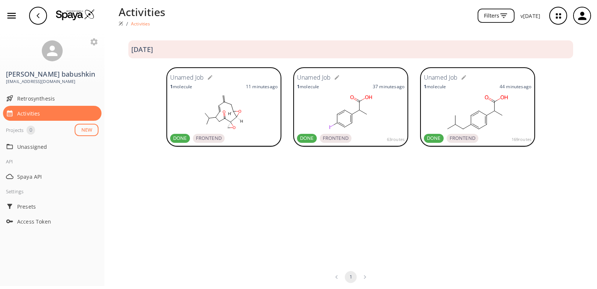
click at [450, 97] on rect at bounding box center [478, 111] width 108 height 37
click at [40, 20] on div "button" at bounding box center [38, 16] width 18 height 18
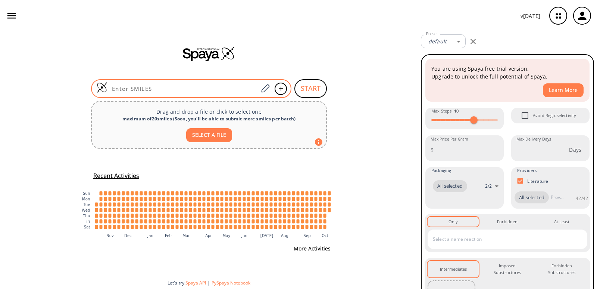
click at [149, 87] on input at bounding box center [183, 88] width 151 height 7
paste input "C1C(CC(C)C)=CC=C(C(C(=O)O)C)C=1"
type input "C1C(CC(C)C)=CC=C(C(C(=O)O)C)C=1"
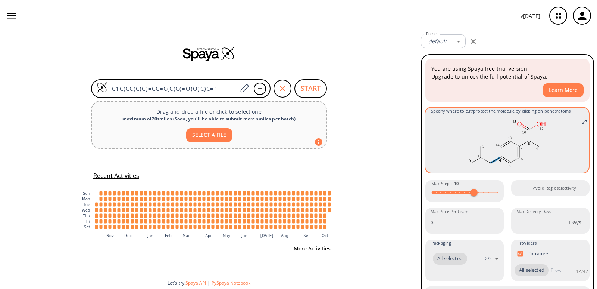
click at [493, 159] on icon at bounding box center [495, 160] width 10 height 6
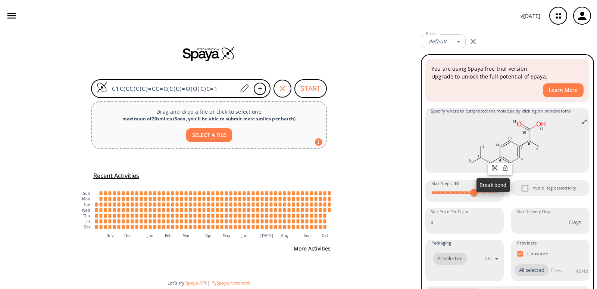
click at [493, 167] on icon at bounding box center [495, 168] width 6 height 6
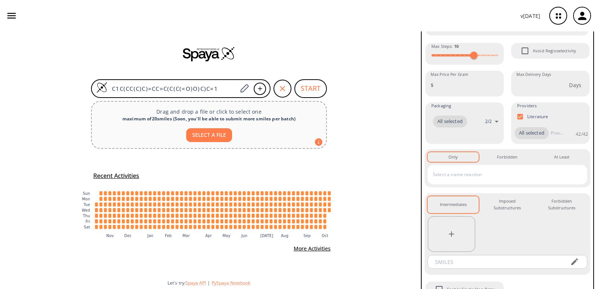
scroll to position [165, 0]
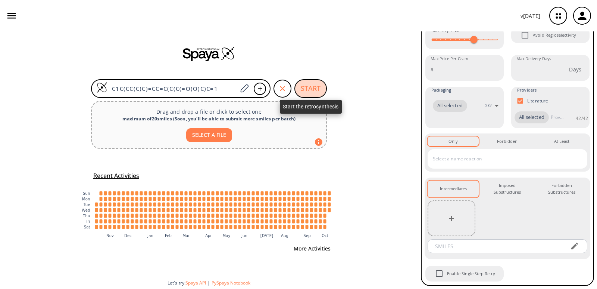
click at [310, 84] on button "START" at bounding box center [311, 88] width 32 height 19
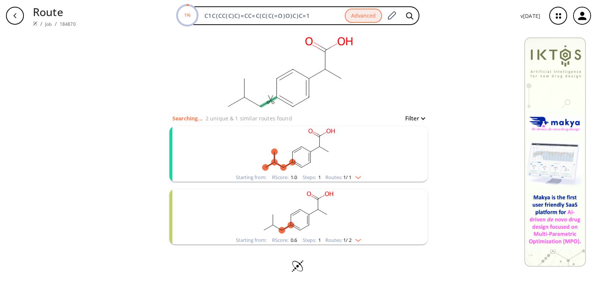
click at [305, 159] on rect "clusters" at bounding box center [299, 149] width 194 height 47
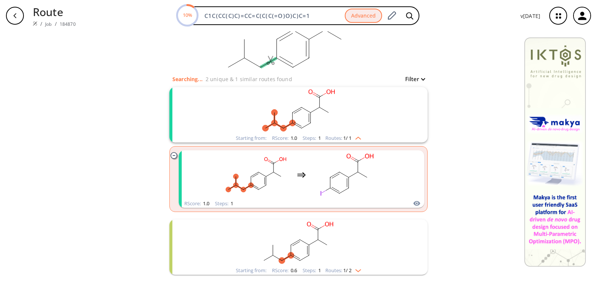
scroll to position [66, 0]
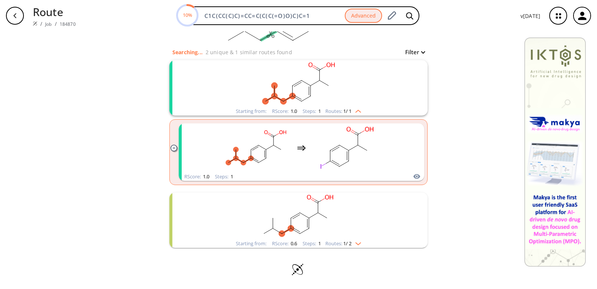
click at [347, 214] on rect "clusters" at bounding box center [299, 215] width 194 height 47
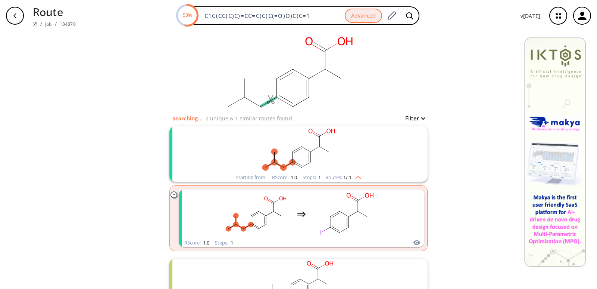
scroll to position [136, 0]
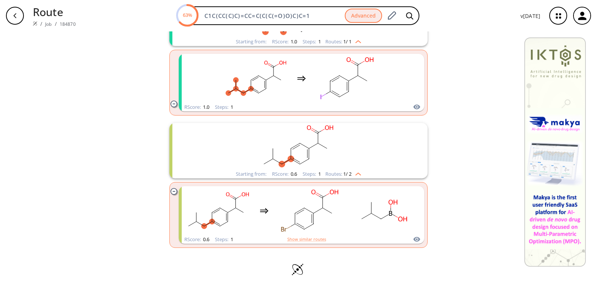
click at [379, 150] on rect "clusters" at bounding box center [299, 146] width 194 height 47
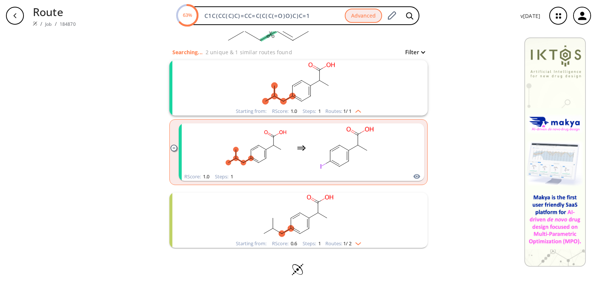
click at [382, 208] on rect "clusters" at bounding box center [299, 215] width 194 height 47
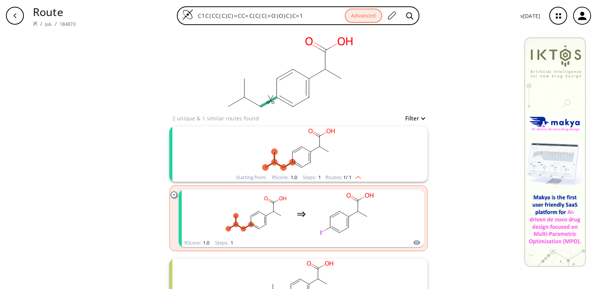
scroll to position [98, 0]
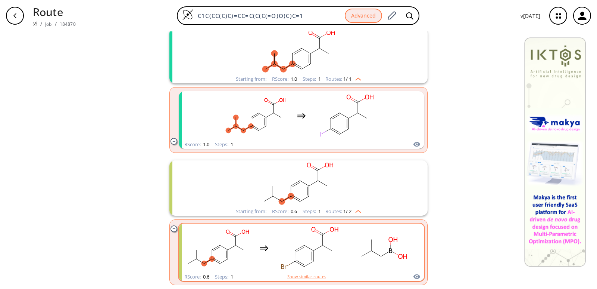
click at [331, 238] on rect "clusters" at bounding box center [309, 247] width 67 height 47
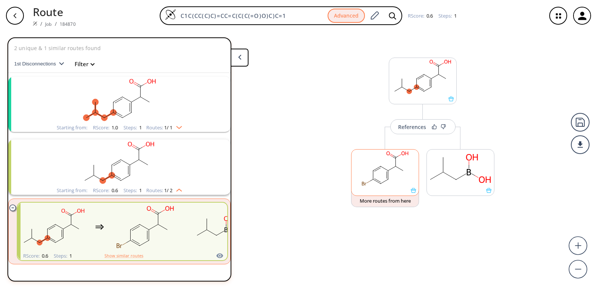
click at [383, 188] on div at bounding box center [385, 189] width 67 height 5
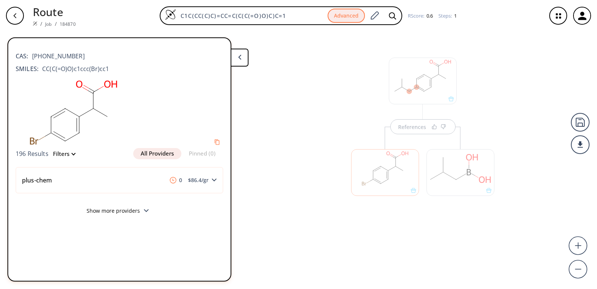
click at [46, 129] on rect at bounding box center [74, 112] width 116 height 71
click at [65, 153] on button "Filters" at bounding box center [62, 154] width 27 height 6
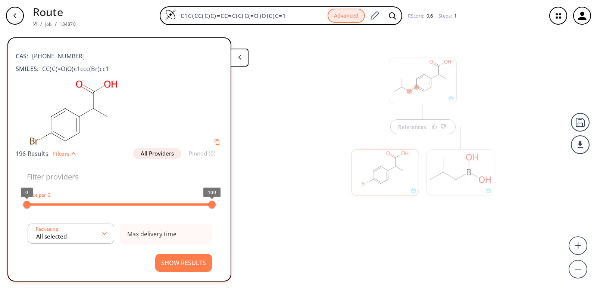
type input "All selected"
click at [65, 154] on button "Filters" at bounding box center [62, 154] width 27 height 6
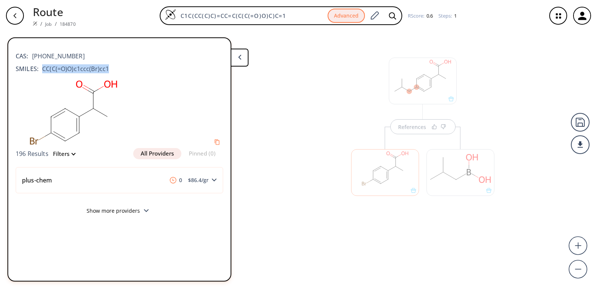
drag, startPoint x: 40, startPoint y: 67, endPoint x: 113, endPoint y: 62, distance: 72.6
click at [113, 62] on div "CAS: [PHONE_NUMBER] SMILES: CC(C(=O)O)c1ccc(Br)cc1" at bounding box center [120, 60] width 208 height 33
copy span "CC(C(=O)O)c1ccc(Br)cc1"
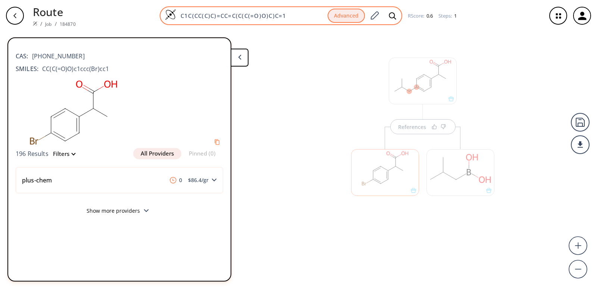
drag, startPoint x: 303, startPoint y: 15, endPoint x: 165, endPoint y: 18, distance: 137.4
click at [165, 18] on div "C1C(CC(C)C)=CC=C(C(C(=O)O)C)C=1 Advanced" at bounding box center [281, 15] width 243 height 19
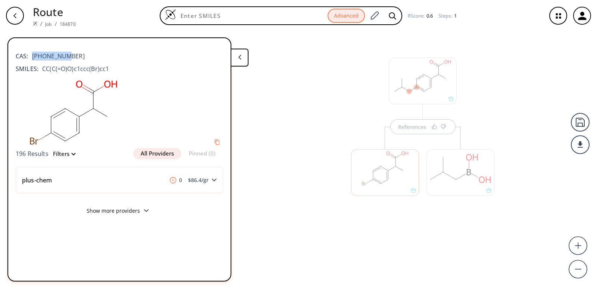
drag, startPoint x: 67, startPoint y: 54, endPoint x: 31, endPoint y: 58, distance: 36.1
click at [31, 58] on div "CAS: [PHONE_NUMBER]" at bounding box center [120, 52] width 208 height 16
copy span "[PHONE_NUMBER]"
click at [10, 10] on div "button" at bounding box center [15, 16] width 18 height 18
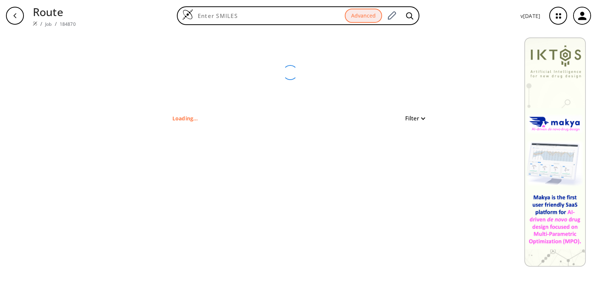
type input "C1C(CC(C)C)=CC=C(C(C(=O)O)C)C=1"
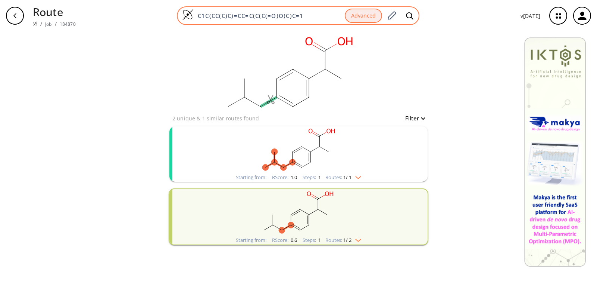
drag, startPoint x: 310, startPoint y: 9, endPoint x: 206, endPoint y: 18, distance: 104.5
click at [206, 18] on div "C1C(CC(C)C)=CC=C(C(C(=O)O)C)C=1 Advanced" at bounding box center [298, 15] width 243 height 19
drag, startPoint x: 304, startPoint y: 17, endPoint x: 194, endPoint y: 16, distance: 110.5
click at [194, 18] on div "C1C(CC(C)C)=CC=C(C(C(=O)O)C)C=1 Advanced" at bounding box center [298, 15] width 243 height 19
paste input "[PHONE_NUMBER]"
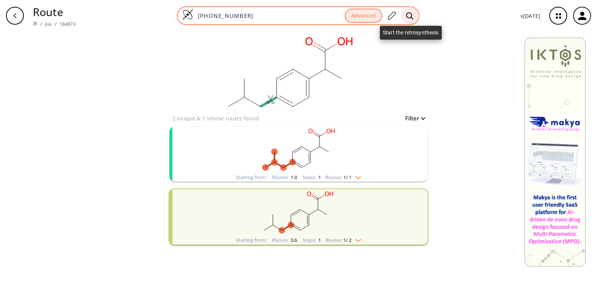
type input "[PHONE_NUMBER]"
click at [407, 16] on div at bounding box center [410, 15] width 16 height 16
click at [413, 15] on icon at bounding box center [409, 15] width 7 height 7
drag, startPoint x: 272, startPoint y: 15, endPoint x: 228, endPoint y: 18, distance: 44.1
click at [228, 18] on input "[PHONE_NUMBER]" at bounding box center [269, 15] width 152 height 7
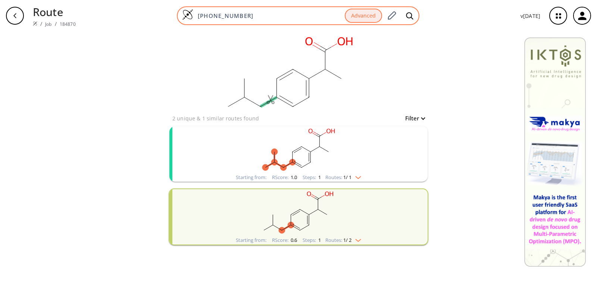
click at [229, 18] on input "[PHONE_NUMBER]" at bounding box center [269, 15] width 152 height 7
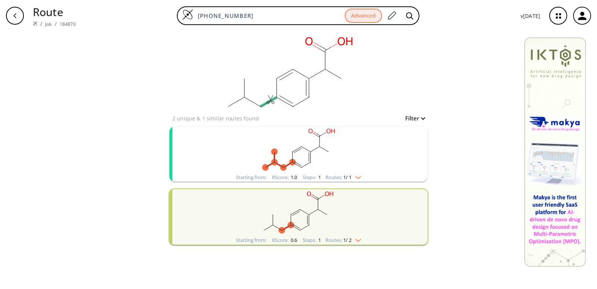
click at [0, 15] on div "Route / Job / 184870 [PHONE_NUMBER] Advanced v [DATE]" at bounding box center [298, 15] width 597 height 31
click at [7, 15] on div "button" at bounding box center [15, 16] width 18 height 18
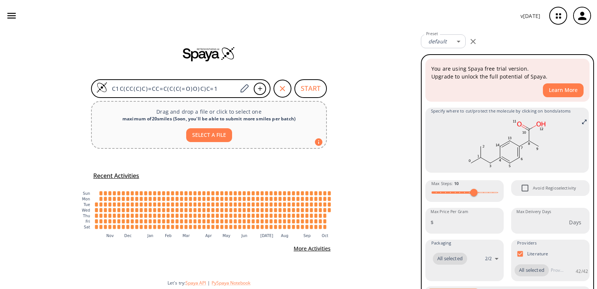
drag, startPoint x: 231, startPoint y: 92, endPoint x: 128, endPoint y: 29, distance: 120.4
click at [76, 85] on div "C1C(CC(C)C)=CC=C(C(C(=O)O)C)C=1 START Drag and drop a file or click to select o…" at bounding box center [209, 159] width 418 height 257
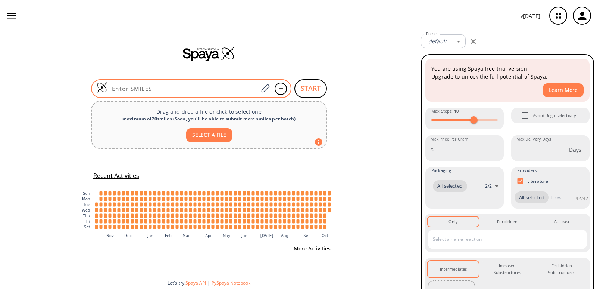
paste input "[PHONE_NUMBER]"
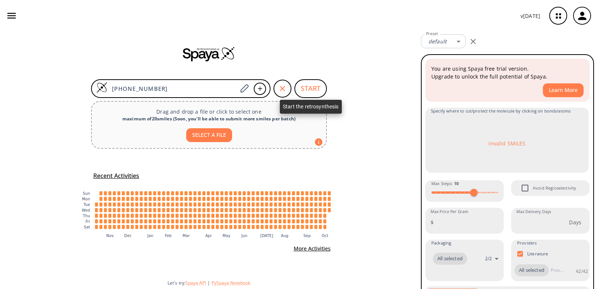
type input "[PHONE_NUMBER]"
click at [311, 87] on button "START" at bounding box center [311, 88] width 32 height 19
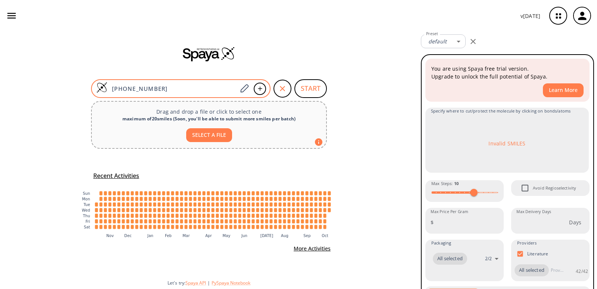
click at [184, 90] on input "[PHONE_NUMBER]" at bounding box center [173, 88] width 130 height 7
drag, startPoint x: 284, startPoint y: 84, endPoint x: 280, endPoint y: 85, distance: 3.8
click at [284, 85] on icon "button" at bounding box center [282, 88] width 9 height 9
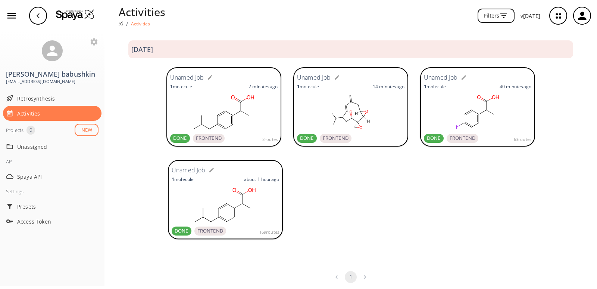
click at [252, 109] on rect at bounding box center [224, 111] width 108 height 37
click at [11, 11] on icon "button" at bounding box center [11, 15] width 11 height 11
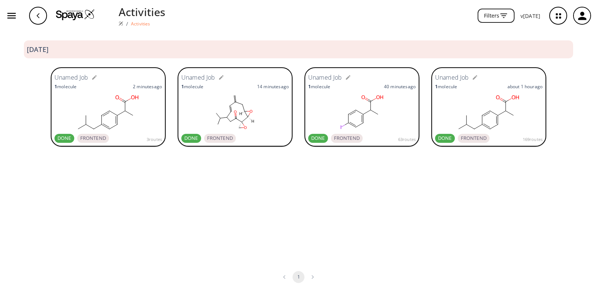
click at [52, 13] on div "Activities / Activities Filters v [DATE]" at bounding box center [298, 15] width 597 height 31
click at [68, 13] on img at bounding box center [75, 14] width 39 height 11
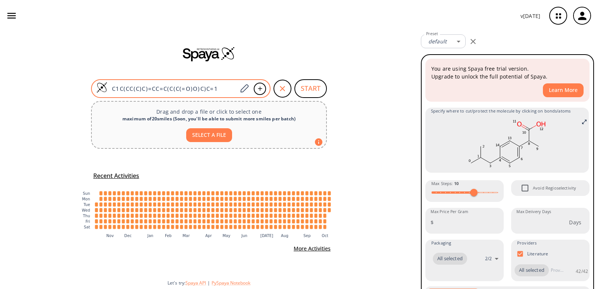
click at [218, 88] on input "C1C(CC(C)C)=CC=C(C(C(=O)O)C)C=1" at bounding box center [173, 88] width 130 height 7
click at [262, 92] on div at bounding box center [260, 88] width 12 height 12
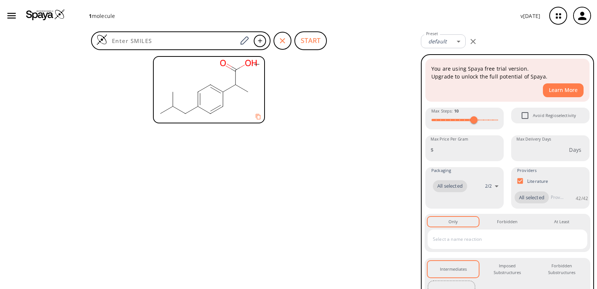
click at [196, 78] on rect at bounding box center [209, 87] width 110 height 60
drag, startPoint x: 206, startPoint y: 89, endPoint x: 201, endPoint y: 96, distance: 8.5
click at [201, 96] on rect at bounding box center [209, 87] width 110 height 60
click at [204, 97] on rect at bounding box center [209, 87] width 110 height 60
click at [7, 18] on icon "button" at bounding box center [11, 15] width 11 height 11
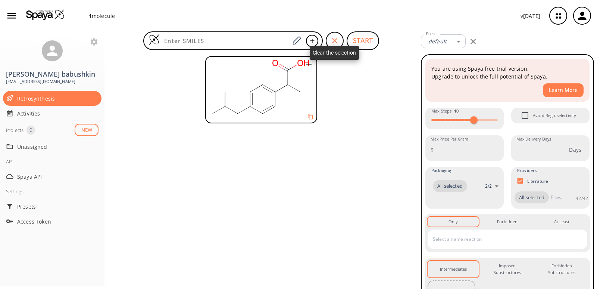
click at [330, 39] on div "button" at bounding box center [335, 41] width 18 height 18
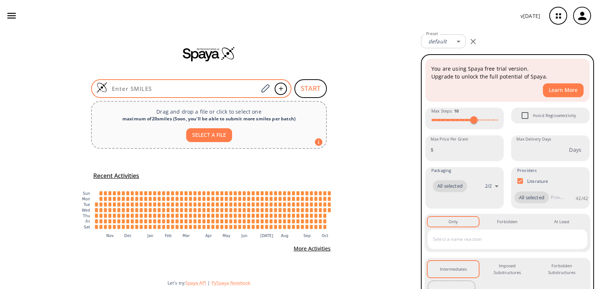
click at [190, 91] on input at bounding box center [183, 88] width 151 height 7
paste input "C1C(CC(C)C)=CC=C(C(C(=O)O)C)C=1"
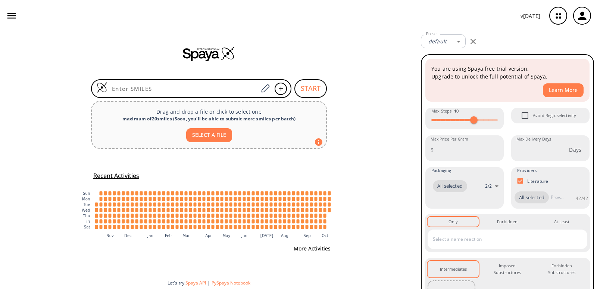
type input "C1C(CC(C)C)=CC=C(C(C(=O)O)C)C=1"
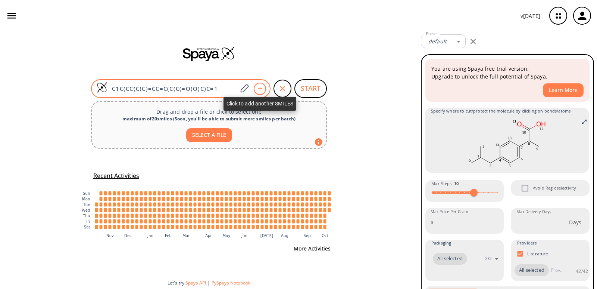
click at [263, 90] on icon at bounding box center [259, 88] width 7 height 4
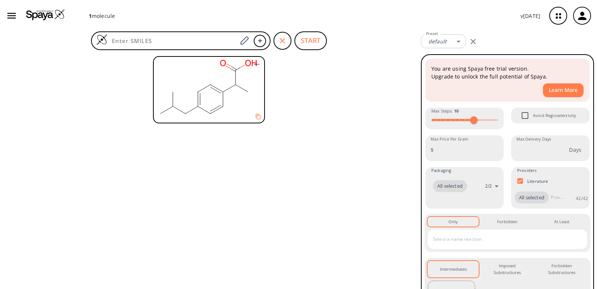
click at [15, 17] on icon "button" at bounding box center [11, 15] width 11 height 11
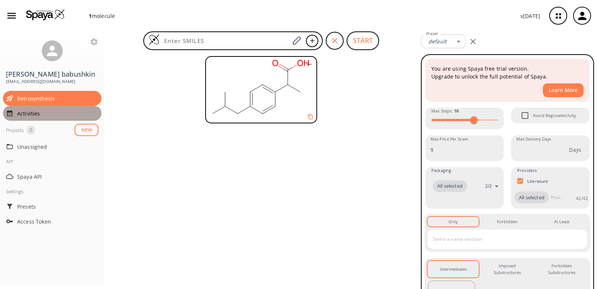
click at [30, 115] on span "Activities" at bounding box center [57, 113] width 81 height 8
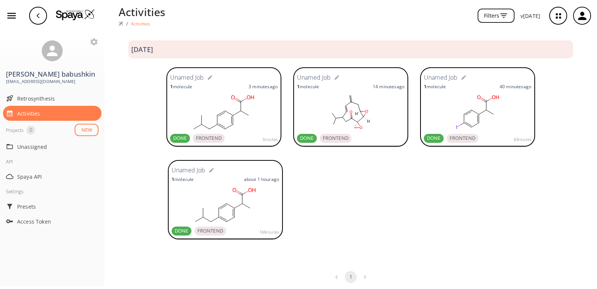
click at [451, 100] on rect at bounding box center [478, 111] width 108 height 37
click at [18, 15] on button "button" at bounding box center [11, 15] width 17 height 17
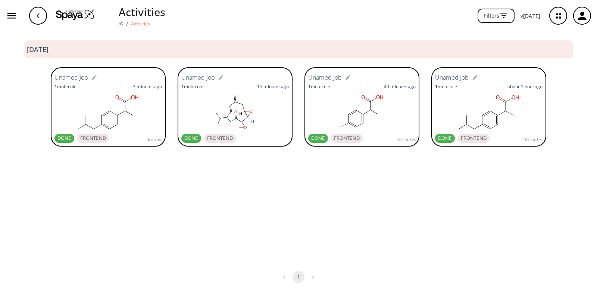
click at [79, 11] on img at bounding box center [75, 14] width 39 height 11
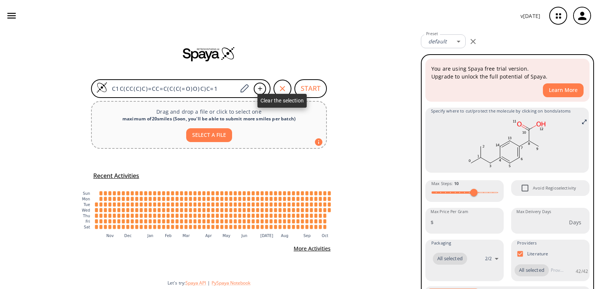
drag, startPoint x: 260, startPoint y: 87, endPoint x: 282, endPoint y: 88, distance: 22.4
click at [282, 88] on form "C1C(CC(C)C)=CC=C(C(C(=O)O)C)C=1 START" at bounding box center [209, 88] width 236 height 19
click at [282, 88] on icon "button" at bounding box center [282, 88] width 5 height 5
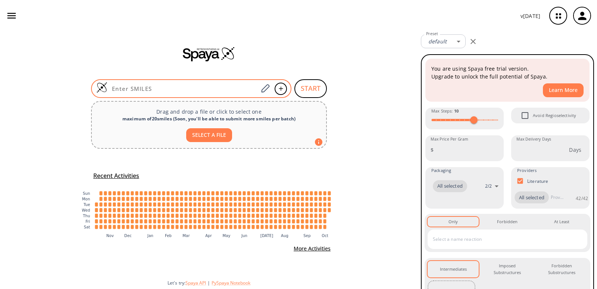
paste input "CC(C(=O)O)c1ccc(I)cc1"
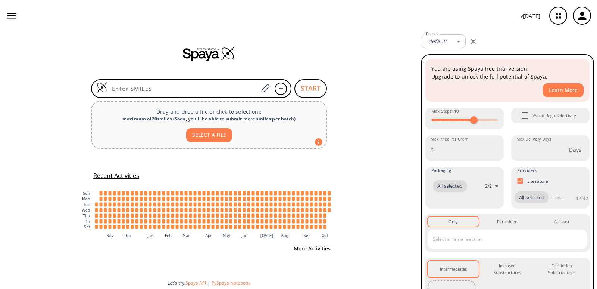
type input "CC(C(=O)O)c1ccc(I)cc1"
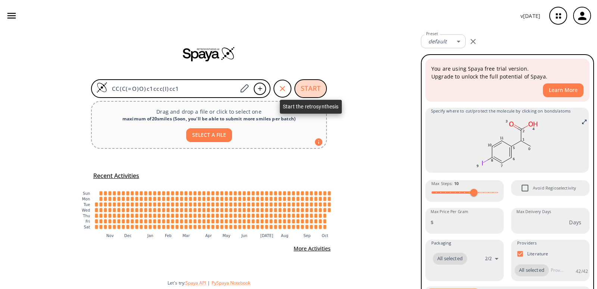
click at [312, 90] on button "START" at bounding box center [311, 88] width 32 height 19
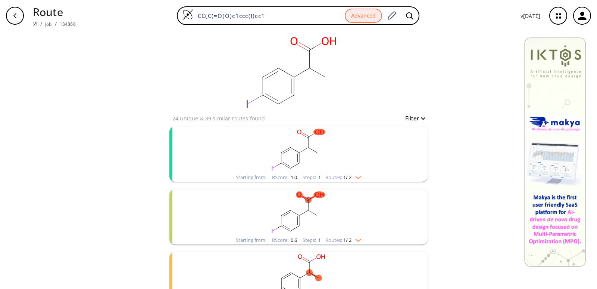
click at [336, 172] on rect "clusters" at bounding box center [299, 149] width 194 height 47
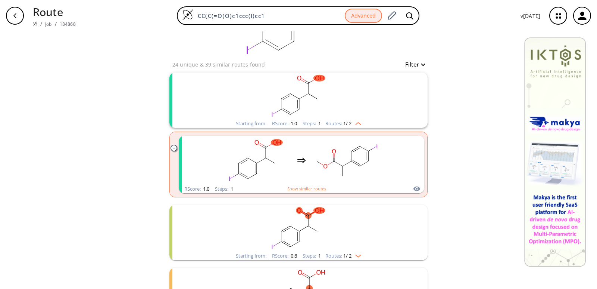
scroll to position [112, 0]
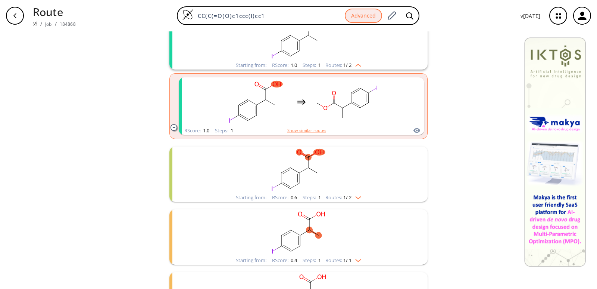
click at [336, 195] on div "Routes: 1 / 2" at bounding box center [344, 197] width 36 height 5
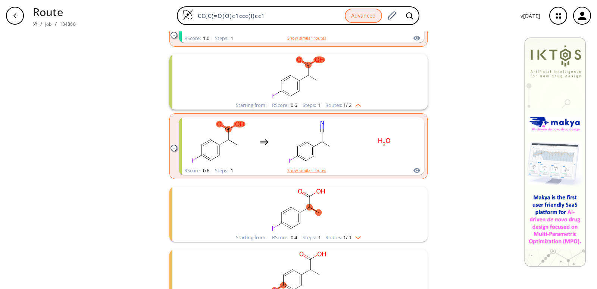
scroll to position [299, 0]
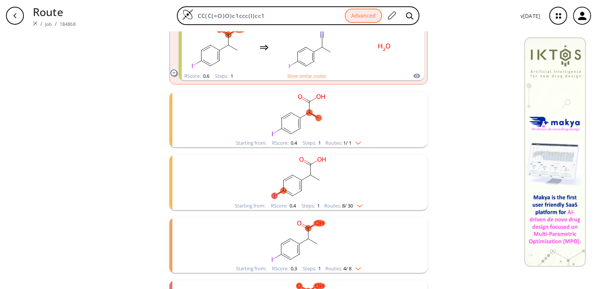
click at [337, 146] on div "Starting from: RScore : 0.4 Steps : 1 Routes: 1 / 1" at bounding box center [298, 142] width 137 height 9
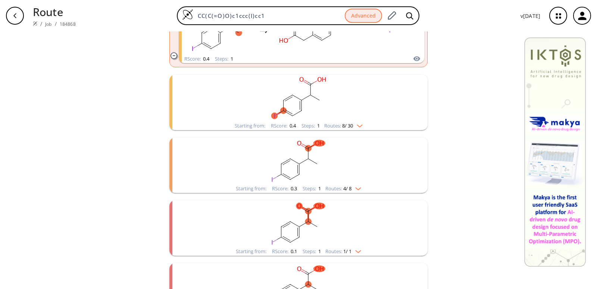
scroll to position [373, 0]
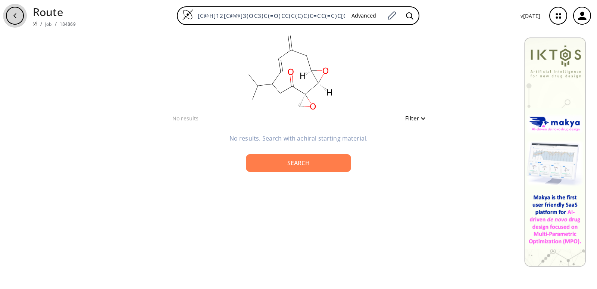
click at [14, 15] on icon "button" at bounding box center [14, 15] width 3 height 5
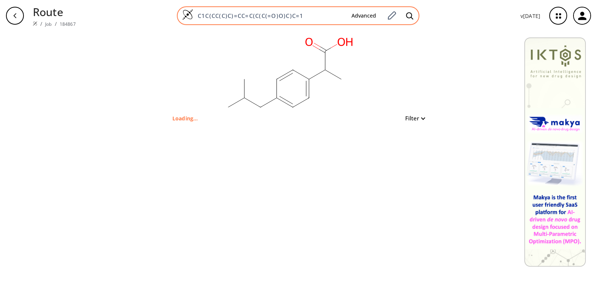
click at [199, 17] on input "C1C(CC(C)C)=CC=C(C(C(=O)O)C)C=1" at bounding box center [269, 15] width 152 height 7
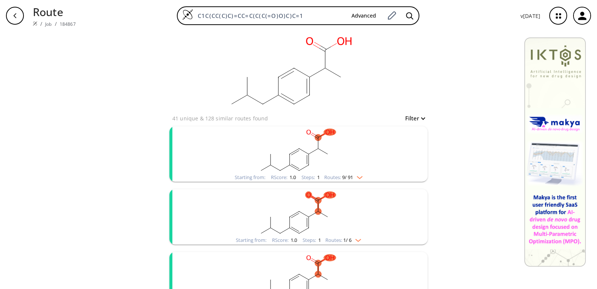
click at [14, 12] on div "button" at bounding box center [15, 16] width 18 height 18
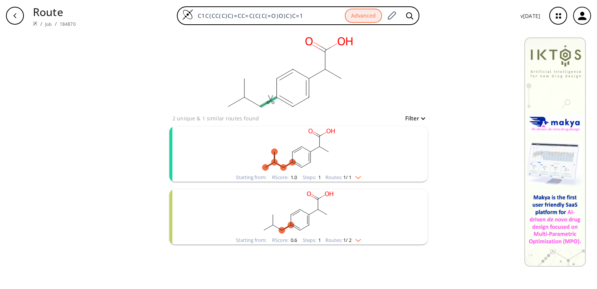
click at [183, 16] on div "C1C(CC(C)C)=CC=C(C(C(=O)O)C)C=1 Advanced" at bounding box center [298, 15] width 243 height 19
click at [5, 16] on button "button" at bounding box center [15, 16] width 24 height 24
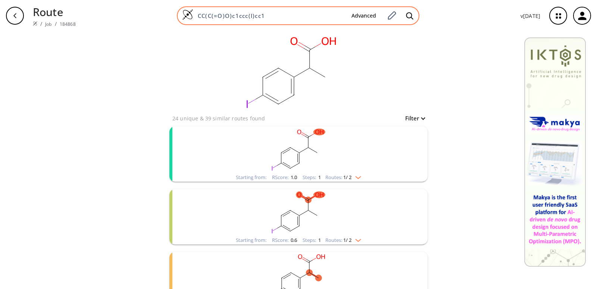
drag, startPoint x: 204, startPoint y: 15, endPoint x: 190, endPoint y: 17, distance: 14.3
click at [190, 17] on div "CC(C(=O)O)c1ccc(I)cc1 Advanced" at bounding box center [298, 15] width 243 height 19
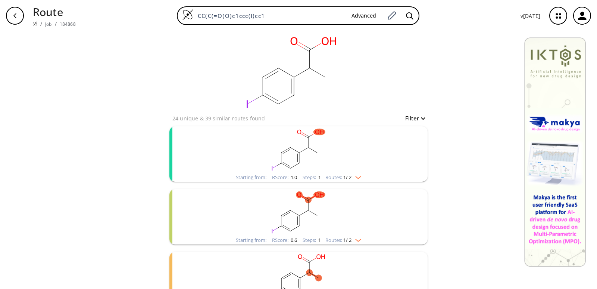
click at [10, 15] on div "button" at bounding box center [15, 16] width 18 height 18
